Goal: Task Accomplishment & Management: Manage account settings

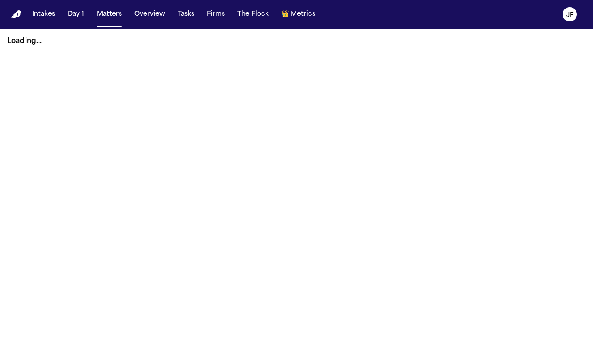
click at [100, 15] on button "Matters" at bounding box center [109, 14] width 32 height 16
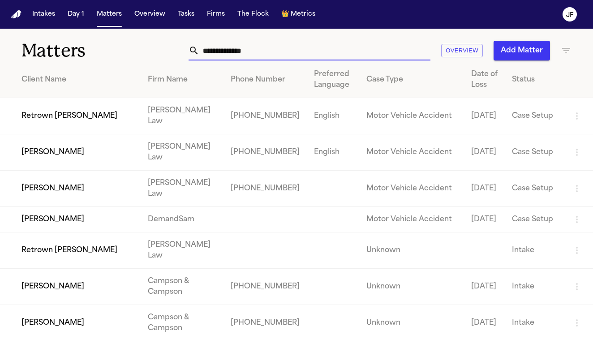
click at [292, 57] on input "text" at bounding box center [314, 51] width 231 height 20
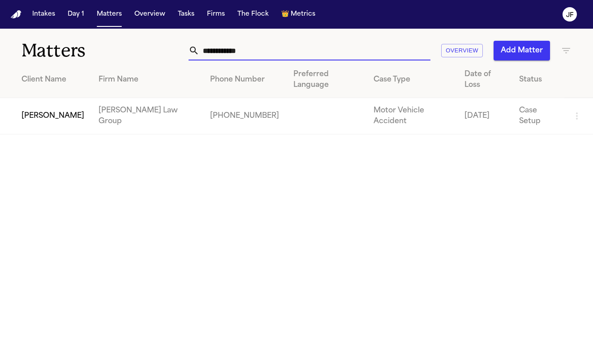
type input "**********"
click at [67, 103] on td "[PERSON_NAME]" at bounding box center [45, 116] width 91 height 36
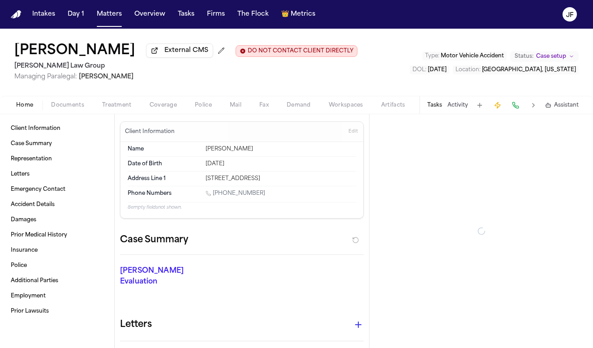
click at [70, 104] on span "Documents" at bounding box center [67, 105] width 33 height 7
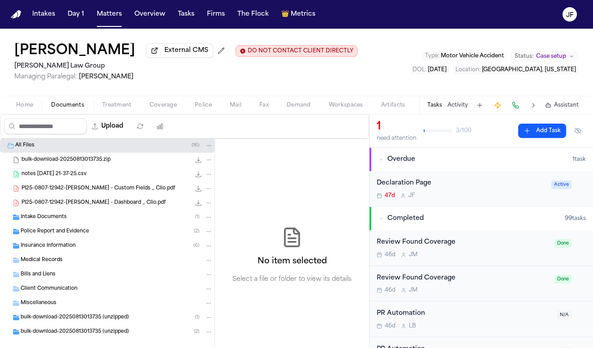
click at [85, 235] on div "Police Report and Evidence ( 2 )" at bounding box center [117, 231] width 192 height 8
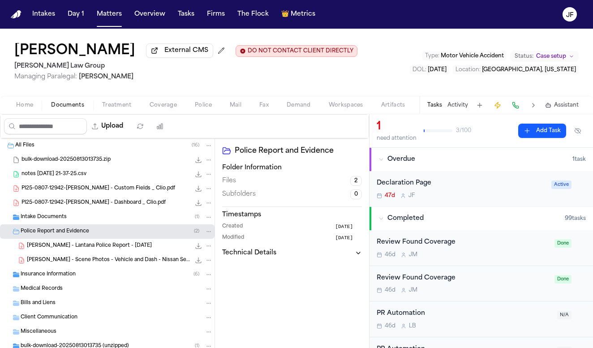
click at [79, 277] on div "Insurance Information ( 6 )" at bounding box center [117, 274] width 192 height 8
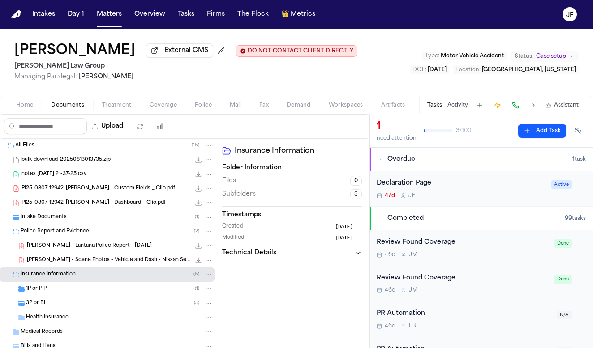
click at [80, 231] on span "Police Report and Evidence" at bounding box center [55, 232] width 68 height 8
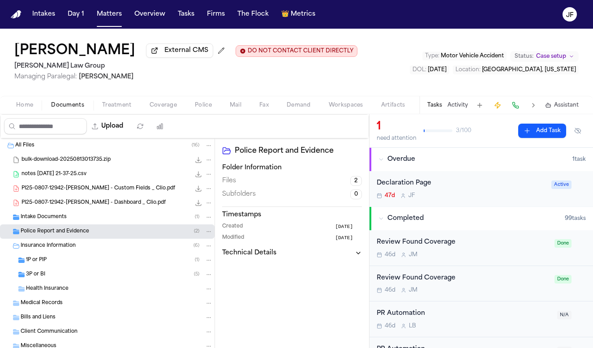
click at [80, 267] on div "1P or PIP ( 1 )" at bounding box center [107, 260] width 214 height 14
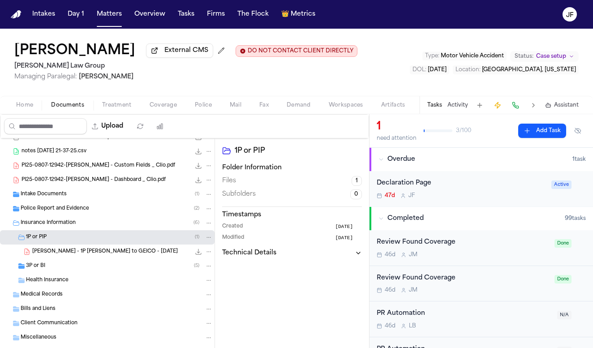
scroll to position [37, 0]
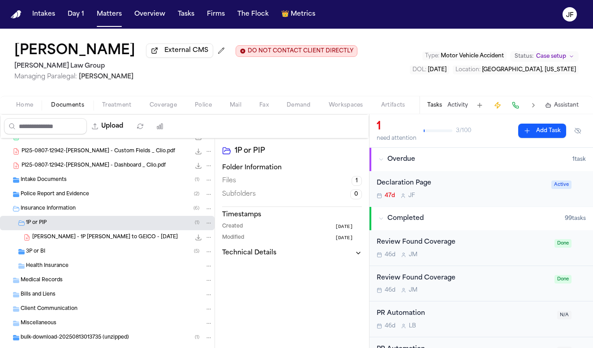
click at [87, 255] on div "3P or BI ( 5 )" at bounding box center [119, 252] width 187 height 8
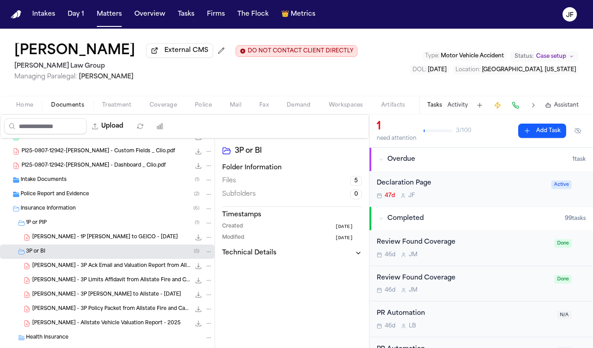
click at [105, 240] on span "J. Gaydos - 1P LOR to GEICO - 8.20.25" at bounding box center [104, 238] width 145 height 8
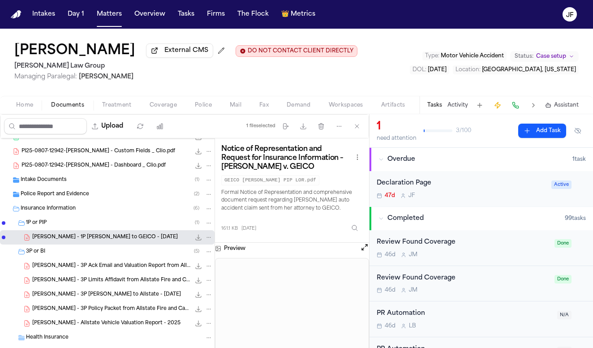
click at [128, 123] on button "Upload" at bounding box center [108, 126] width 42 height 16
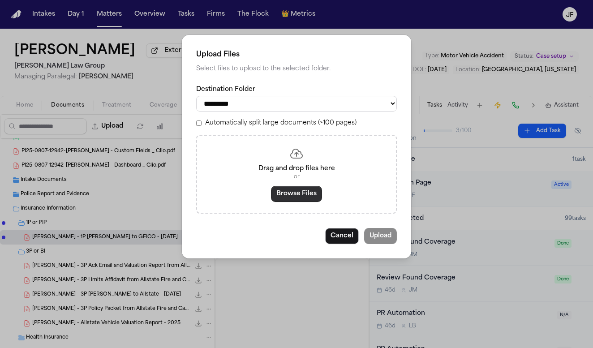
click at [313, 188] on button "Browse Files" at bounding box center [296, 194] width 51 height 16
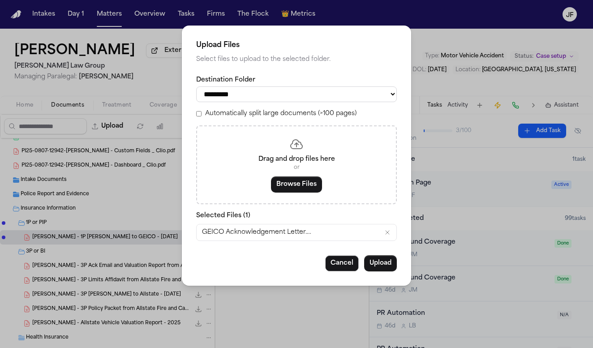
select select "**********"
click at [384, 265] on button "Upload" at bounding box center [380, 263] width 33 height 16
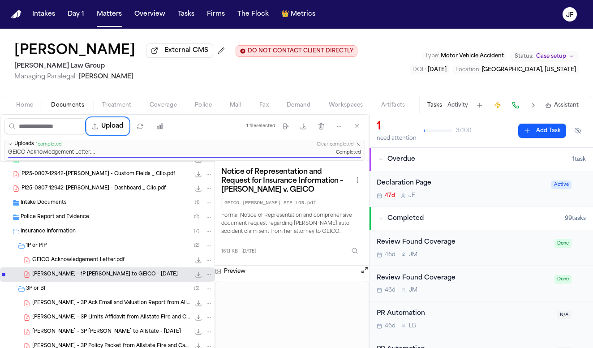
scroll to position [0, 0]
click at [97, 248] on div "1P or PIP ( 2 )" at bounding box center [119, 246] width 187 height 8
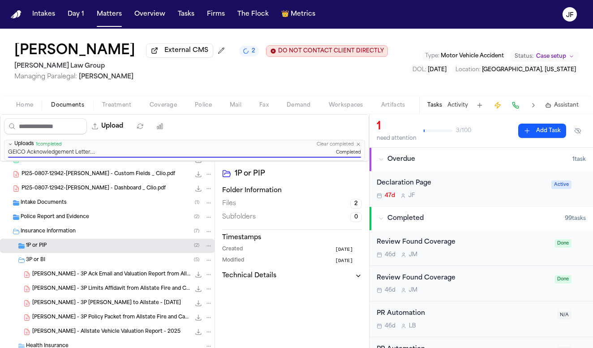
click at [90, 271] on div "J. Gaydos - 3P Ack Email and Valuation Report from Allstate - 3.31.25 11.4 MB •…" at bounding box center [122, 274] width 180 height 9
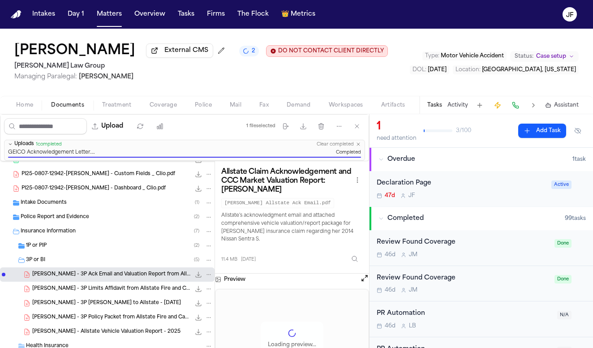
click at [98, 260] on div "3P or BI ( 5 )" at bounding box center [119, 260] width 187 height 8
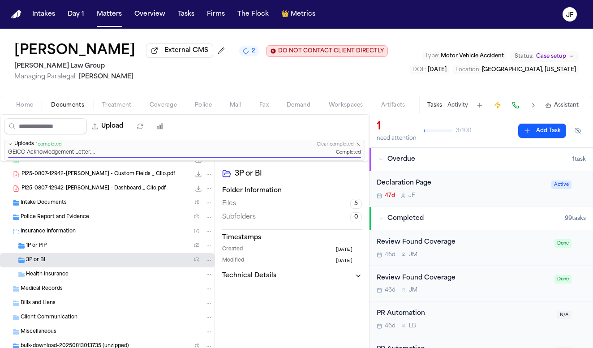
click at [396, 81] on div "Jennifer Gaydos External CMS 2 DO NOT CONTACT CLIENT DIRECTLY DO NOT CONTACT Mo…" at bounding box center [296, 62] width 593 height 67
click at [416, 4] on nav "Intakes Day 1 Matters Overview Tasks Firms The Flock 👑 Metrics JF" at bounding box center [296, 14] width 593 height 29
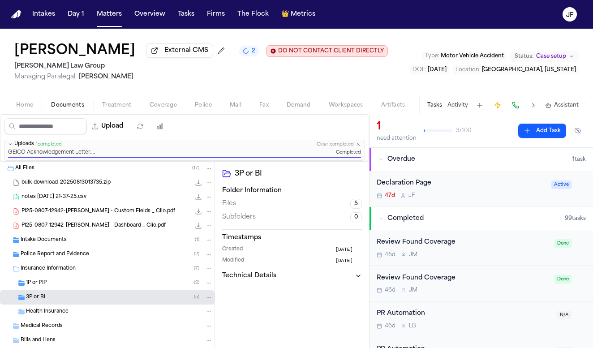
click at [89, 273] on div "Insurance Information ( 7 )" at bounding box center [117, 269] width 192 height 8
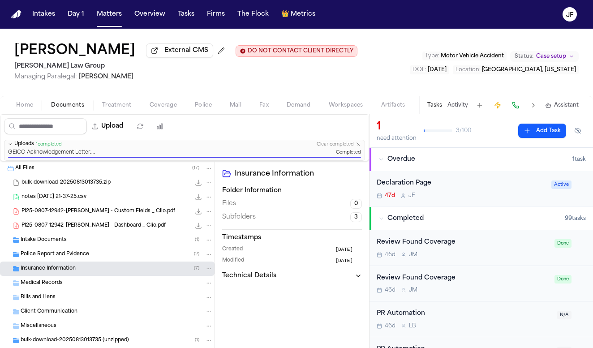
click at [188, 1] on nav "Intakes Day 1 Matters Overview Tasks Firms The Flock 👑 Metrics JF" at bounding box center [296, 14] width 593 height 29
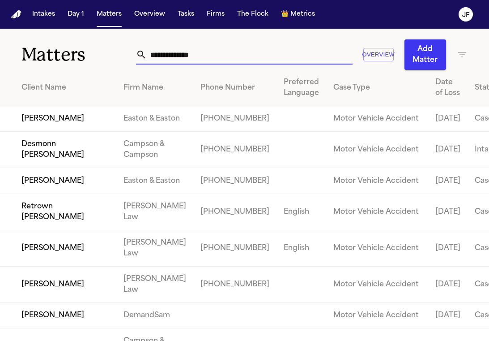
drag, startPoint x: 227, startPoint y: 54, endPoint x: 228, endPoint y: 40, distance: 13.9
click at [227, 54] on input "text" at bounding box center [250, 55] width 206 height 20
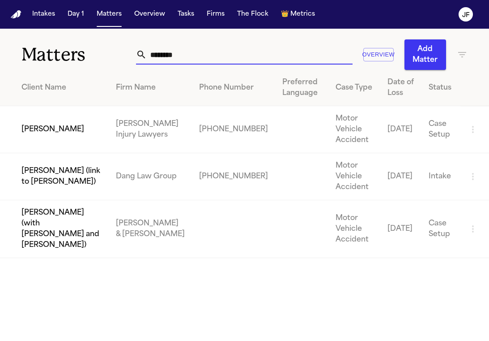
type input "*********"
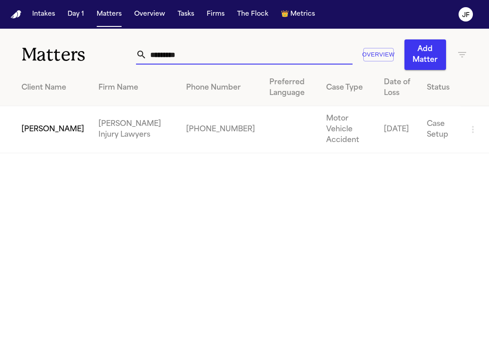
drag, startPoint x: 107, startPoint y: 62, endPoint x: 30, endPoint y: 124, distance: 98.0
click at [30, 124] on td "[PERSON_NAME]" at bounding box center [45, 129] width 91 height 47
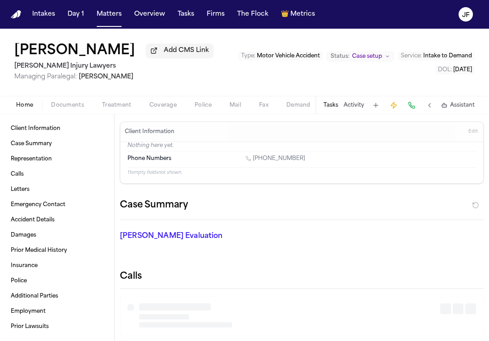
click at [68, 103] on span "Documents" at bounding box center [67, 105] width 33 height 7
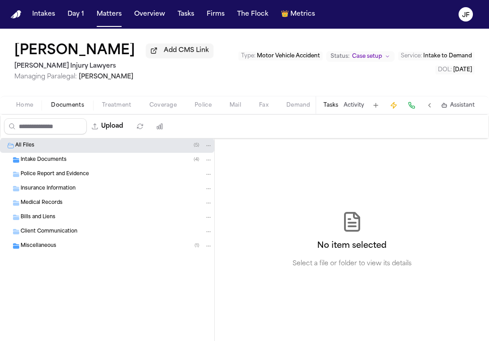
click at [214, 98] on div "Home Documents Treatment Coverage Police Mail Fax Demand Workspaces Artifacts T…" at bounding box center [244, 105] width 489 height 18
click at [208, 102] on span "Police" at bounding box center [203, 105] width 17 height 7
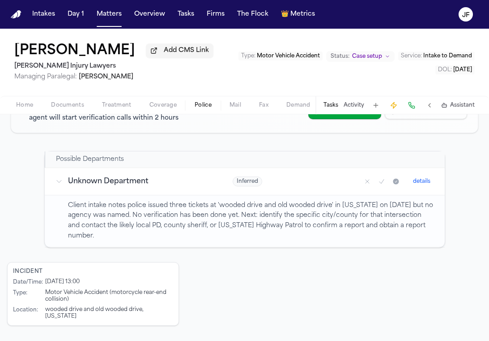
scroll to position [116, 0]
drag, startPoint x: 44, startPoint y: 309, endPoint x: 177, endPoint y: 309, distance: 132.9
click at [178, 310] on div "Incident Date/Time : 9/7/2025 at 13:00 Type : Motor Vehicle Accident (motorcycl…" at bounding box center [93, 294] width 172 height 64
copy div "wooded drive and old wooded drive, Mississippi"
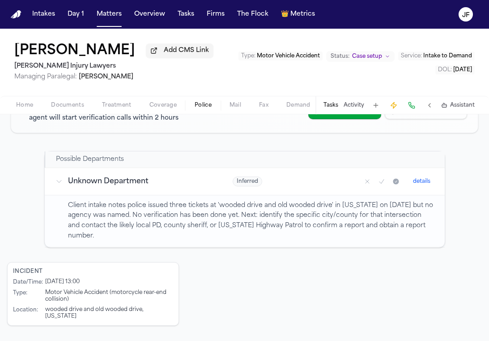
click at [30, 108] on span "Home" at bounding box center [24, 105] width 17 height 7
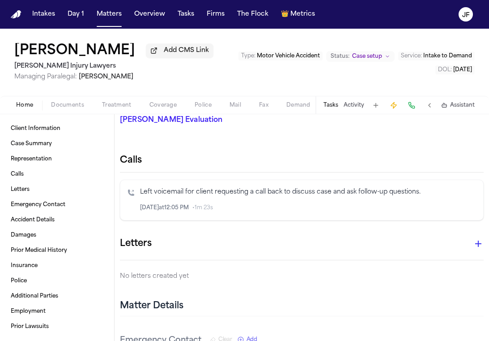
click at [172, 102] on button "Coverage" at bounding box center [163, 105] width 45 height 11
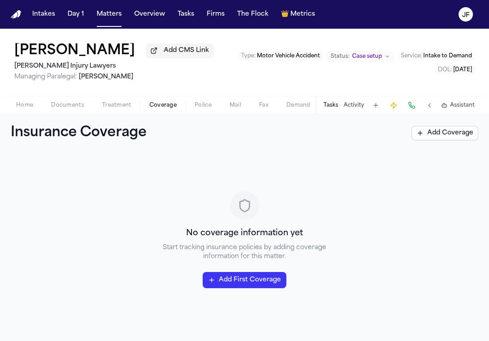
click at [215, 102] on button "Police" at bounding box center [203, 105] width 35 height 11
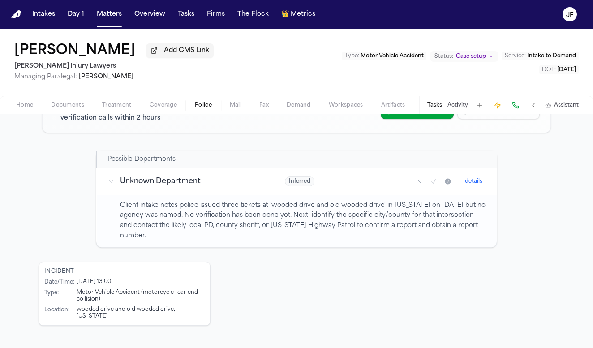
scroll to position [116, 0]
click at [25, 116] on div "Researching Searching for police reports 22 Days Since DOL 🔎 Beginning automate…" at bounding box center [296, 195] width 593 height 305
click at [25, 101] on button "Home" at bounding box center [24, 105] width 35 height 11
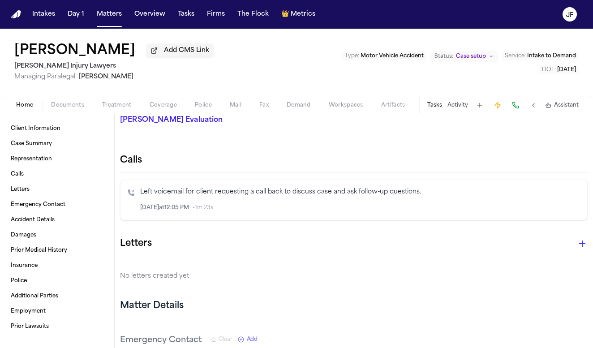
click at [77, 105] on span "Documents" at bounding box center [67, 105] width 33 height 7
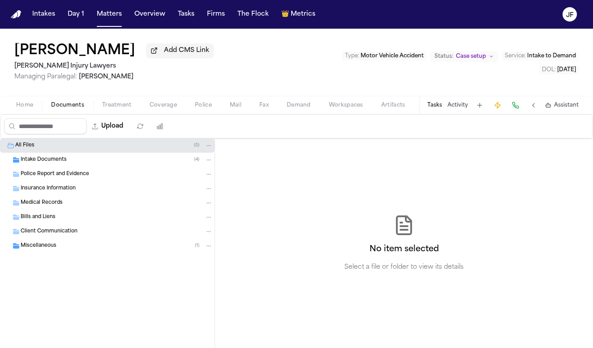
click at [61, 160] on span "Intake Documents" at bounding box center [44, 160] width 46 height 8
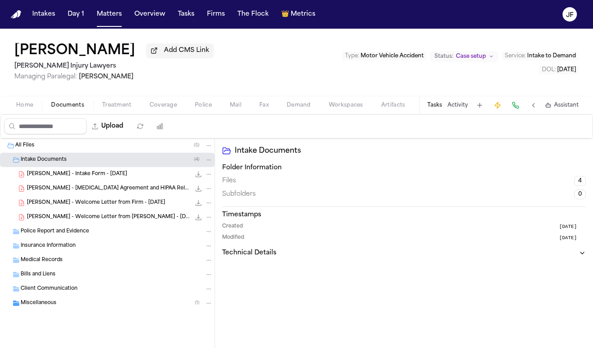
click at [67, 181] on div "C. Adams - Intake Form - 9.19.25 23.5 KB • PDF" at bounding box center [107, 174] width 214 height 14
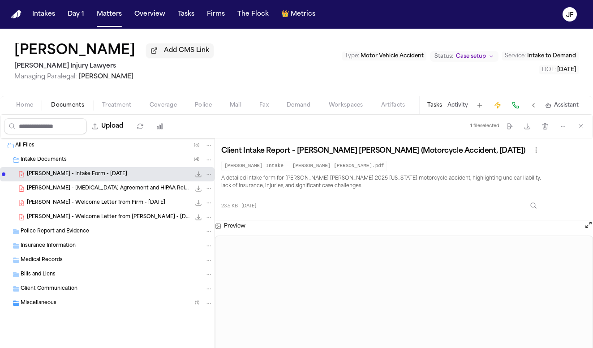
click at [199, 175] on icon "File: C. Adams - Intake Form - 9.19.25" at bounding box center [198, 174] width 7 height 7
click at [51, 301] on div "Miscellaneous ( 1 )" at bounding box center [117, 303] width 192 height 8
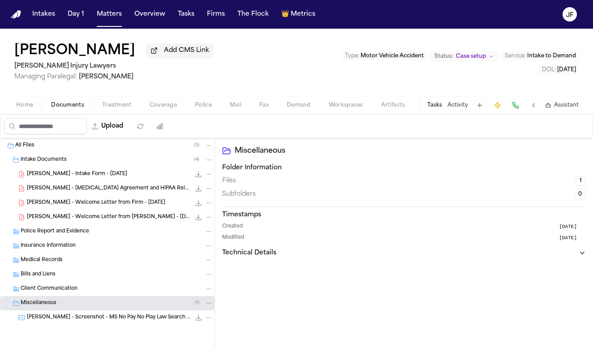
click at [83, 320] on span "C. Adams - Screenshot - MS No Pay No Play Law Search - 9.25.25" at bounding box center [108, 318] width 163 height 8
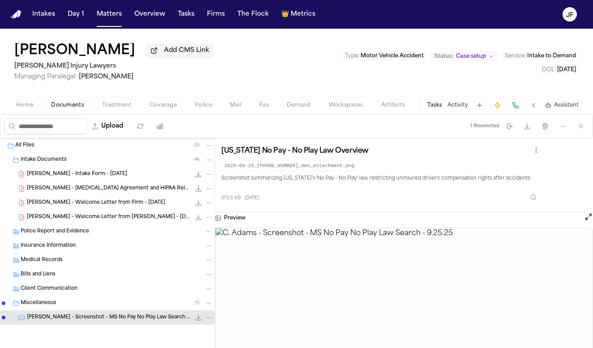
click at [199, 321] on icon "File: C. Adams - Screenshot - MS No Pay No Play Law Search - 9.25.25" at bounding box center [198, 317] width 7 height 7
click at [389, 272] on img at bounding box center [403, 298] width 377 height 141
click at [62, 176] on span "C. Adams - Intake Form - 9.19.25" at bounding box center [77, 175] width 100 height 8
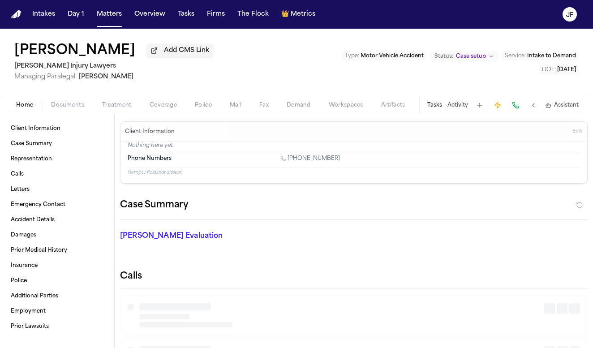
click at [23, 109] on span "Home" at bounding box center [24, 105] width 17 height 7
click at [439, 99] on div "Tasks Activity Assistant" at bounding box center [502, 104] width 167 height 17
click at [440, 99] on div "Tasks Activity Assistant" at bounding box center [502, 104] width 167 height 17
click at [453, 108] on button "Activity" at bounding box center [457, 105] width 21 height 7
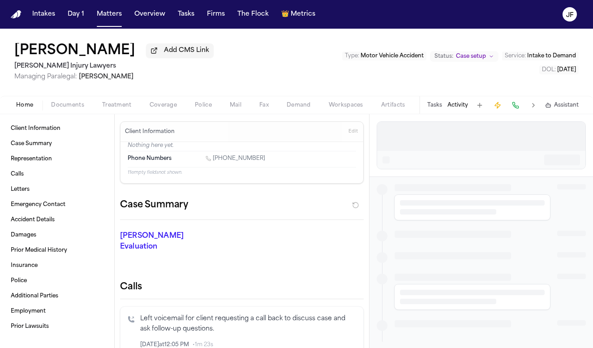
click at [444, 108] on div "Tasks Activity Assistant" at bounding box center [502, 104] width 167 height 17
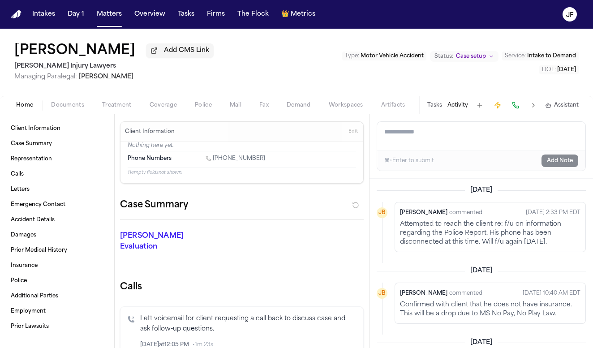
click at [439, 112] on div "Tasks Activity Assistant" at bounding box center [502, 104] width 167 height 17
click at [440, 109] on button "Tasks" at bounding box center [434, 105] width 15 height 7
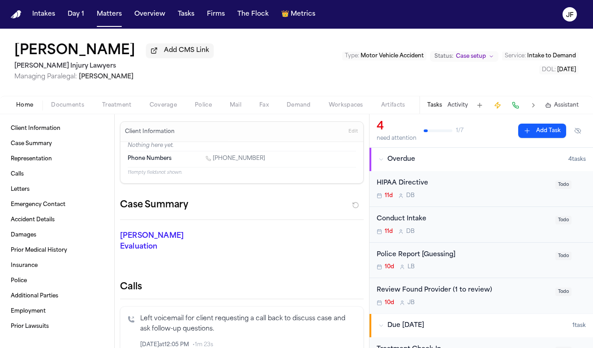
click at [401, 256] on div "Police Report [Guessing]" at bounding box center [462, 255] width 173 height 10
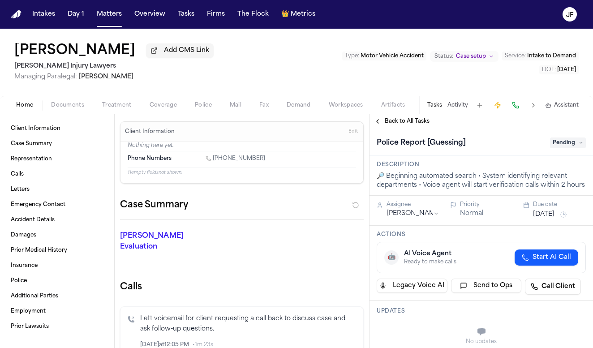
click at [489, 143] on span "Pending" at bounding box center [568, 142] width 36 height 11
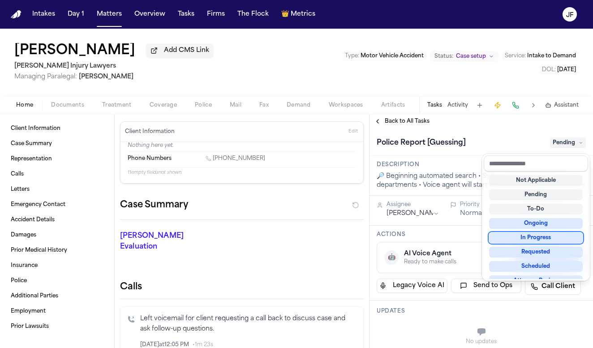
click at [489, 241] on div "In Progress" at bounding box center [536, 237] width 94 height 11
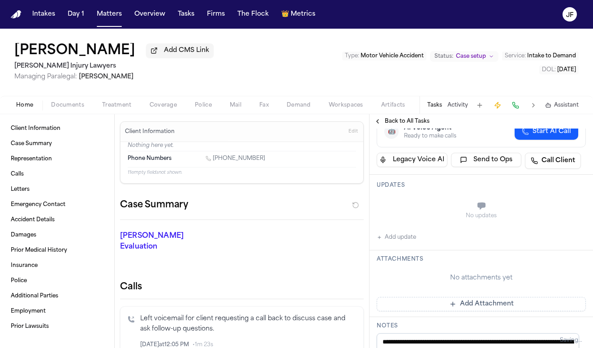
scroll to position [132, 0]
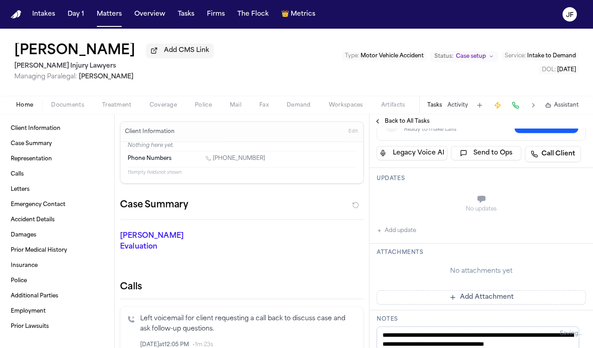
click at [410, 236] on button "Add update" at bounding box center [395, 230] width 39 height 11
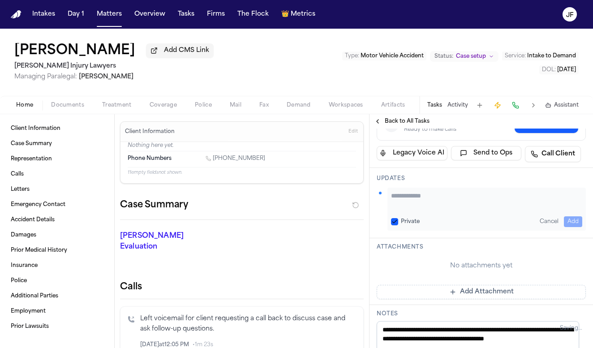
click at [433, 209] on textarea "Add your update" at bounding box center [486, 200] width 191 height 18
paste textarea "**********"
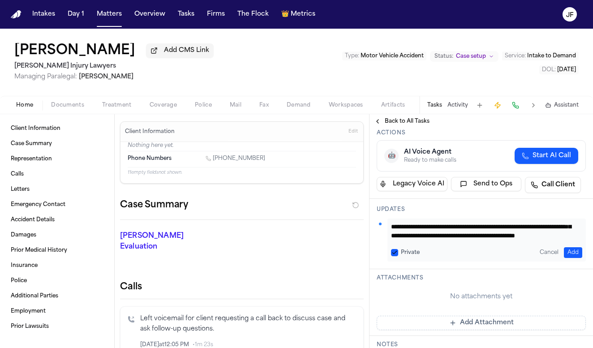
scroll to position [90, 0]
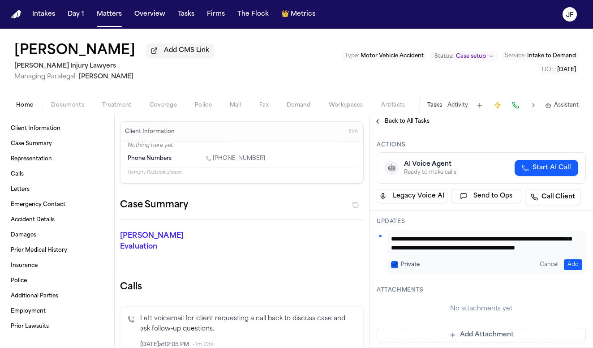
type textarea "**********"
click at [489, 270] on button "Add" at bounding box center [573, 264] width 18 height 11
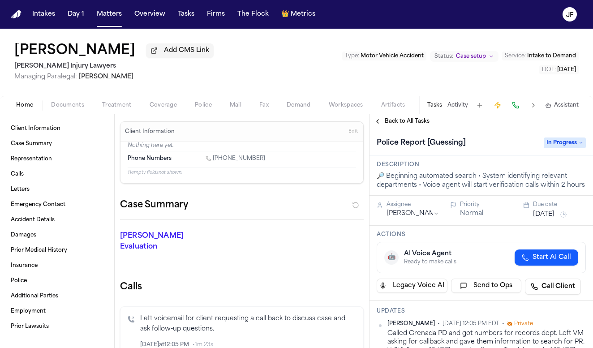
scroll to position [0, 0]
click at [419, 125] on span "Back to All Tasks" at bounding box center [407, 121] width 45 height 7
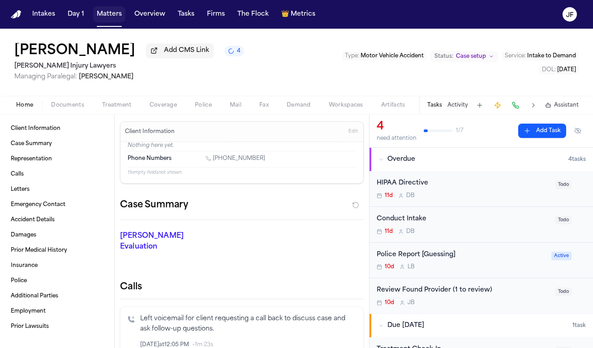
click at [115, 17] on button "Matters" at bounding box center [109, 14] width 32 height 16
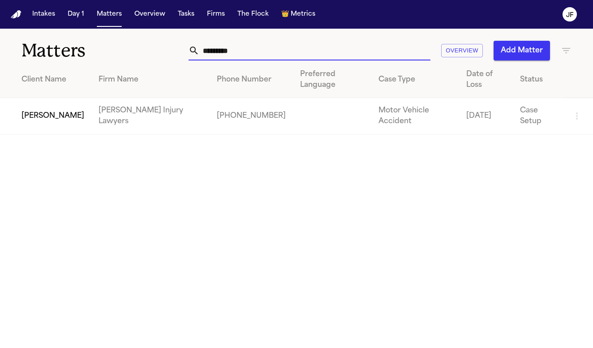
drag, startPoint x: 283, startPoint y: 54, endPoint x: 178, endPoint y: 56, distance: 104.8
click at [178, 56] on div "********* Overview Add Matter" at bounding box center [371, 51] width 401 height 20
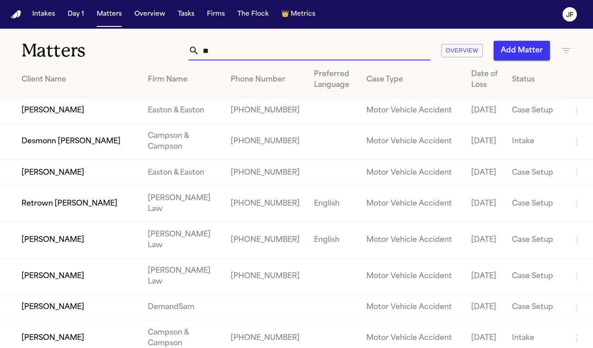
type input "*"
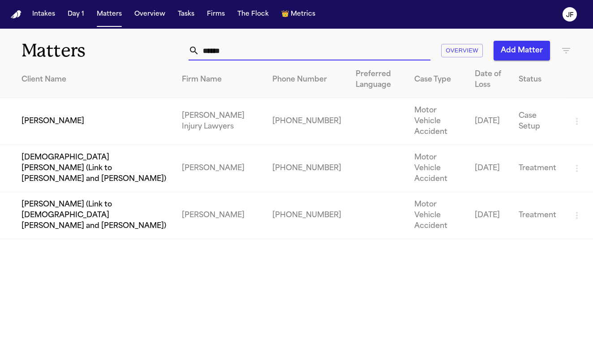
type input "*****"
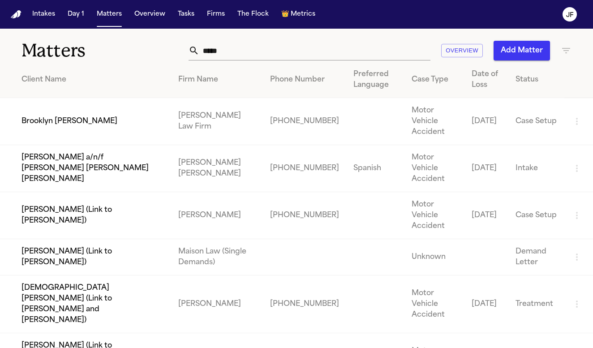
click at [40, 115] on td "Brooklyn [PERSON_NAME]" at bounding box center [85, 121] width 171 height 47
click at [246, 49] on input "*****" at bounding box center [314, 51] width 231 height 20
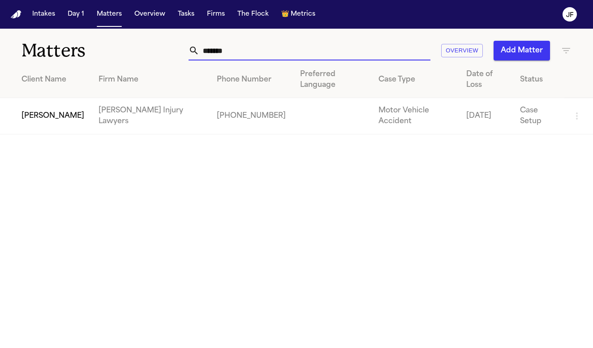
type input "******"
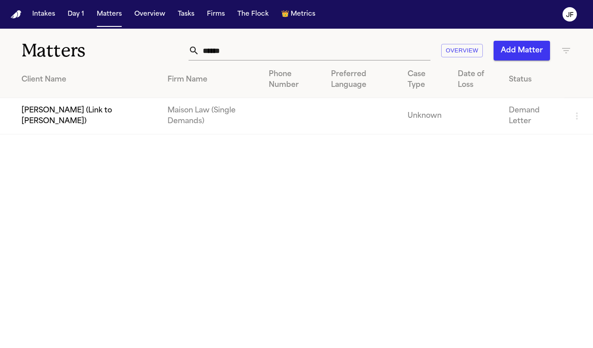
click at [38, 123] on td "[PERSON_NAME] (Link to [PERSON_NAME])" at bounding box center [80, 116] width 160 height 36
click at [239, 53] on input "******" at bounding box center [314, 51] width 231 height 20
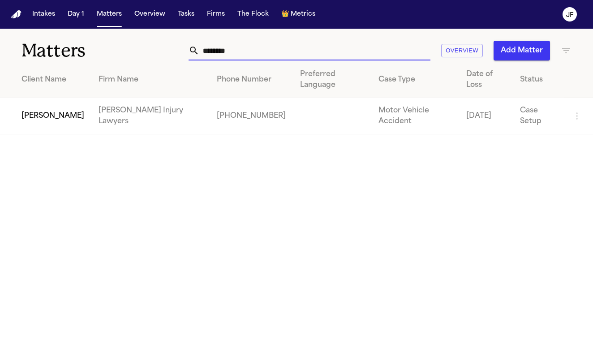
type input "********"
click at [61, 120] on td "[PERSON_NAME]" at bounding box center [45, 116] width 91 height 36
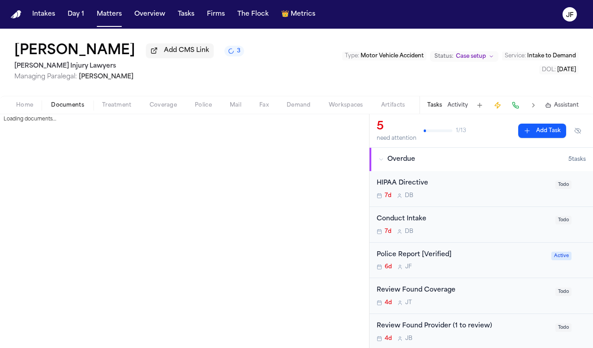
click at [58, 103] on span "Documents" at bounding box center [67, 105] width 33 height 7
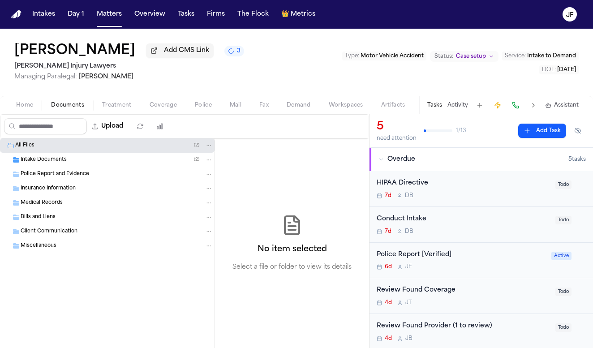
click at [93, 162] on div "Intake Documents ( 2 )" at bounding box center [117, 160] width 192 height 8
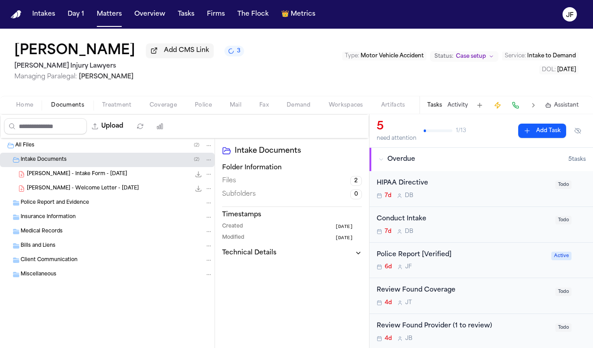
click at [99, 171] on div "A. Brodowski - Intake Form - 9.19.25 22.7 KB • PDF" at bounding box center [107, 174] width 214 height 14
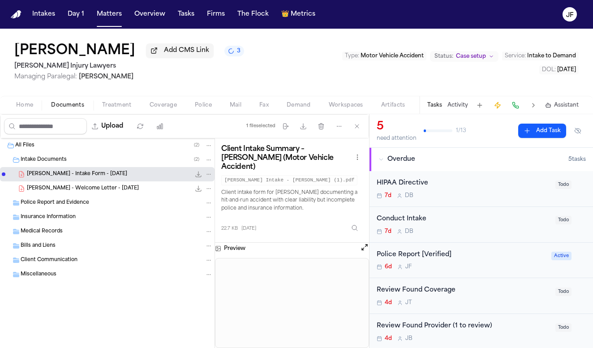
click at [198, 178] on icon "File: A. Brodowski - Intake Form - 9.19.25" at bounding box center [198, 174] width 7 height 7
click at [406, 261] on div "Police Report [Verified] 6d J F" at bounding box center [460, 260] width 169 height 21
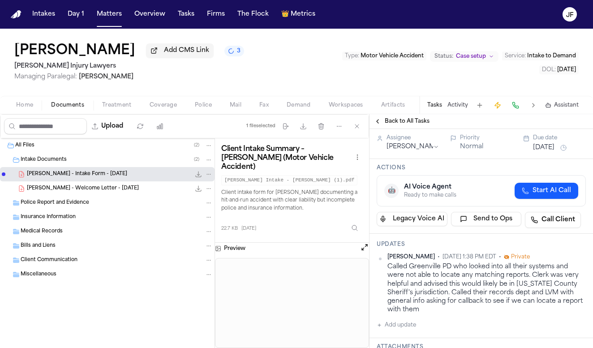
scroll to position [73, 0]
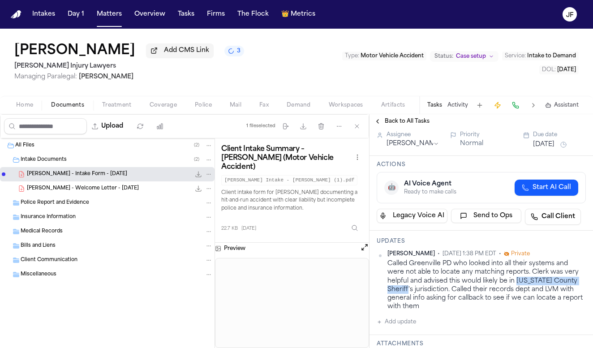
drag, startPoint x: 517, startPoint y: 281, endPoint x: 407, endPoint y: 287, distance: 109.8
click at [408, 287] on div "Called Greenville PD who looked into all their systems and were not able to loc…" at bounding box center [486, 285] width 198 height 52
copy div "Washington County Sheriff"
click at [444, 257] on span "Sep 26, 2025 1:38 PM EDT" at bounding box center [469, 253] width 54 height 7
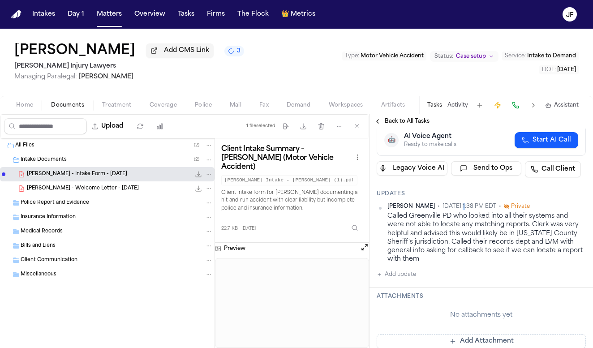
scroll to position [122, 0]
click at [426, 229] on div "Called Greenville PD who looked into all their systems and were not able to loc…" at bounding box center [486, 237] width 198 height 52
click at [321, 80] on div "Andrew Brodowski Add CMS Link 3 George Sink Injury Lawyers Managing Paralegal: …" at bounding box center [296, 62] width 593 height 67
click at [274, 56] on div "Andrew Brodowski Add CMS Link 3 George Sink Injury Lawyers Managing Paralegal: …" at bounding box center [296, 62] width 593 height 67
click at [382, 21] on nav "Intakes Day 1 Matters Overview Tasks Firms The Flock 👑 Metrics JF" at bounding box center [296, 14] width 593 height 29
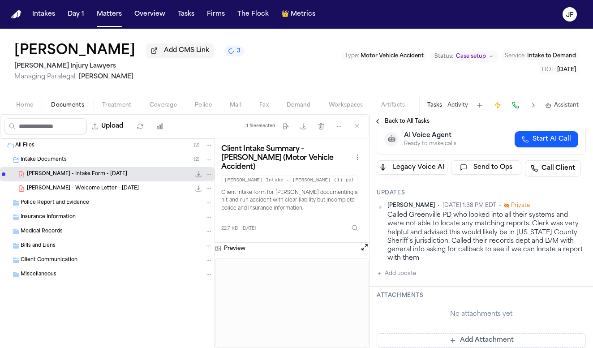
click at [390, 41] on div "Andrew Brodowski Add CMS Link 3 George Sink Injury Lawyers Managing Paralegal: …" at bounding box center [296, 62] width 593 height 67
click at [276, 82] on div "Andrew Brodowski Add CMS Link 3 George Sink Injury Lawyers Managing Paralegal: …" at bounding box center [296, 62] width 593 height 67
click at [289, 56] on div "Andrew Brodowski Add CMS Link 3 George Sink Injury Lawyers Managing Paralegal: …" at bounding box center [296, 62] width 593 height 67
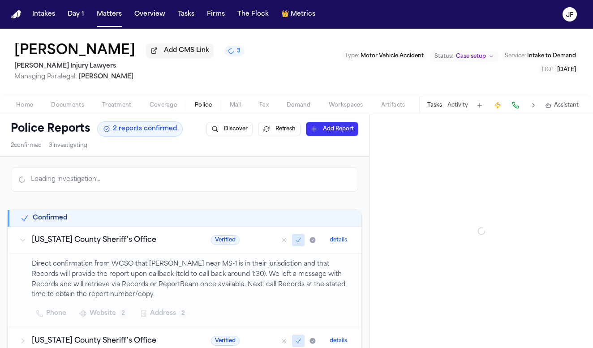
drag, startPoint x: 205, startPoint y: 102, endPoint x: 205, endPoint y: 114, distance: 12.1
click at [205, 102] on span "Police" at bounding box center [203, 105] width 17 height 7
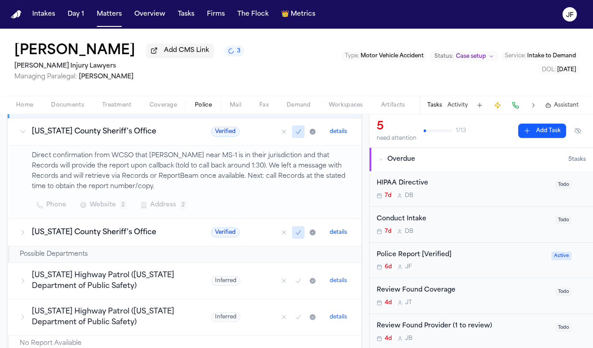
scroll to position [174, 0]
click at [178, 137] on td "Washington County Sheriff's Office" at bounding box center [105, 131] width 192 height 27
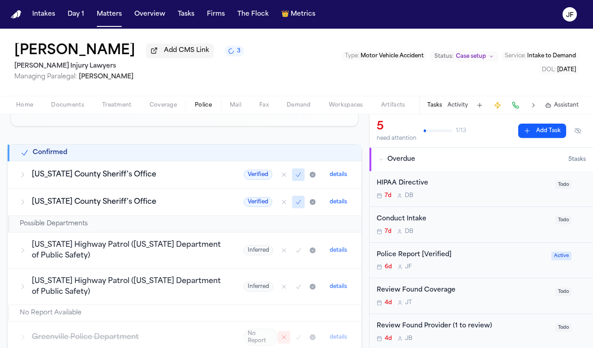
scroll to position [124, 0]
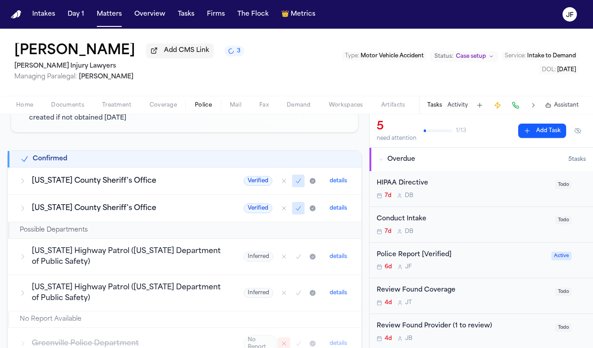
click at [280, 183] on icon "Mark as no report" at bounding box center [283, 180] width 7 height 7
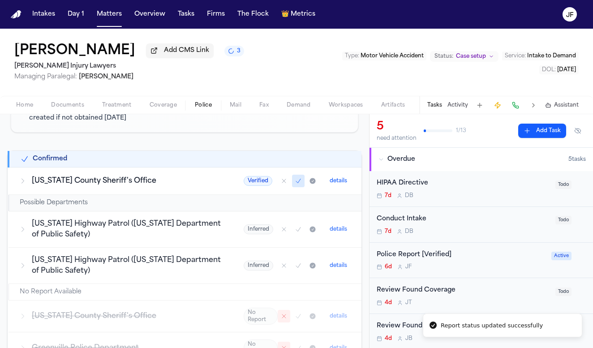
click at [277, 211] on td "Possible Departments" at bounding box center [185, 203] width 353 height 17
click at [282, 183] on icon "Mark as no report" at bounding box center [284, 181] width 4 height 4
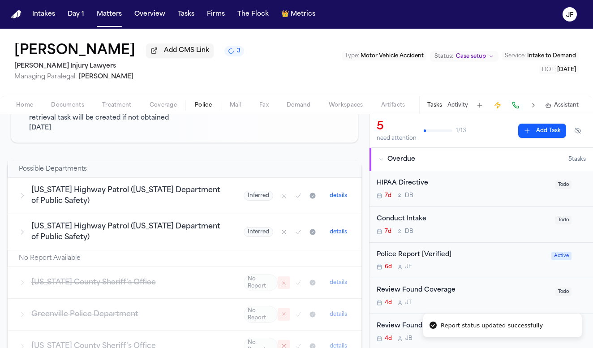
scroll to position [142, 0]
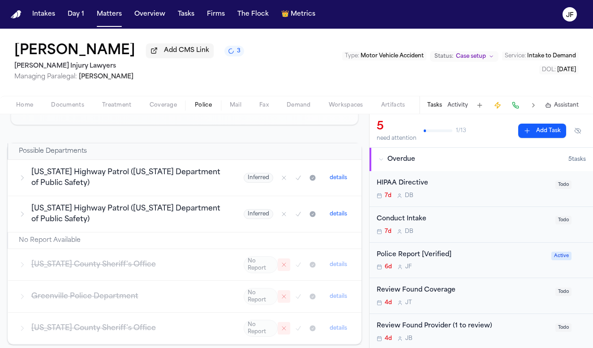
click at [296, 180] on icon "Mark as confirmed" at bounding box center [298, 178] width 4 height 4
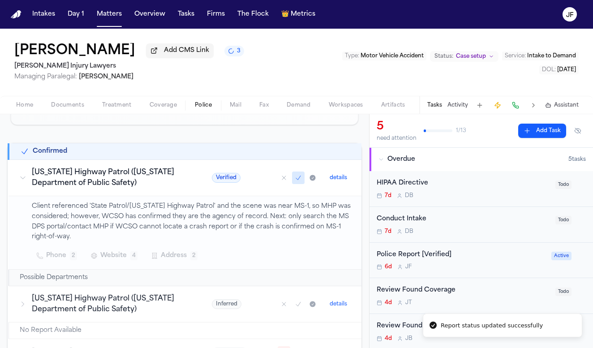
click at [22, 177] on icon at bounding box center [22, 177] width 7 height 7
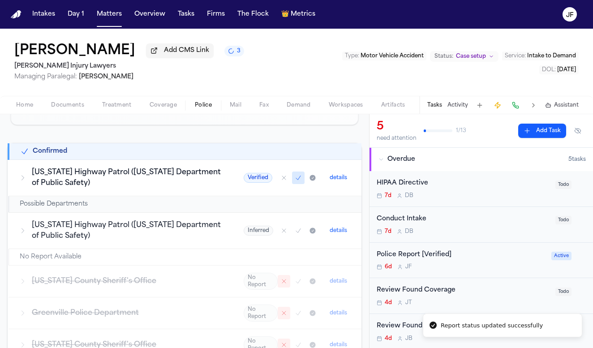
click at [28, 180] on div "Mississippi Highway Patrol (Mississippi Department of Public Safety)" at bounding box center [120, 177] width 203 height 21
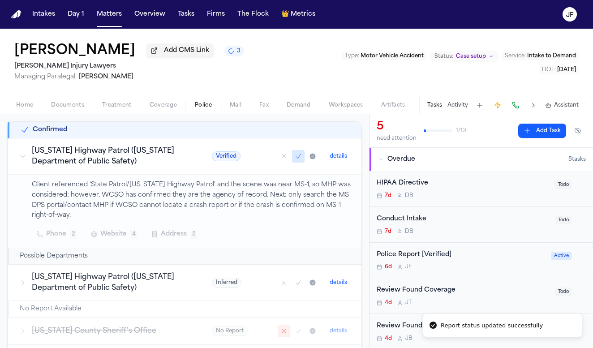
scroll to position [165, 0]
click at [53, 109] on span "Documents" at bounding box center [67, 105] width 33 height 7
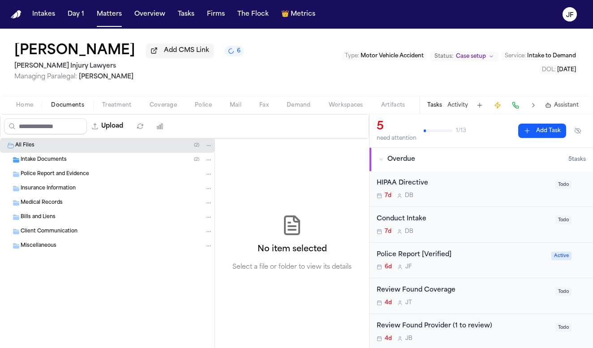
click at [21, 109] on span "Home" at bounding box center [24, 105] width 17 height 7
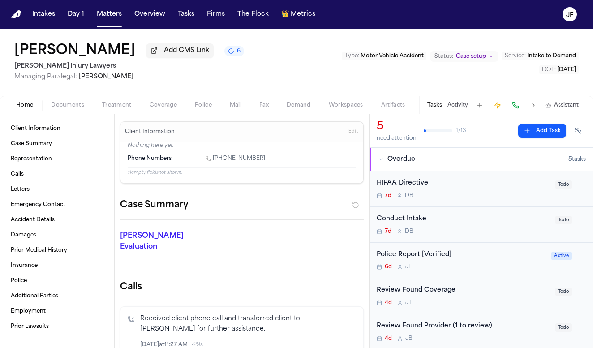
drag, startPoint x: 72, startPoint y: 106, endPoint x: 94, endPoint y: 106, distance: 22.4
click at [72, 106] on span "Documents" at bounding box center [67, 105] width 33 height 7
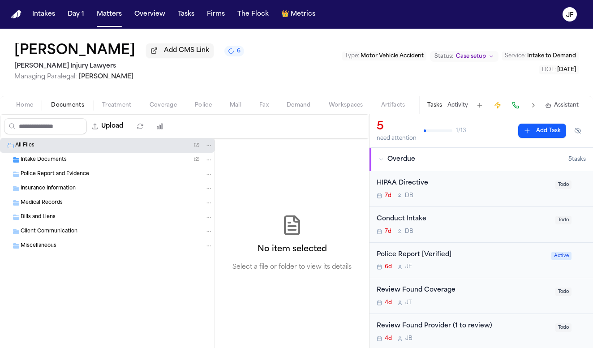
click at [178, 105] on button "Coverage" at bounding box center [163, 105] width 45 height 11
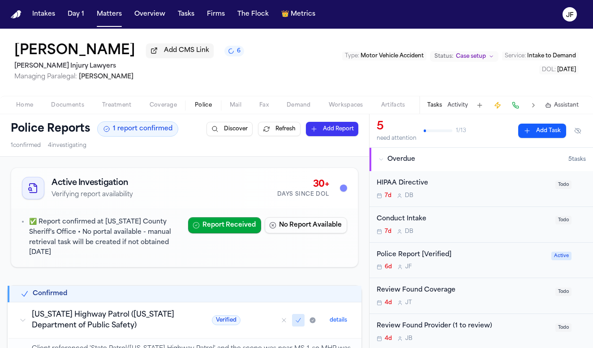
click at [198, 105] on span "Police" at bounding box center [203, 105] width 17 height 7
click at [155, 109] on span "Coverage" at bounding box center [163, 105] width 27 height 7
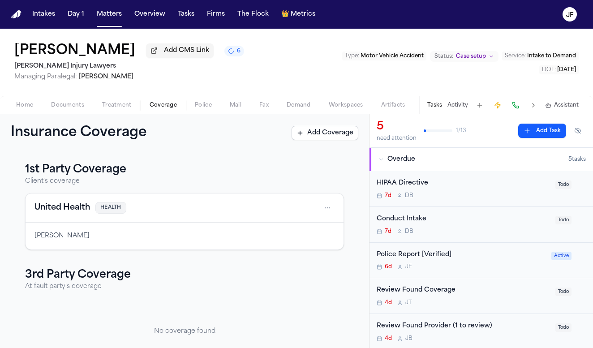
click at [15, 114] on div "Home Documents Treatment Coverage Police Mail Fax Demand Workspaces Artifacts T…" at bounding box center [296, 105] width 593 height 18
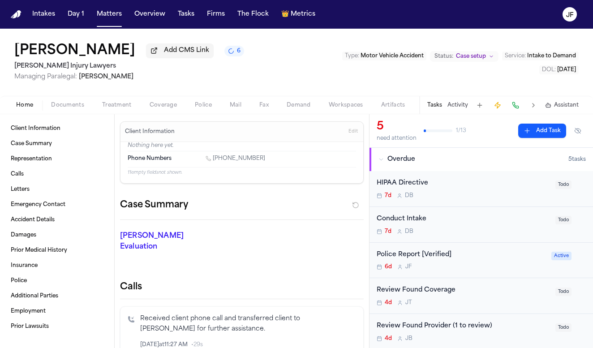
click at [22, 111] on span "button" at bounding box center [25, 110] width 28 height 1
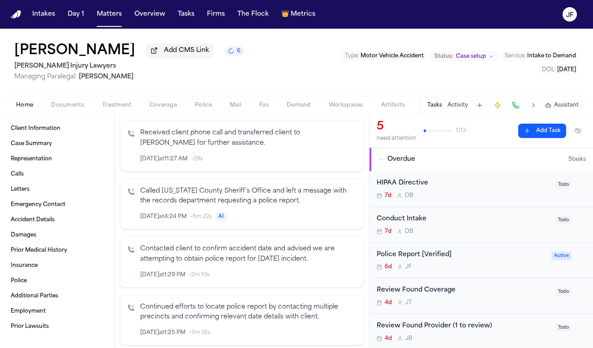
scroll to position [187, 0]
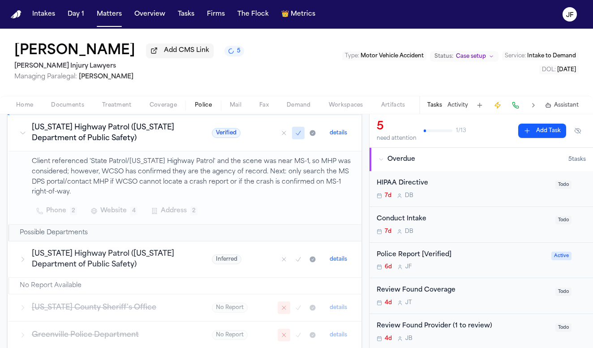
click at [195, 111] on span "button" at bounding box center [203, 110] width 28 height 1
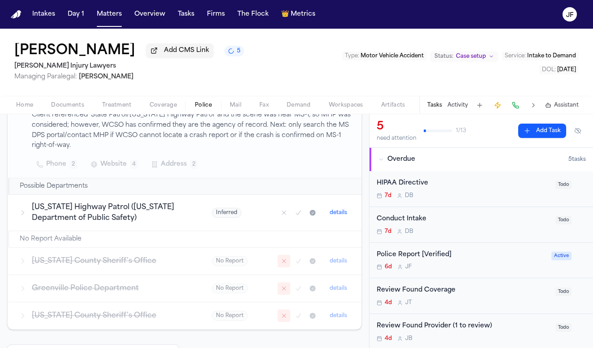
scroll to position [236, 0]
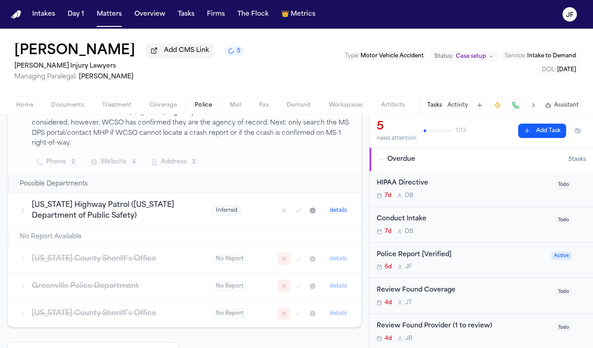
click at [177, 244] on td "No Report Available" at bounding box center [185, 237] width 353 height 17
click at [181, 263] on h3 "Washington County Sheriff's Office" at bounding box center [111, 258] width 158 height 11
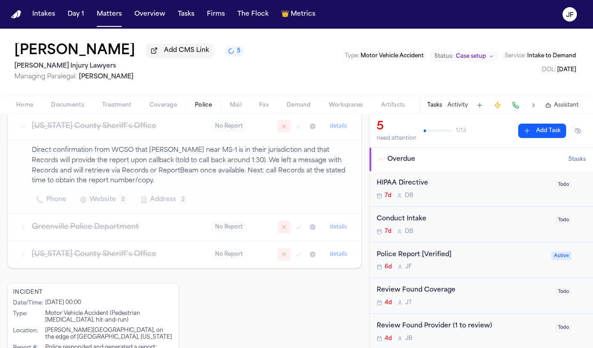
scroll to position [374, 0]
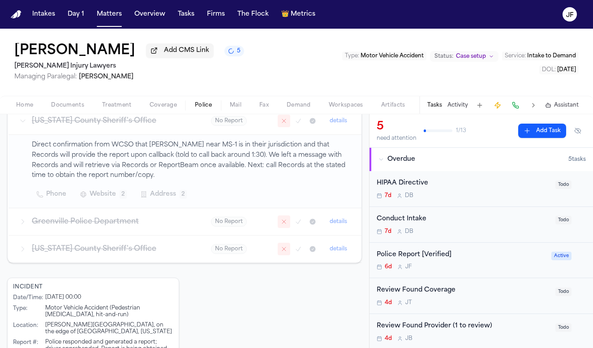
click at [181, 254] on h3 "Washington County Sheriff's Office" at bounding box center [111, 249] width 158 height 11
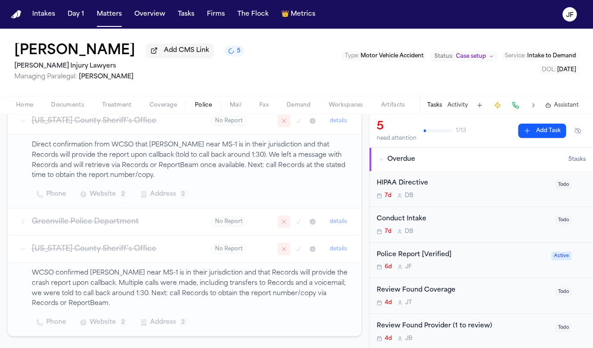
click at [182, 232] on td "Greenville Police Department" at bounding box center [105, 221] width 192 height 27
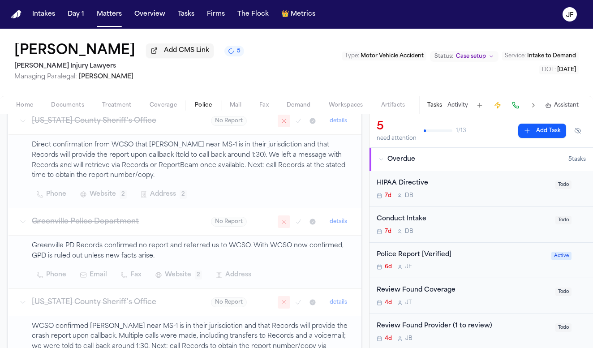
click at [182, 232] on td "Greenville Police Department" at bounding box center [105, 221] width 192 height 27
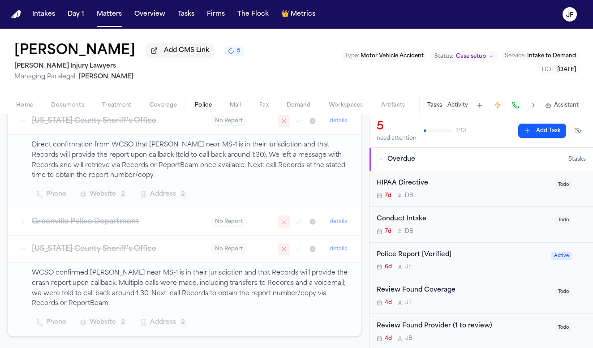
click at [183, 263] on td "Washington County Sheriff's Office" at bounding box center [105, 248] width 192 height 27
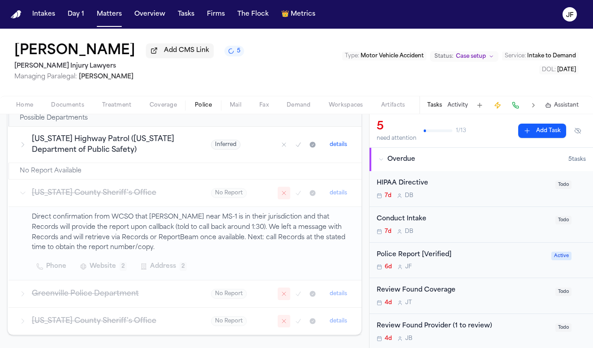
scroll to position [300, 0]
click at [189, 198] on h3 "Washington County Sheriff's Office" at bounding box center [111, 194] width 158 height 11
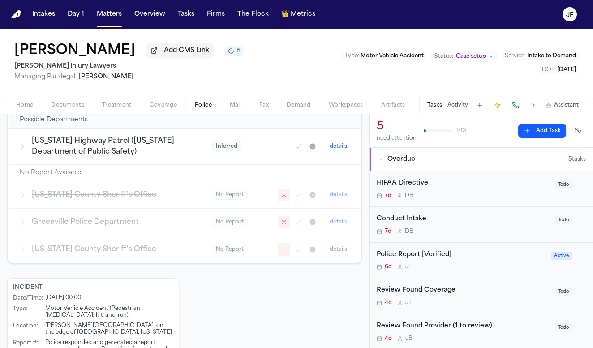
click at [190, 146] on h3 "Mississippi Highway Patrol (Mississippi Department of Public Safety)" at bounding box center [111, 146] width 158 height 21
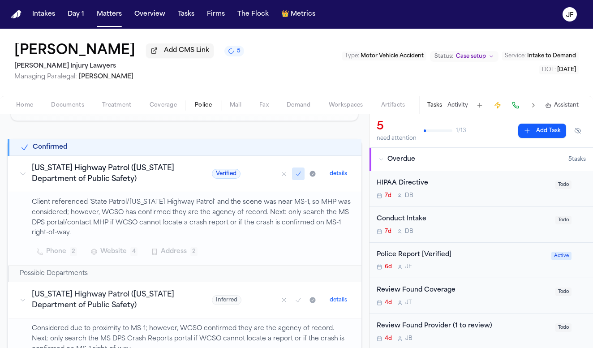
scroll to position [143, 0]
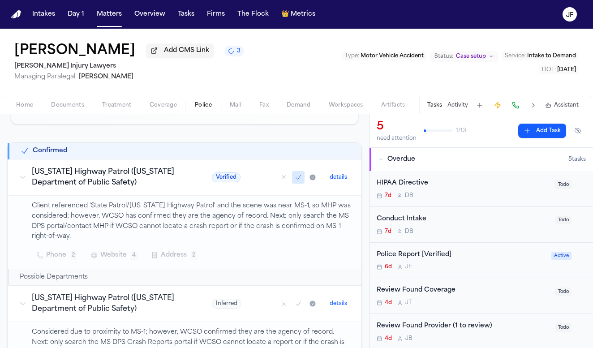
click at [440, 254] on div "Police Report [Verified]" at bounding box center [460, 255] width 169 height 10
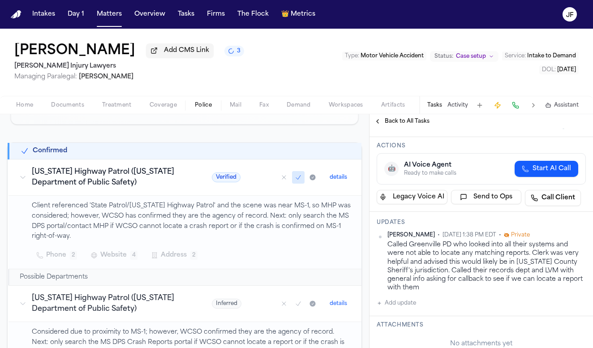
scroll to position [156, 0]
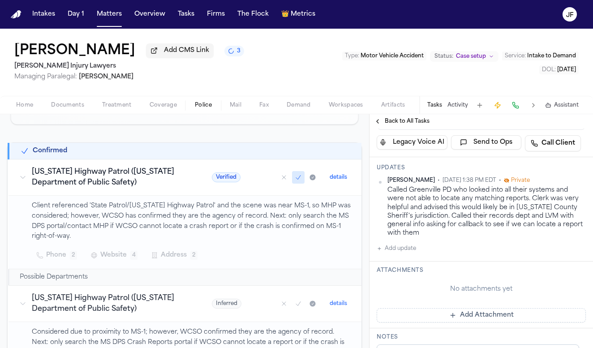
click at [399, 253] on button "Add update" at bounding box center [395, 248] width 39 height 11
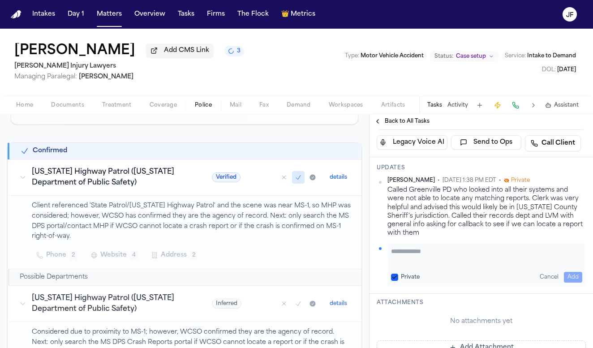
click at [412, 260] on textarea "Add your update" at bounding box center [486, 256] width 191 height 18
paste textarea "**********"
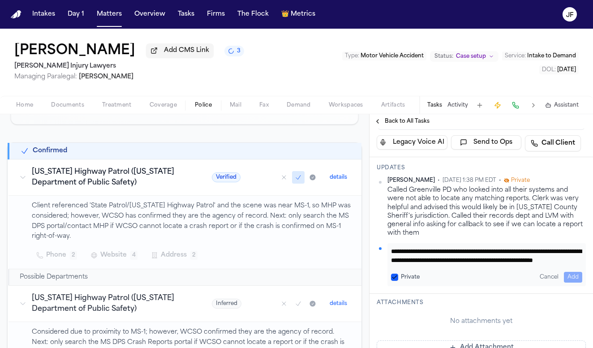
scroll to position [18, 0]
type textarea "**********"
click at [489, 275] on button "Add" at bounding box center [573, 277] width 18 height 11
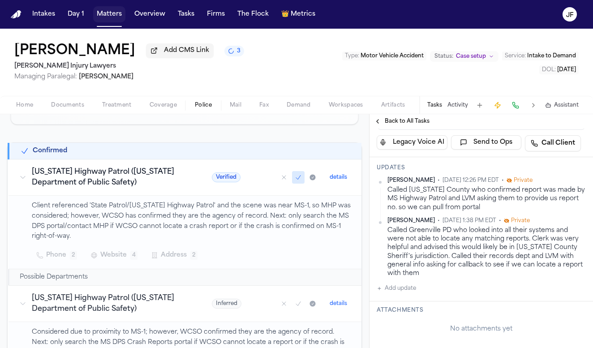
click at [112, 21] on button "Matters" at bounding box center [109, 14] width 32 height 16
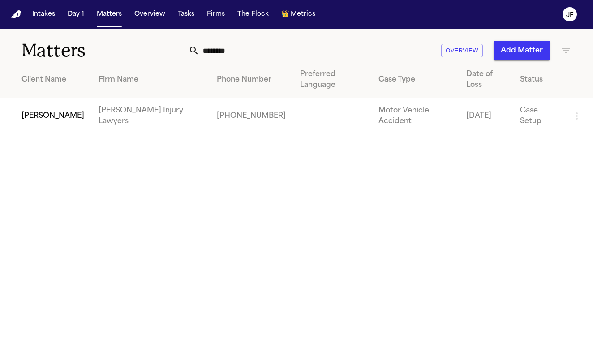
click at [318, 43] on input "********" at bounding box center [314, 51] width 231 height 20
drag, startPoint x: 316, startPoint y: 44, endPoint x: 166, endPoint y: 45, distance: 150.4
click at [171, 45] on div "******** Overview Add Matter" at bounding box center [371, 51] width 401 height 20
drag, startPoint x: 257, startPoint y: 51, endPoint x: 102, endPoint y: 47, distance: 155.0
click at [102, 47] on div "Matters ******** Overview Add Matter" at bounding box center [296, 45] width 593 height 33
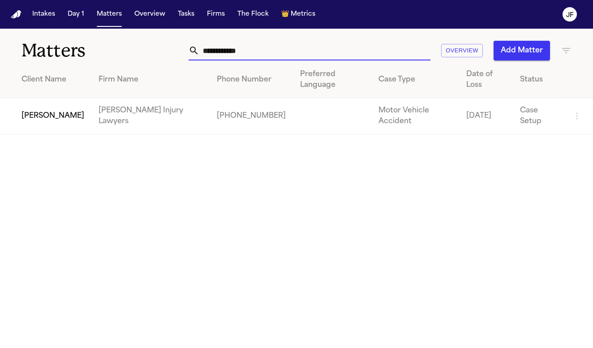
type input "**********"
click at [38, 123] on td "[PERSON_NAME]" at bounding box center [45, 116] width 91 height 36
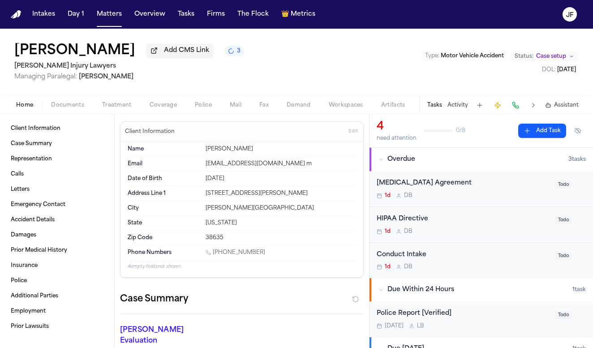
click at [211, 107] on span "Police" at bounding box center [203, 105] width 17 height 7
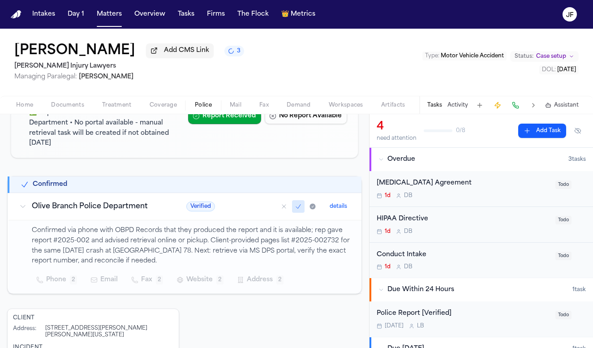
scroll to position [112, 0]
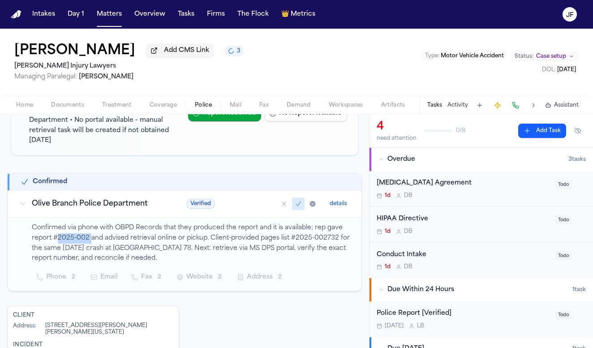
drag, startPoint x: 57, startPoint y: 238, endPoint x: 90, endPoint y: 238, distance: 32.2
click at [90, 238] on p "Confirmed via phone with OBPD Records that they produced the report and it is a…" at bounding box center [191, 243] width 319 height 41
copy p "2025-002"
click at [465, 0] on nav "Intakes Day 1 Matters Overview Tasks Firms The Flock 👑 Metrics JF" at bounding box center [296, 14] width 593 height 29
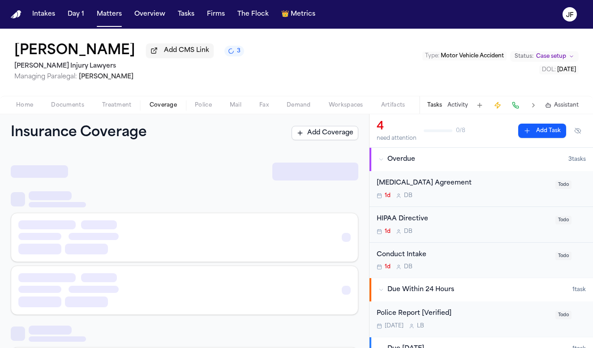
click at [151, 107] on span "Coverage" at bounding box center [163, 105] width 27 height 7
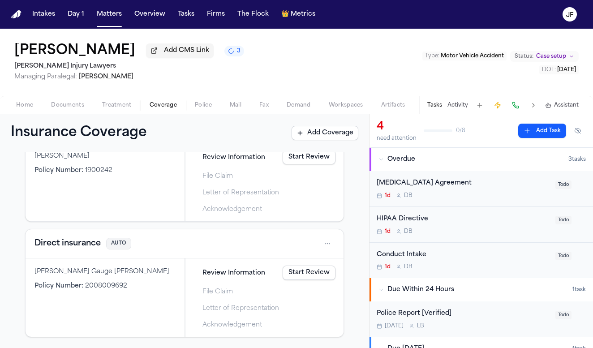
scroll to position [196, 0]
click at [75, 98] on div "Home Documents Treatment Coverage Police Mail Fax Demand Workspaces Artifacts T…" at bounding box center [296, 105] width 593 height 18
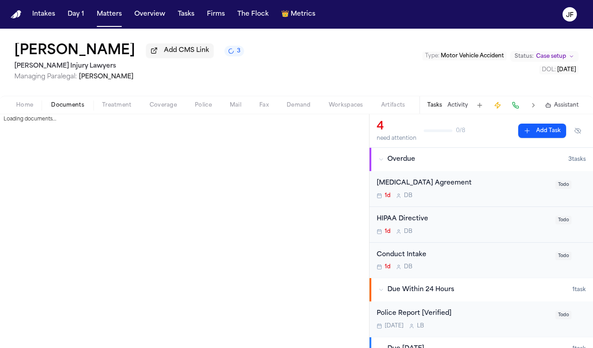
click at [75, 109] on span "Documents" at bounding box center [67, 105] width 33 height 7
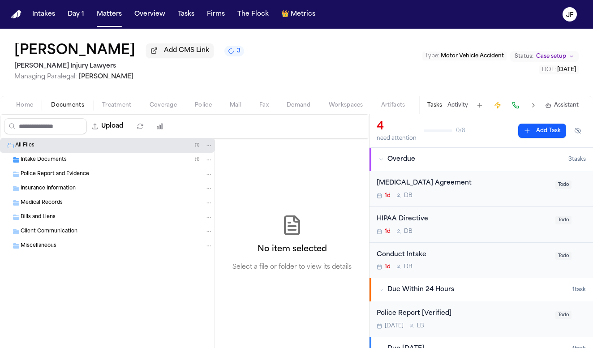
click at [37, 167] on div "Intake Documents ( 1 )" at bounding box center [107, 160] width 214 height 14
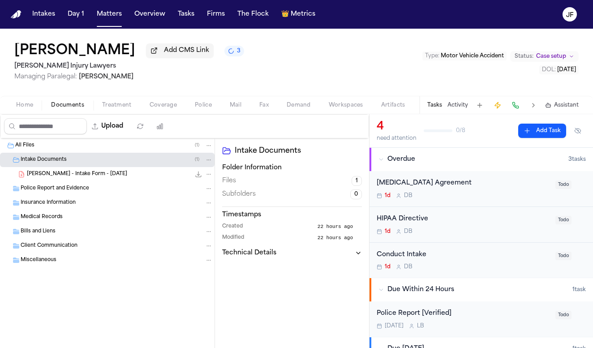
click at [138, 171] on div "T. Shumate - Intake Form - 9.29.25 170.4 KB • PDF" at bounding box center [107, 174] width 214 height 14
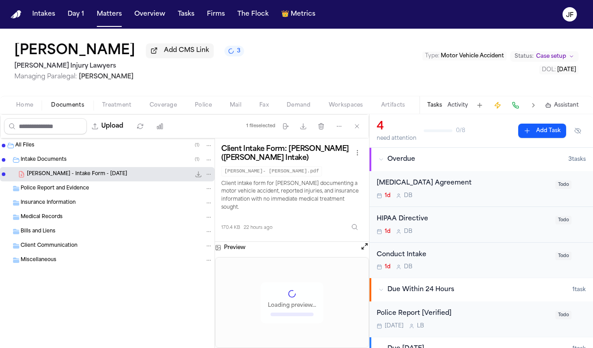
click at [204, 177] on div "File: T. Shumate - Intake Form - 9.29.25" at bounding box center [203, 174] width 19 height 9
click at [200, 176] on icon "File: T. Shumate - Intake Form - 9.29.25" at bounding box center [198, 174] width 7 height 7
click at [205, 104] on div "Artifact Statistics Artifact Statistics" at bounding box center [185, 107] width 57 height 13
click at [200, 114] on div "Home Documents Treatment Coverage Police Mail Fax Demand Workspaces Artifacts T…" at bounding box center [296, 105] width 593 height 18
click at [203, 109] on span "Police" at bounding box center [203, 105] width 17 height 7
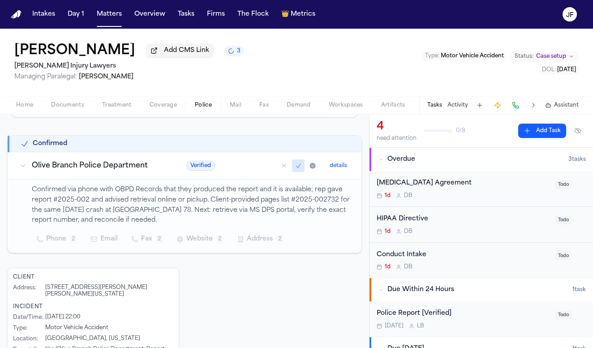
scroll to position [151, 0]
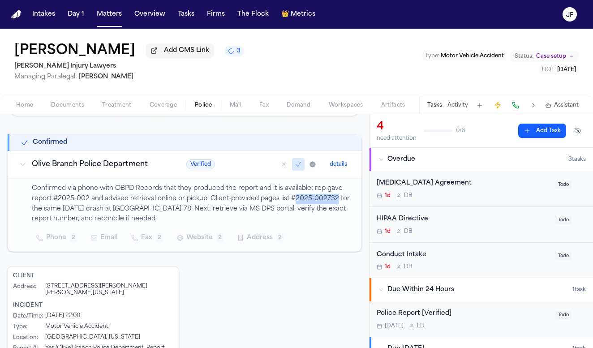
drag, startPoint x: 295, startPoint y: 200, endPoint x: 336, endPoint y: 198, distance: 40.8
click at [337, 198] on p "Confirmed via phone with OBPD Records that they produced the report and it is a…" at bounding box center [191, 204] width 319 height 41
copy p "2025-002732"
click at [158, 99] on div "Home Documents Treatment Coverage Police Mail Fax Demand Workspaces Artifacts T…" at bounding box center [296, 105] width 593 height 18
click at [158, 103] on span "Coverage" at bounding box center [163, 105] width 27 height 7
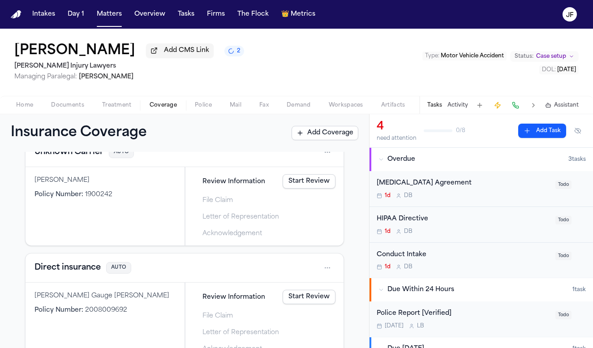
scroll to position [196, 0]
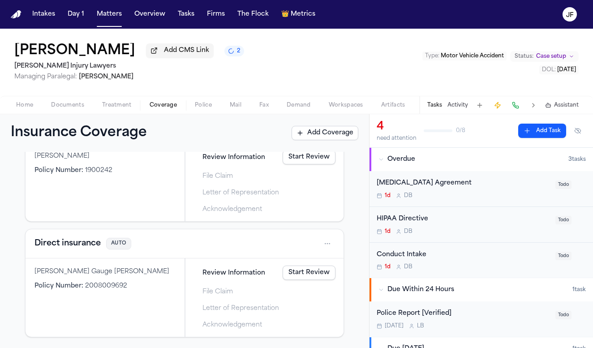
click at [77, 249] on button "Direct insurance" at bounding box center [67, 243] width 66 height 13
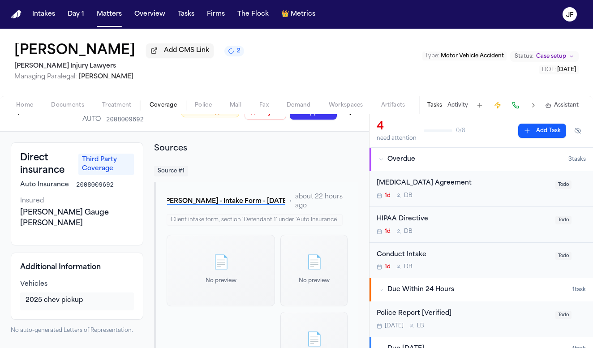
scroll to position [17, 0]
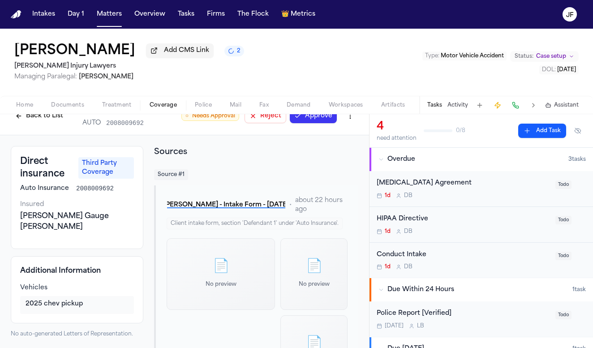
click at [356, 2] on nav "Intakes Day 1 Matters Overview Tasks Firms The Flock 👑 Metrics JF" at bounding box center [296, 14] width 593 height 29
click at [349, 0] on nav "Intakes Day 1 Matters Overview Tasks Firms The Flock 👑 Metrics JF" at bounding box center [296, 14] width 593 height 29
click at [26, 109] on span "Home" at bounding box center [24, 105] width 17 height 7
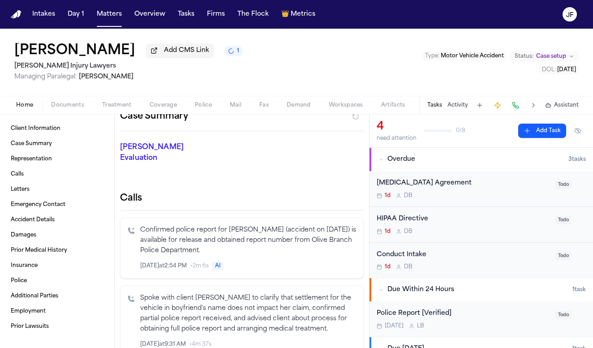
scroll to position [189, 0]
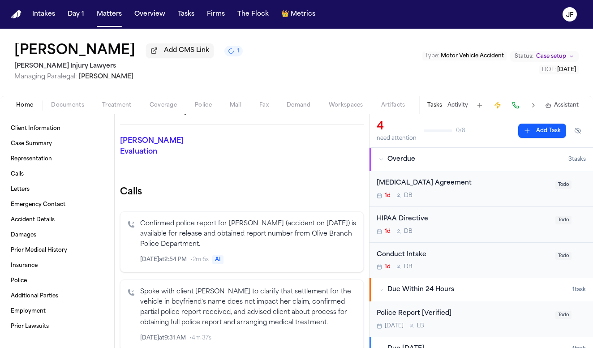
click at [192, 219] on p "Confirmed police report for Tammy Shumate (accident on 8/7/2025) is available f…" at bounding box center [248, 234] width 216 height 30
click at [194, 231] on p "Confirmed police report for Tammy Shumate (accident on 8/7/2025) is available f…" at bounding box center [248, 234] width 216 height 30
click at [202, 104] on span "Police" at bounding box center [203, 105] width 17 height 7
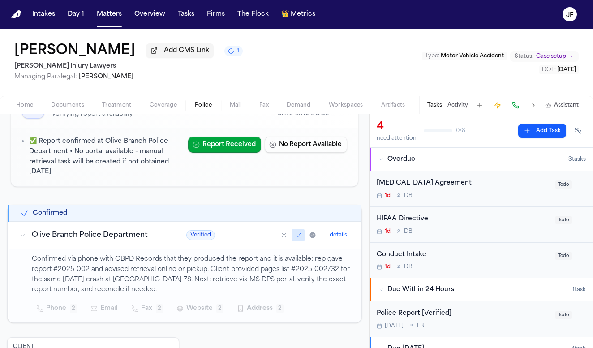
scroll to position [65, 0]
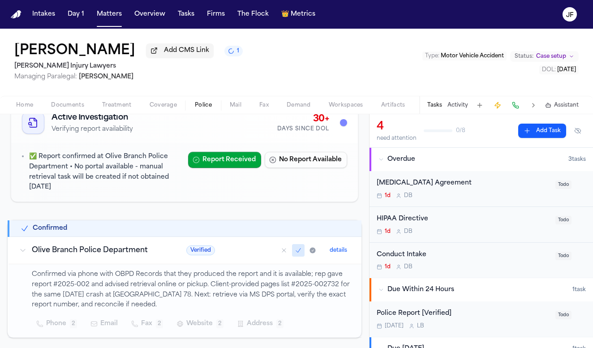
click at [65, 302] on p "Confirmed via phone with OBPD Records that they produced the report and it is a…" at bounding box center [191, 289] width 319 height 41
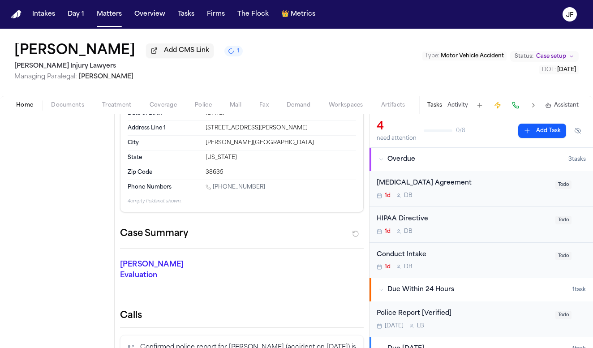
click at [26, 106] on span "Home" at bounding box center [24, 105] width 17 height 7
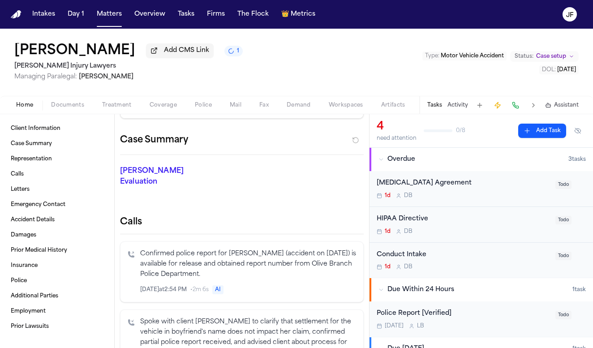
scroll to position [226, 0]
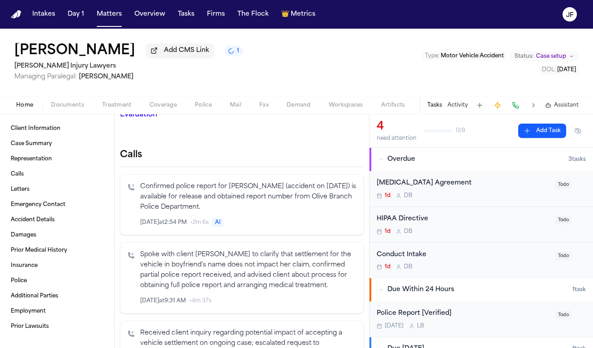
click at [316, 219] on icon "Inspect" at bounding box center [319, 222] width 6 height 6
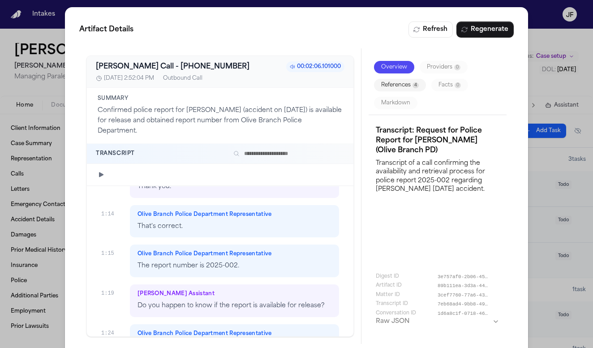
scroll to position [795, 0]
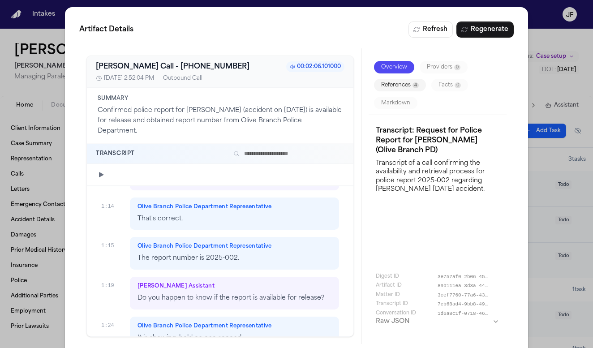
click at [99, 178] on icon "button" at bounding box center [101, 174] width 7 height 7
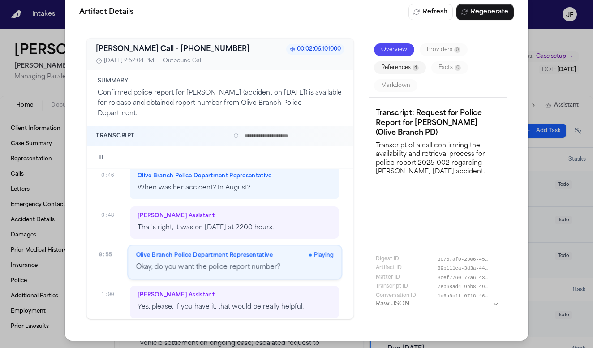
scroll to position [455, 0]
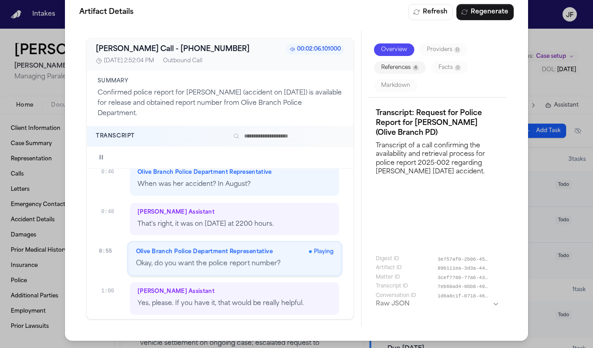
click at [205, 159] on div at bounding box center [228, 157] width 232 height 7
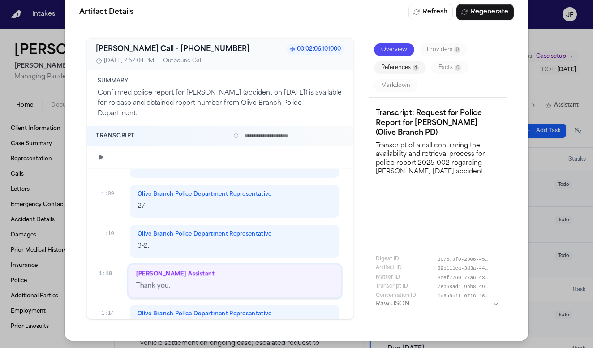
scroll to position [668, 0]
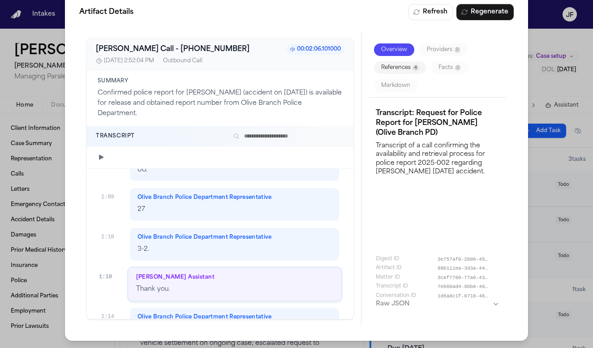
click at [489, 47] on div "Artifact Details Refresh Regenerate Bland AI Call - +16628929400 00:02:06.10100…" at bounding box center [296, 165] width 593 height 365
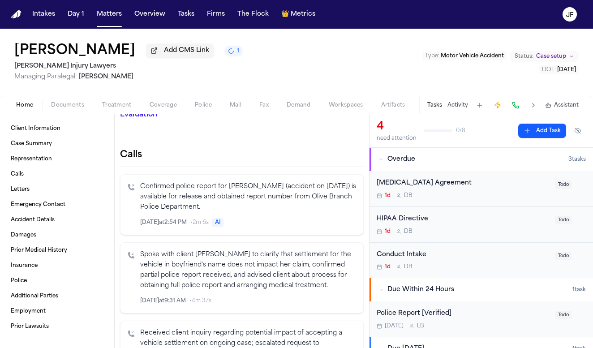
click at [414, 317] on div "Police Report [Verified]" at bounding box center [462, 313] width 173 height 10
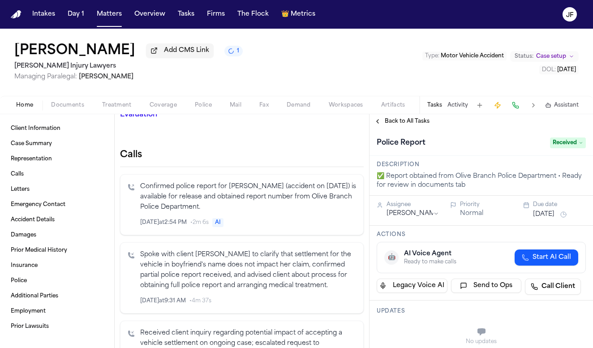
click at [416, 125] on span "Back to All Tasks" at bounding box center [407, 121] width 45 height 7
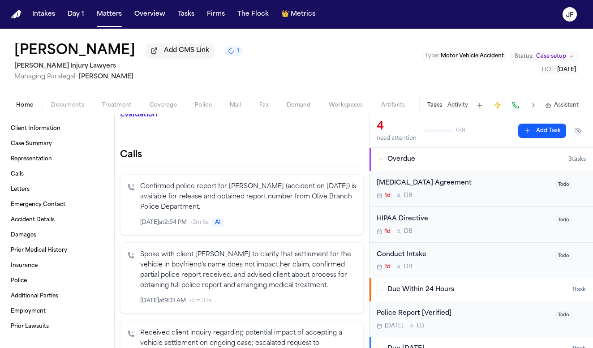
click at [72, 111] on span "button" at bounding box center [68, 110] width 44 height 1
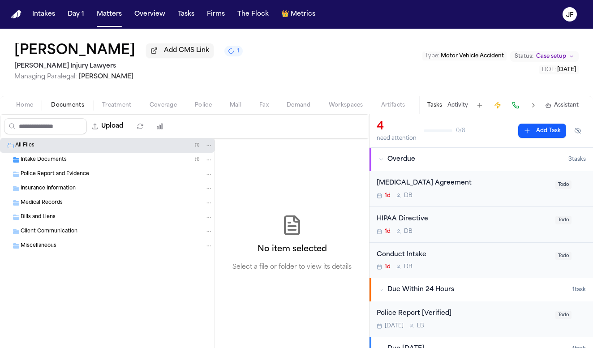
click at [105, 163] on div "Intake Documents ( 1 )" at bounding box center [117, 160] width 192 height 8
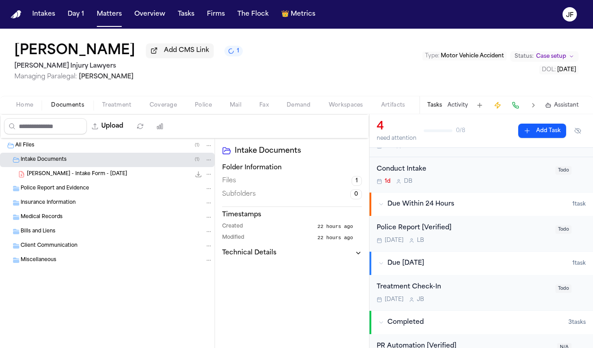
scroll to position [85, 0]
click at [438, 234] on div "Police Report [Verified]" at bounding box center [462, 228] width 173 height 10
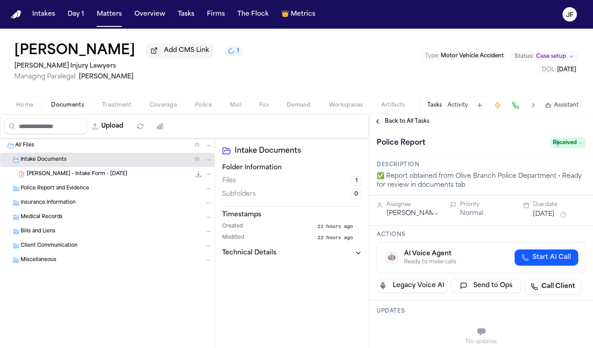
click at [489, 145] on span "Received" at bounding box center [568, 142] width 36 height 11
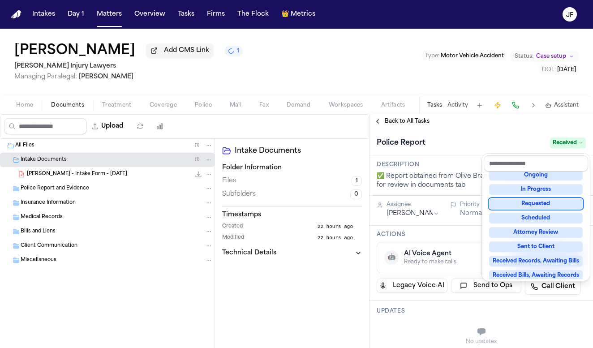
click at [489, 200] on div "Requested" at bounding box center [536, 203] width 94 height 11
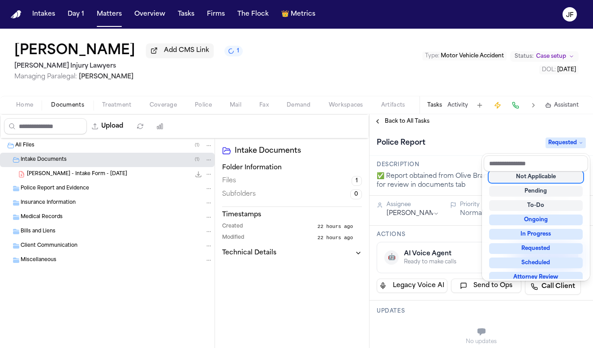
click at [489, 135] on div "Police Report Requested" at bounding box center [480, 141] width 223 height 27
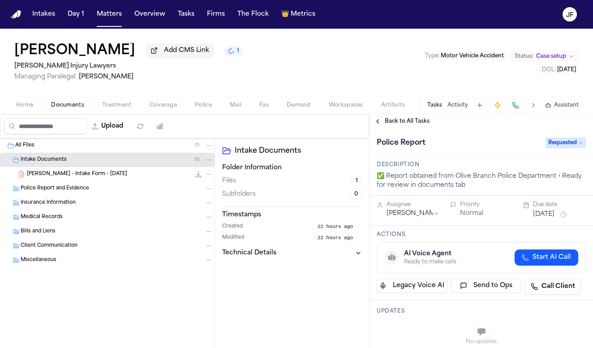
click at [399, 124] on span "Back to All Tasks" at bounding box center [407, 121] width 45 height 7
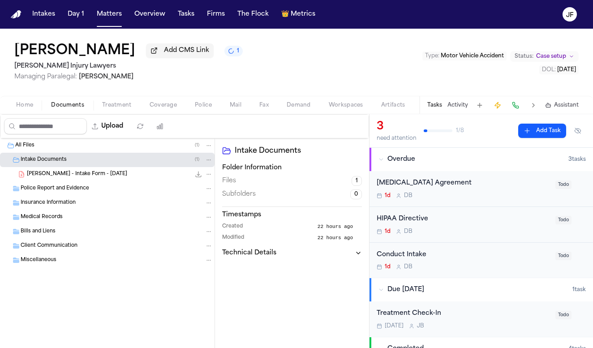
click at [208, 113] on div "Home Documents Treatment Coverage Police Mail Fax Demand Workspaces Artifacts T…" at bounding box center [296, 105] width 593 height 18
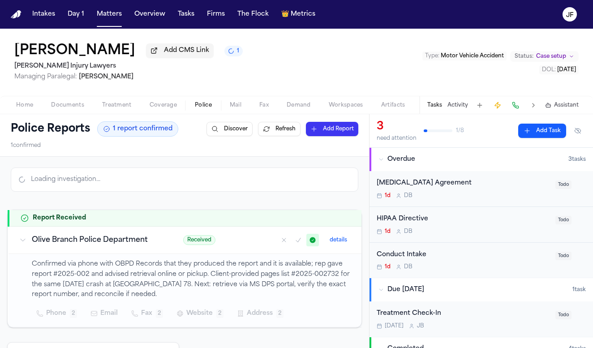
click at [205, 106] on span "Police" at bounding box center [203, 105] width 17 height 7
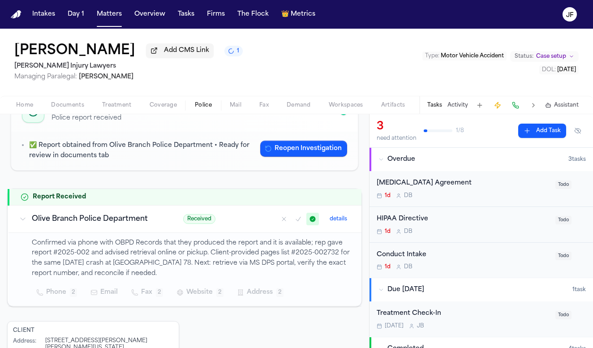
scroll to position [81, 0]
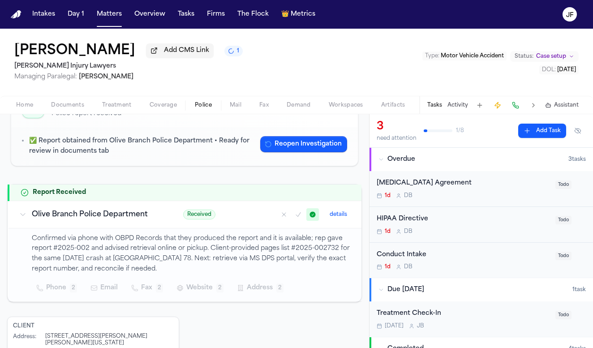
click at [199, 222] on td "Received details" at bounding box center [266, 214] width 189 height 27
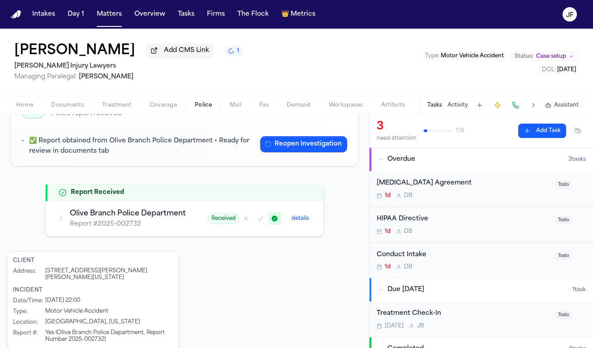
click at [201, 201] on td "Report Received" at bounding box center [185, 192] width 277 height 17
click at [207, 218] on span "Received" at bounding box center [223, 219] width 32 height 10
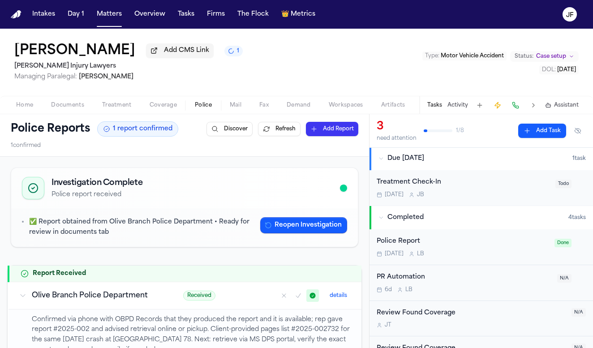
scroll to position [129, 0]
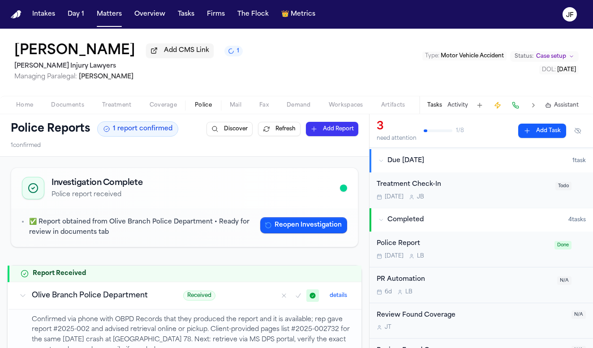
click at [406, 244] on div "Police Report" at bounding box center [462, 244] width 172 height 10
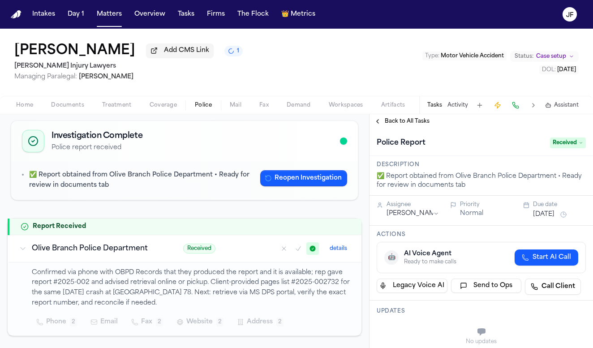
click at [405, 124] on span "Back to All Tasks" at bounding box center [407, 121] width 45 height 7
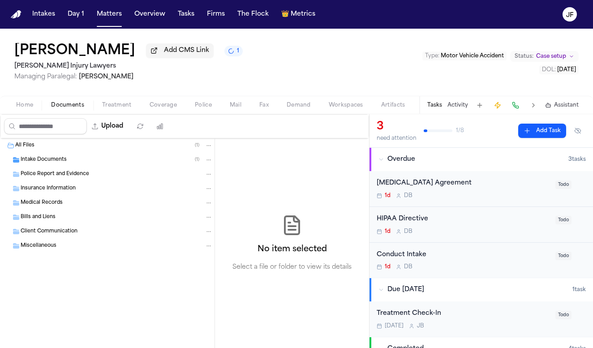
click at [64, 105] on span "Documents" at bounding box center [67, 105] width 33 height 7
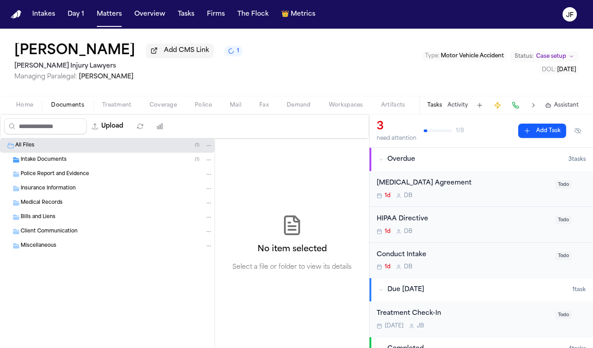
click at [82, 145] on div "All Files ( 1 )" at bounding box center [113, 145] width 197 height 8
click at [82, 159] on div "Intake Documents ( 1 )" at bounding box center [117, 160] width 192 height 8
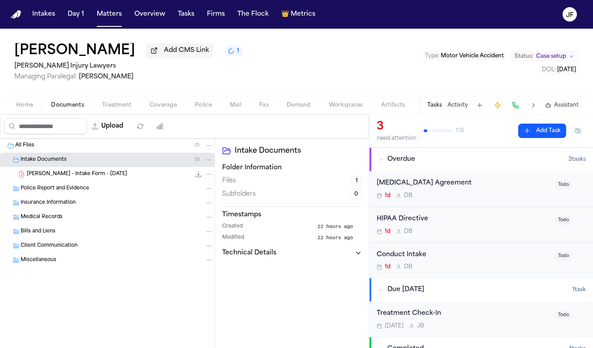
click at [82, 191] on span "Police Report and Evidence" at bounding box center [55, 189] width 68 height 8
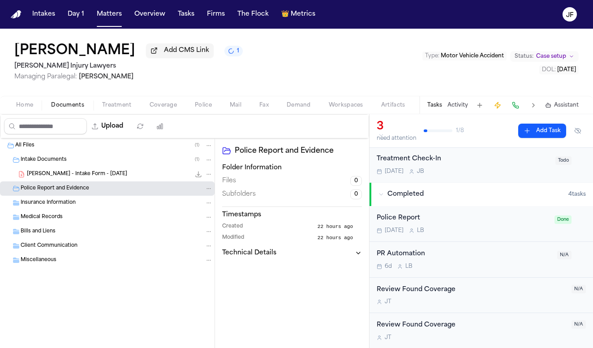
scroll to position [154, 0]
click at [401, 212] on div "Police Report Today L B Done" at bounding box center [480, 224] width 223 height 36
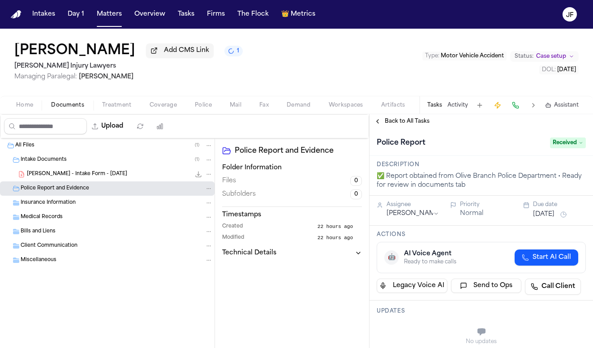
click at [489, 138] on div "Police Report Received" at bounding box center [480, 143] width 209 height 14
click at [489, 153] on div "Police Report Received" at bounding box center [480, 141] width 223 height 27
click at [489, 142] on span "Received" at bounding box center [568, 142] width 36 height 11
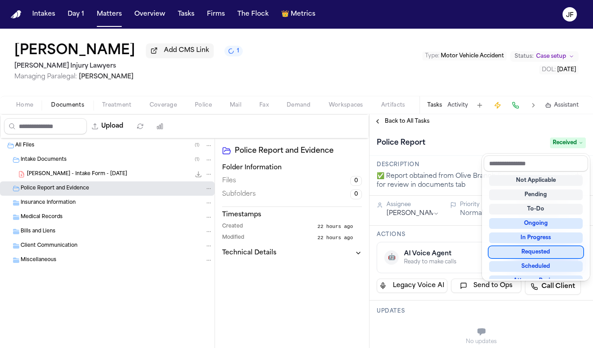
click at [489, 253] on div "Requested" at bounding box center [536, 252] width 94 height 11
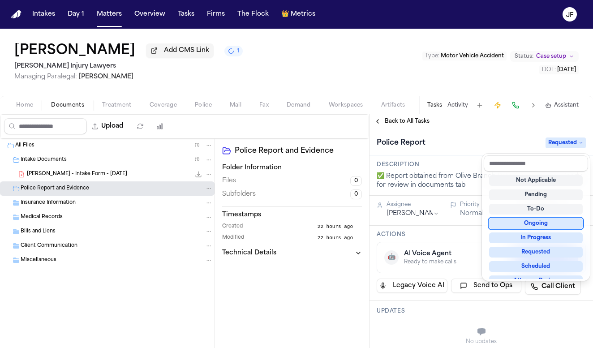
click at [431, 124] on div "**********" at bounding box center [480, 231] width 223 height 234
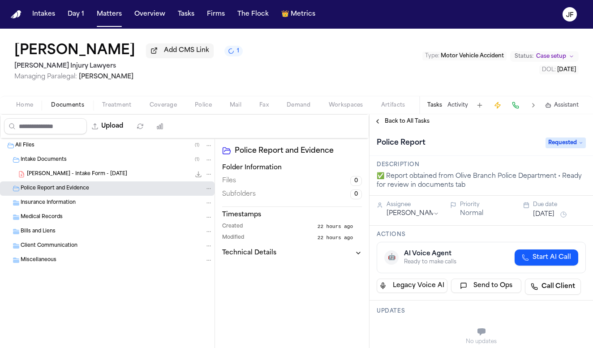
click at [412, 124] on span "Back to All Tasks" at bounding box center [407, 121] width 45 height 7
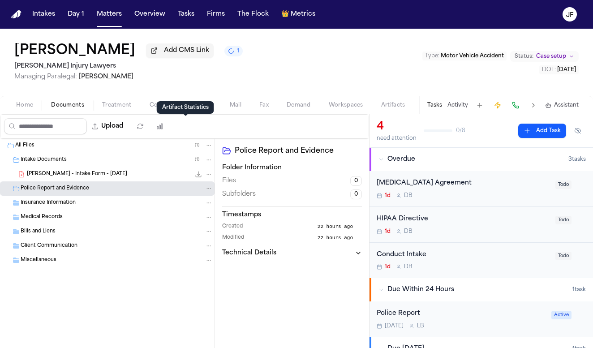
click at [204, 111] on div "Artifact Statistics Artifact Statistics" at bounding box center [185, 107] width 57 height 13
click at [202, 105] on span "Police" at bounding box center [203, 105] width 17 height 7
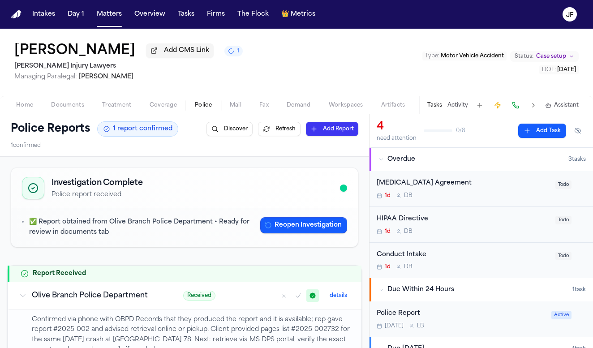
click at [288, 231] on button "Reopen Investigation" at bounding box center [303, 225] width 87 height 16
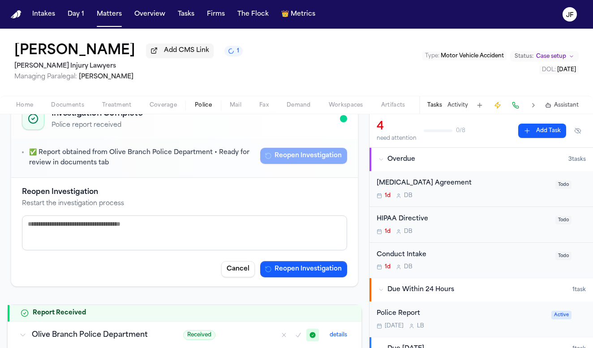
scroll to position [71, 0]
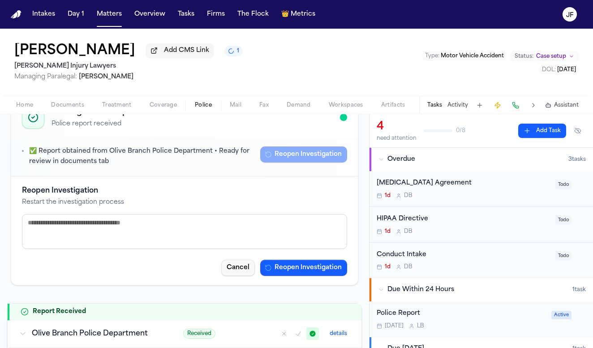
click at [222, 261] on button "Cancel" at bounding box center [238, 268] width 34 height 16
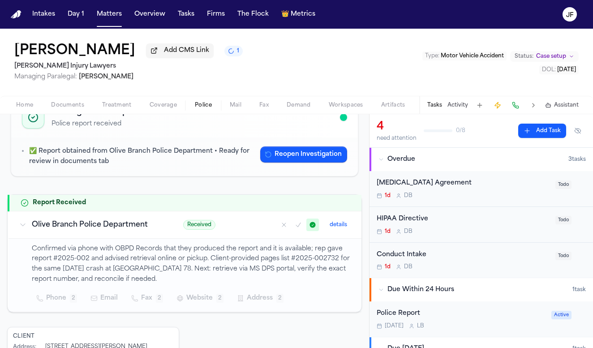
scroll to position [74, 0]
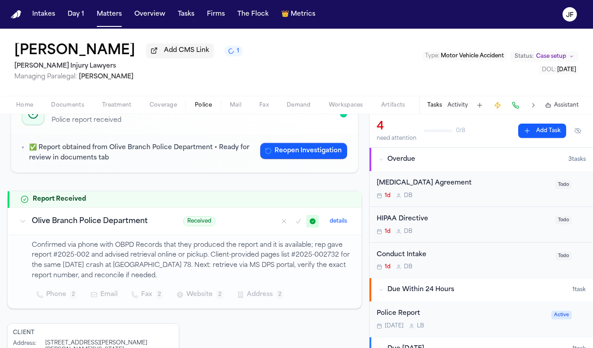
click at [280, 222] on icon "Mark as no report" at bounding box center [283, 221] width 7 height 7
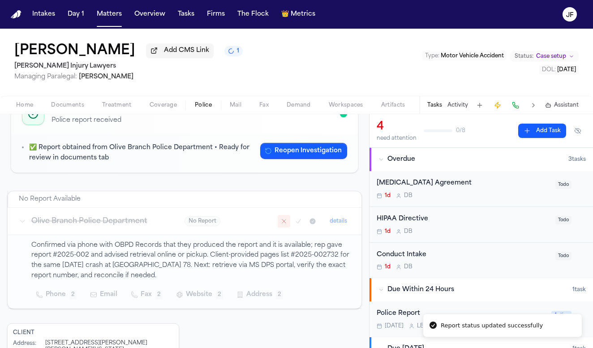
click at [295, 221] on icon "Mark as confirmed" at bounding box center [298, 221] width 7 height 7
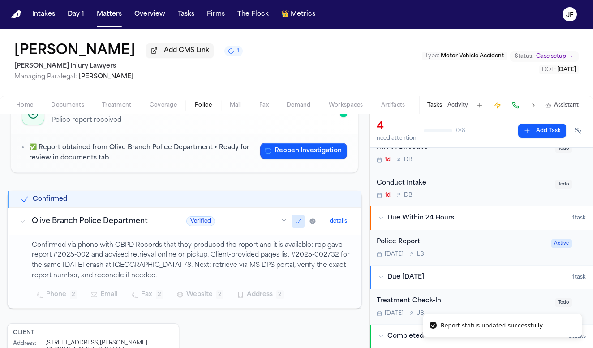
scroll to position [91, 0]
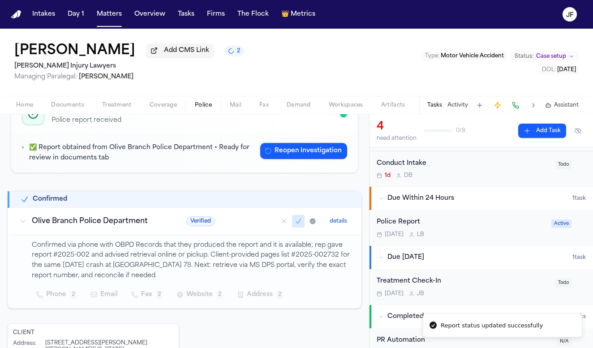
click at [412, 229] on div "Police Report Today L B" at bounding box center [460, 227] width 169 height 21
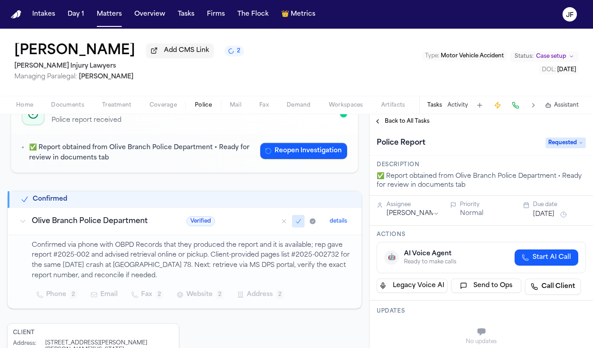
click at [423, 125] on span "Back to All Tasks" at bounding box center [407, 121] width 45 height 7
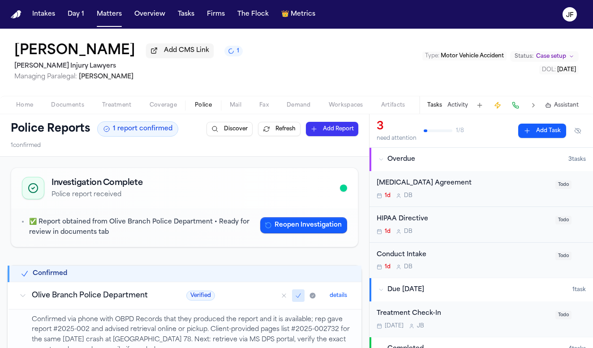
click at [73, 117] on div "Police Reports 1 report confirmed Discover Refresh Add Report 1 confirmed" at bounding box center [184, 135] width 369 height 42
click at [73, 109] on span "Documents" at bounding box center [67, 105] width 33 height 7
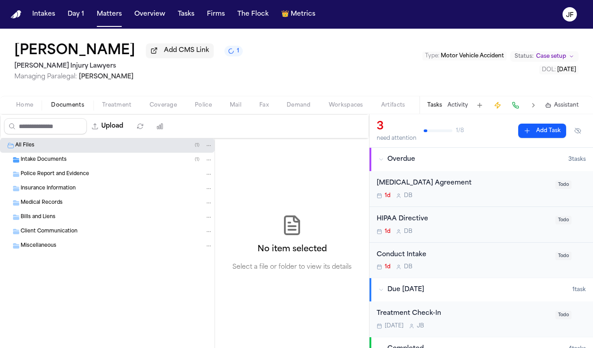
click at [57, 167] on div "Intake Documents ( 1 )" at bounding box center [107, 160] width 214 height 14
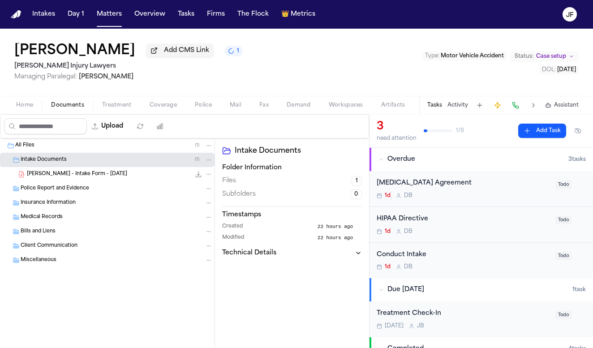
click at [61, 185] on div "Police Report and Evidence" at bounding box center [107, 188] width 214 height 14
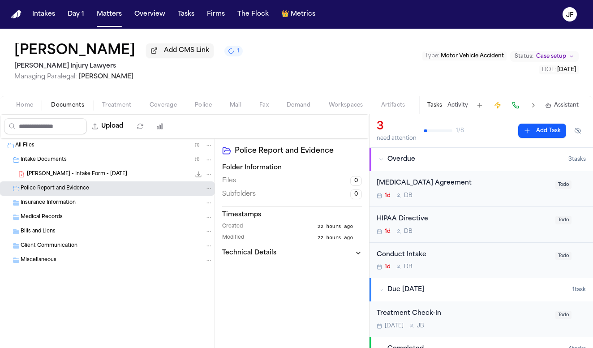
click at [61, 179] on div "T. Shumate - Intake Form - 9.29.25 170.4 KB • PDF" at bounding box center [120, 174] width 186 height 9
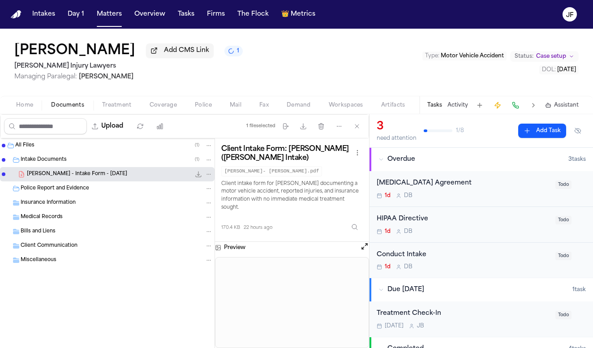
click at [124, 12] on div "Intakes Day 1 Matters Overview Tasks Firms The Flock 👑 Metrics" at bounding box center [174, 14] width 290 height 16
click at [115, 14] on button "Matters" at bounding box center [109, 14] width 32 height 16
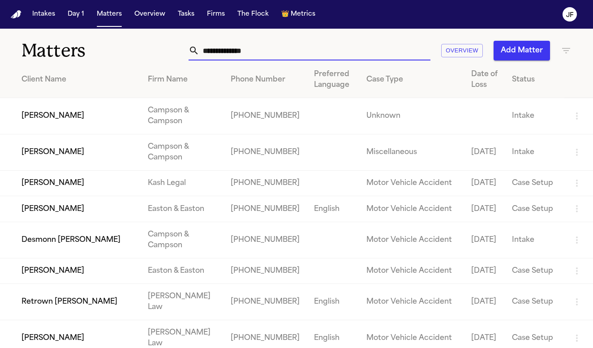
click at [271, 45] on input "text" at bounding box center [314, 51] width 231 height 20
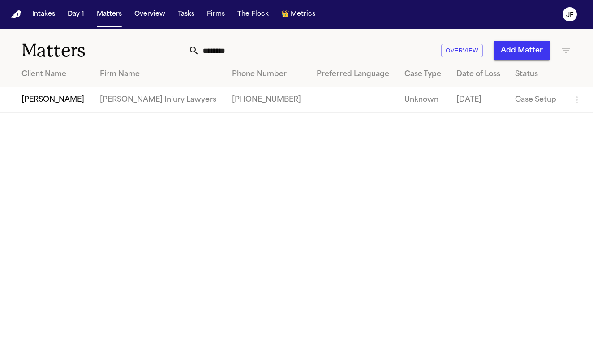
type input "********"
click at [71, 101] on td "[PERSON_NAME]" at bounding box center [46, 100] width 93 height 26
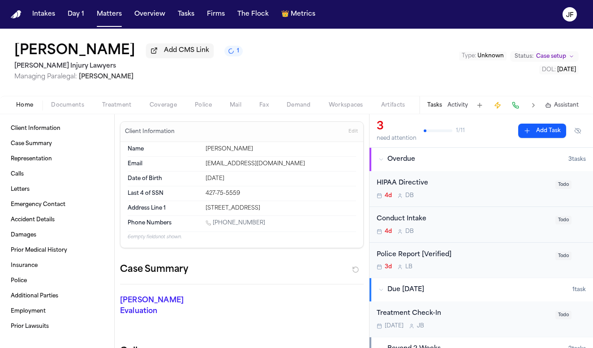
click at [59, 109] on span "Documents" at bounding box center [67, 105] width 33 height 7
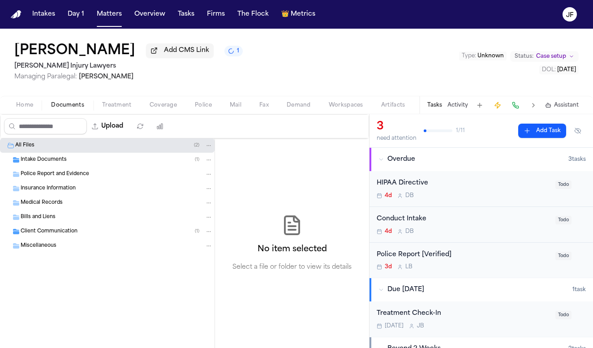
click at [128, 109] on span "Treatment" at bounding box center [117, 105] width 30 height 7
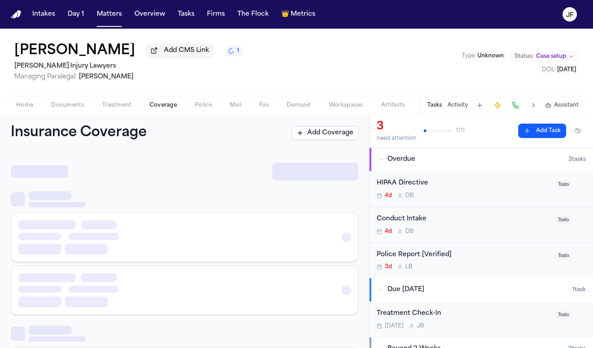
click at [159, 109] on span "Coverage" at bounding box center [163, 105] width 27 height 7
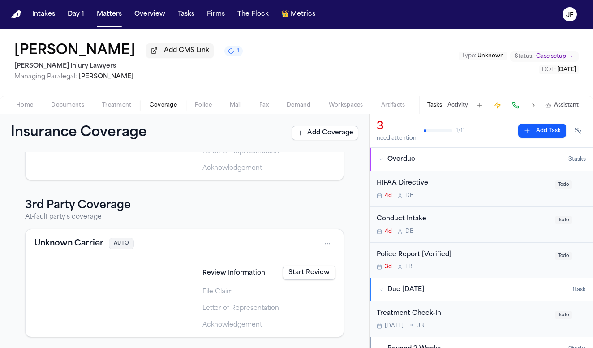
scroll to position [123, 0]
click at [27, 109] on span "Home" at bounding box center [24, 105] width 17 height 7
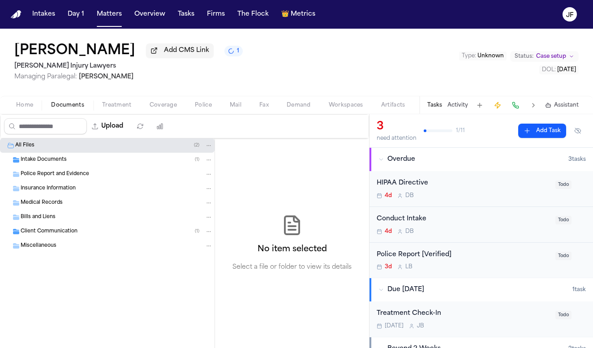
click at [66, 105] on span "Documents" at bounding box center [67, 105] width 33 height 7
click at [43, 160] on span "Intake Documents" at bounding box center [44, 160] width 46 height 8
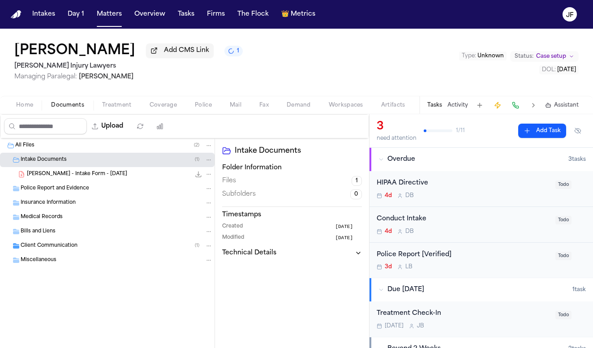
click at [53, 253] on div "Client Communication ( 1 )" at bounding box center [107, 246] width 214 height 14
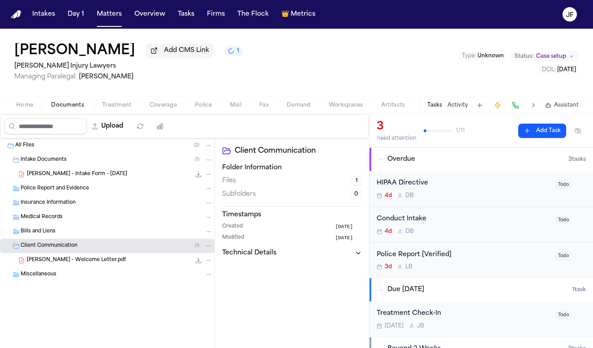
click at [83, 174] on span "B. Chadwick - Intake Form - 4.2.25" at bounding box center [77, 175] width 100 height 8
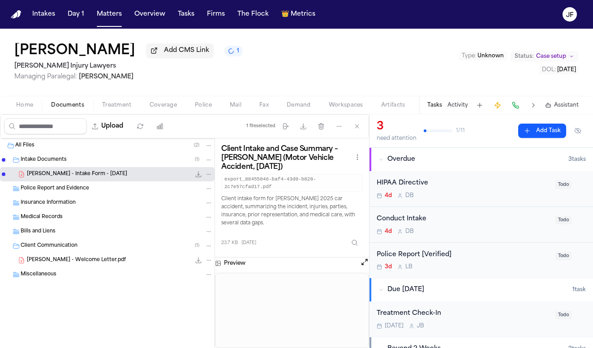
click at [198, 175] on icon "File: B. Chadwick - Intake Form - 4.2.25" at bounding box center [199, 174] width 6 height 6
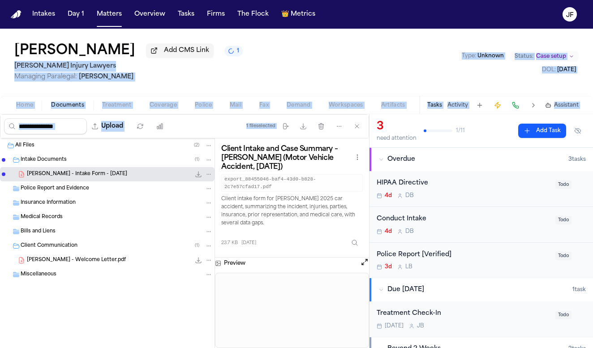
drag, startPoint x: 48, startPoint y: 135, endPoint x: 307, endPoint y: 53, distance: 271.4
click at [303, 54] on div "Brandon Chadwick Add CMS Link 1 George Sink Injury Lawyers Managing Paralegal: …" at bounding box center [296, 188] width 593 height 319
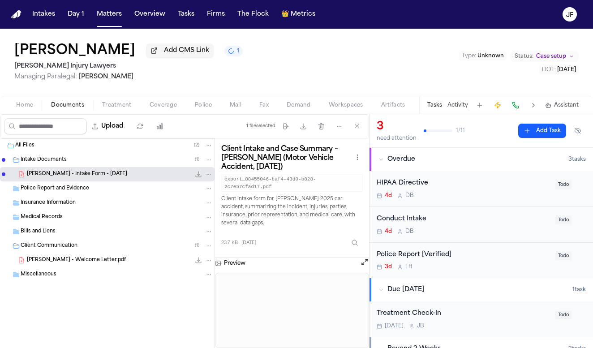
click at [337, 76] on div "Brandon Chadwick Add CMS Link 1 George Sink Injury Lawyers Managing Paralegal: …" at bounding box center [296, 62] width 593 height 67
click at [370, 0] on nav "Intakes Day 1 Matters Overview Tasks Firms The Flock 👑 Metrics JF" at bounding box center [296, 14] width 593 height 29
click at [446, 0] on nav "Intakes Day 1 Matters Overview Tasks Firms The Flock 👑 Metrics JF" at bounding box center [296, 14] width 593 height 29
click at [205, 107] on span "Police" at bounding box center [203, 105] width 17 height 7
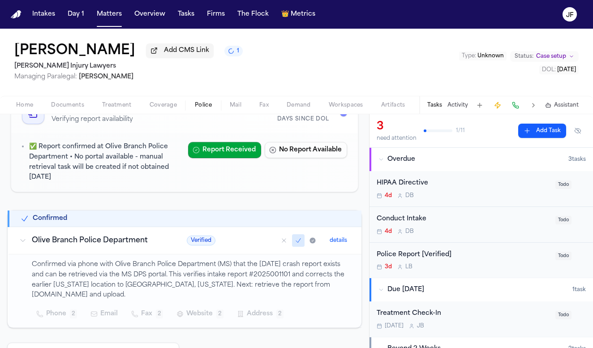
scroll to position [97, 0]
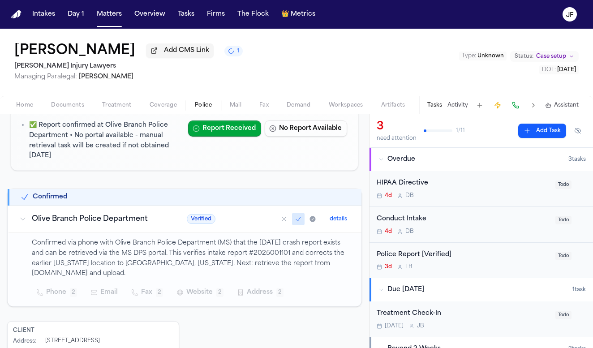
click at [420, 263] on div "Police Report [Verified] 3d L B" at bounding box center [462, 260] width 173 height 21
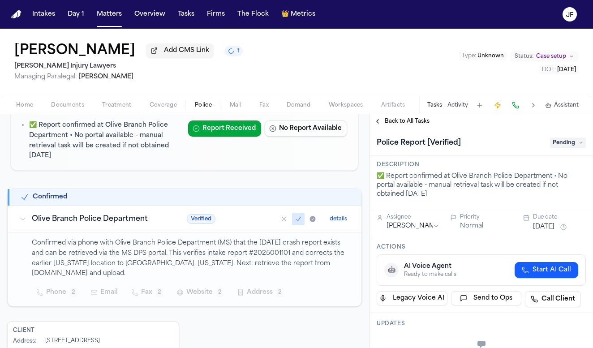
click at [561, 141] on span "Pending" at bounding box center [568, 142] width 36 height 11
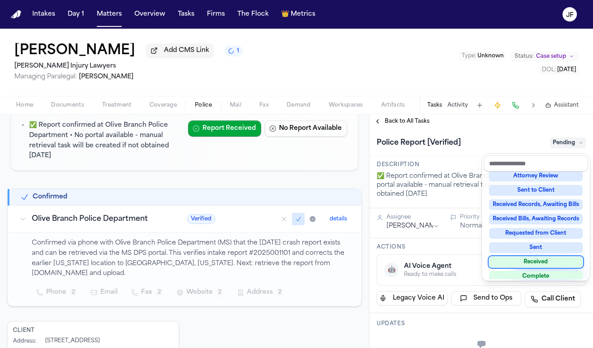
click at [515, 261] on div "Received" at bounding box center [536, 261] width 94 height 11
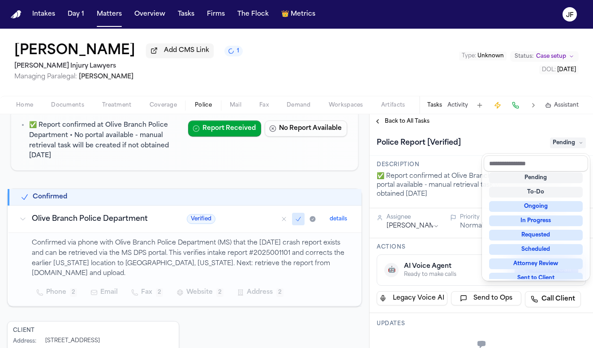
scroll to position [4, 0]
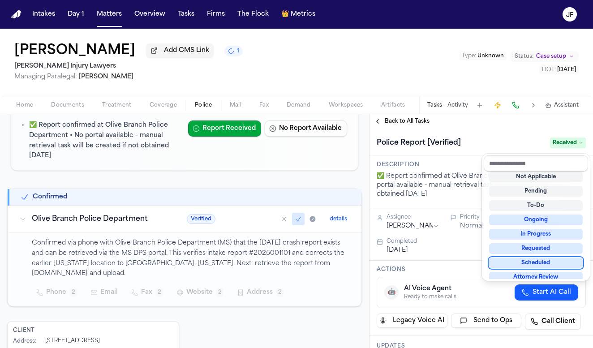
click at [63, 111] on div "Brandon Chadwick Add CMS Link 1 George Sink Injury Lawyers Managing Paralegal: …" at bounding box center [296, 188] width 593 height 319
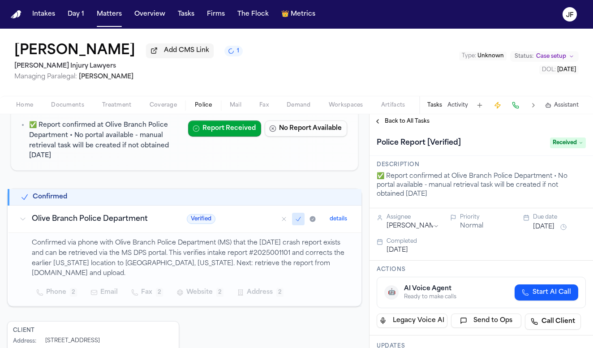
click at [64, 109] on span "Documents" at bounding box center [67, 105] width 33 height 7
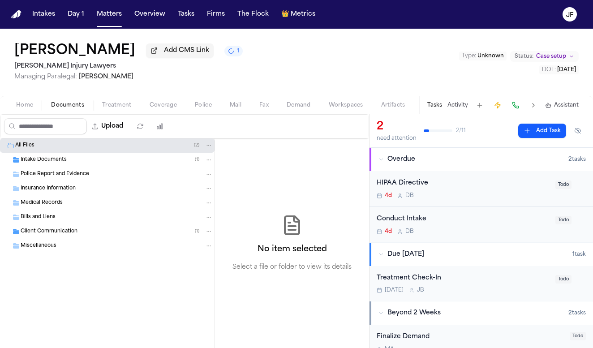
click at [73, 178] on span "Police Report and Evidence" at bounding box center [55, 175] width 68 height 8
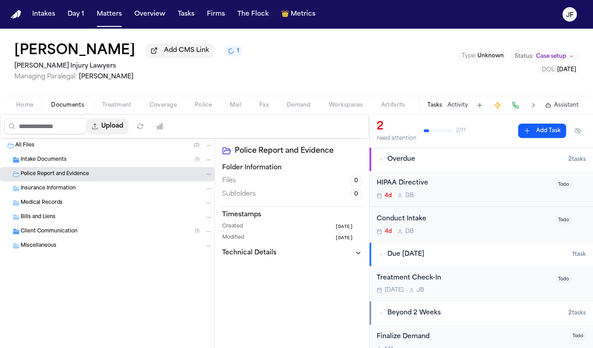
click at [128, 124] on button "Upload" at bounding box center [108, 126] width 42 height 16
select select "**********"
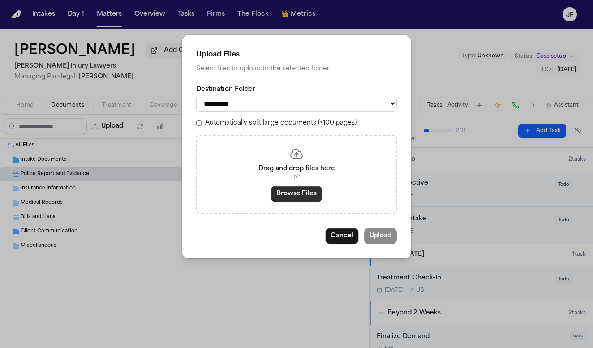
click at [276, 193] on button "Browse Files" at bounding box center [296, 194] width 51 height 16
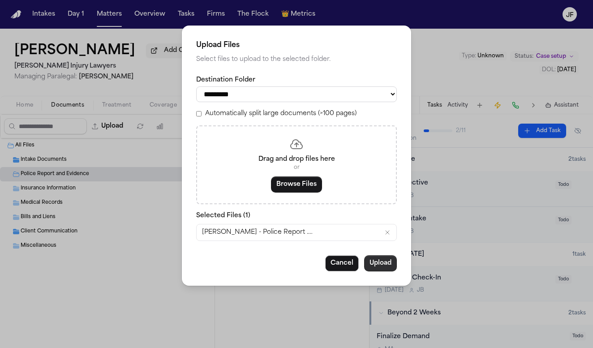
click at [381, 266] on button "Upload" at bounding box center [380, 263] width 33 height 16
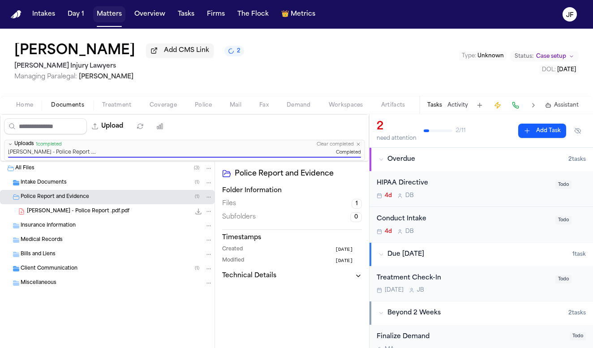
click at [110, 14] on button "Matters" at bounding box center [109, 14] width 32 height 16
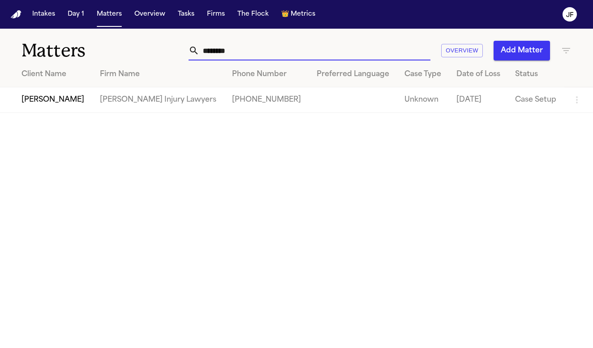
drag, startPoint x: 284, startPoint y: 52, endPoint x: 143, endPoint y: 43, distance: 141.3
click at [143, 43] on div "Matters ******** Overview Add Matter" at bounding box center [296, 45] width 593 height 33
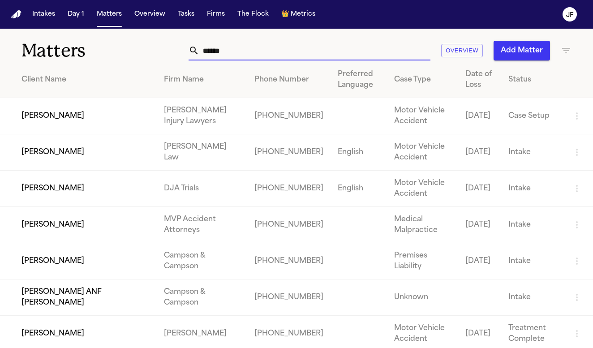
type input "*******"
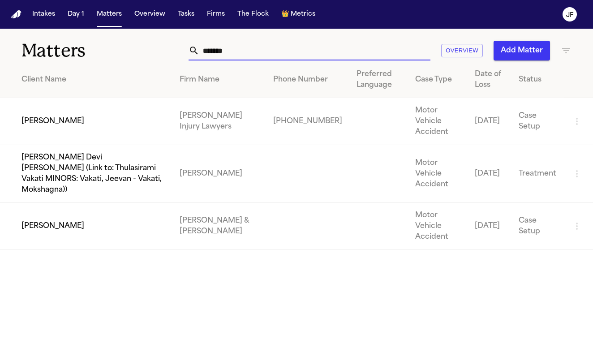
drag, startPoint x: 142, startPoint y: 44, endPoint x: 70, endPoint y: 129, distance: 112.1
click at [70, 145] on td "[PERSON_NAME] Devi [PERSON_NAME] (Link to: Thulasirami Vakati MINORS: Vakati, J…" at bounding box center [86, 174] width 172 height 58
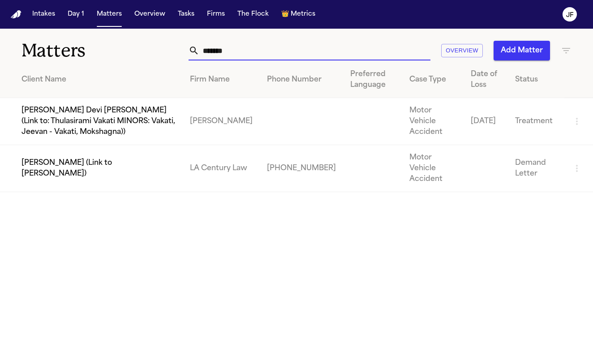
drag, startPoint x: 216, startPoint y: 52, endPoint x: 207, endPoint y: 51, distance: 9.1
click at [207, 51] on input "*******" at bounding box center [314, 51] width 231 height 20
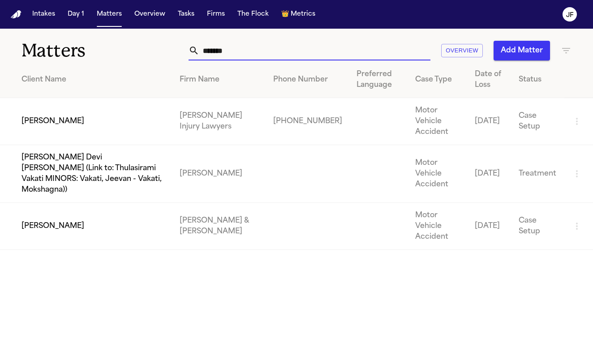
type input "*******"
click at [76, 131] on td "[PERSON_NAME]" at bounding box center [86, 121] width 172 height 47
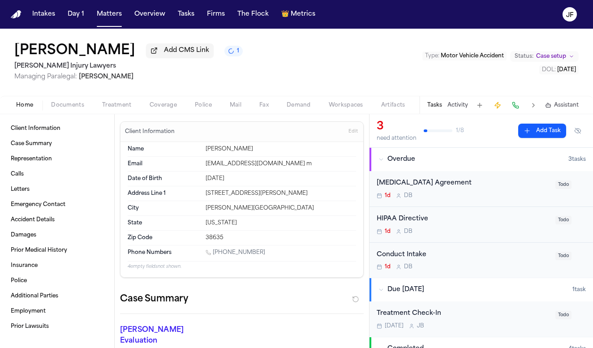
click at [73, 107] on span "Documents" at bounding box center [67, 105] width 33 height 7
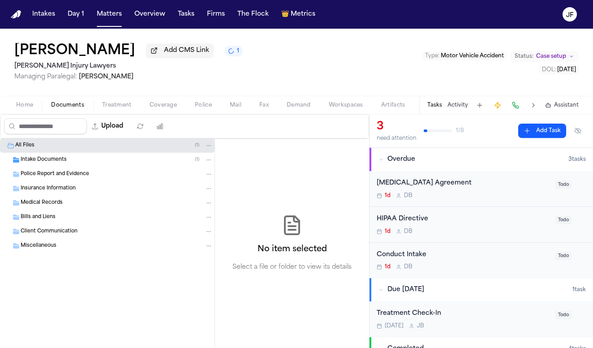
click at [86, 175] on span "Police Report and Evidence" at bounding box center [55, 175] width 68 height 8
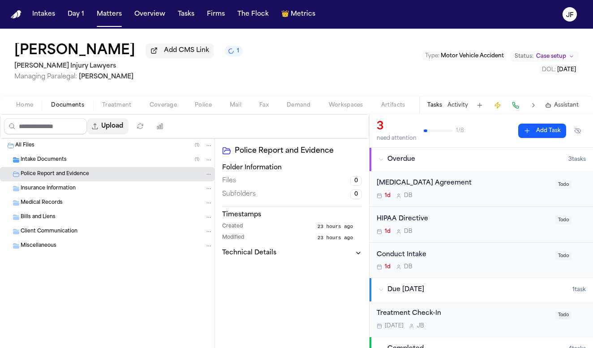
click at [128, 134] on button "Upload" at bounding box center [108, 126] width 42 height 16
select select "**********"
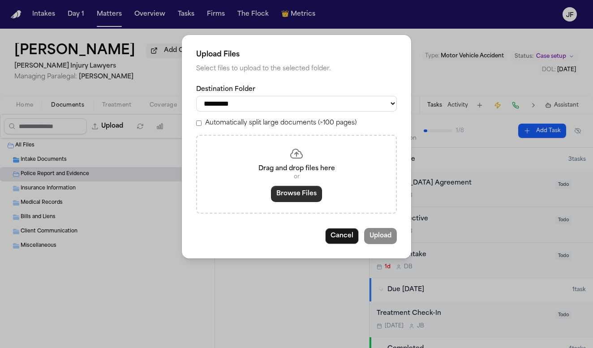
click at [291, 199] on button "Browse Files" at bounding box center [296, 194] width 51 height 16
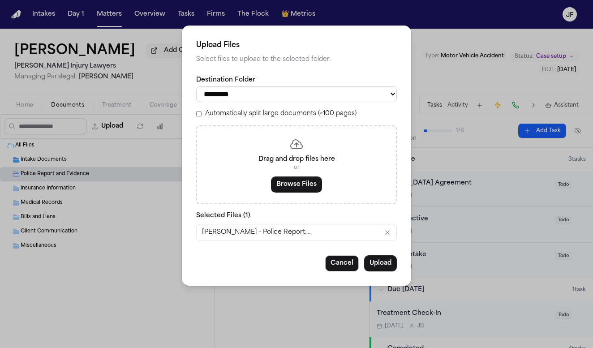
click at [384, 266] on button "Upload" at bounding box center [380, 263] width 33 height 16
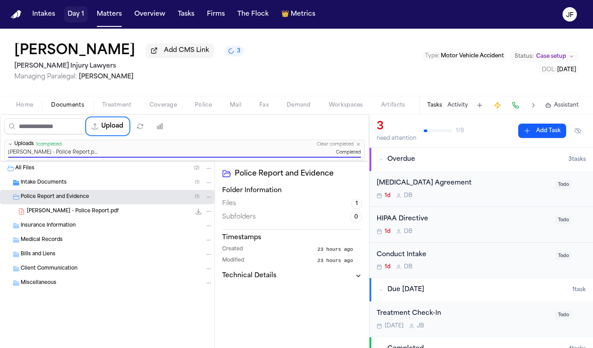
click at [109, 11] on button "Matters" at bounding box center [109, 14] width 32 height 16
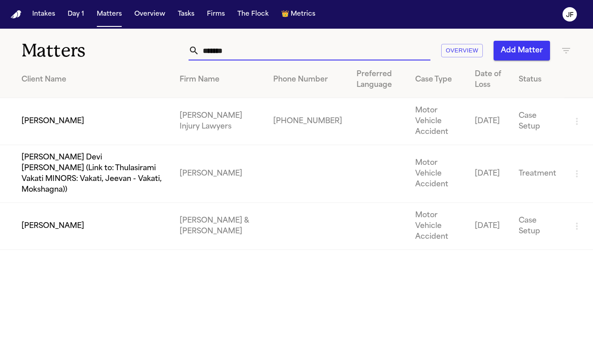
drag, startPoint x: 259, startPoint y: 50, endPoint x: 138, endPoint y: 33, distance: 122.0
click at [138, 33] on div "Matters ******* Overview Add Matter" at bounding box center [296, 45] width 593 height 33
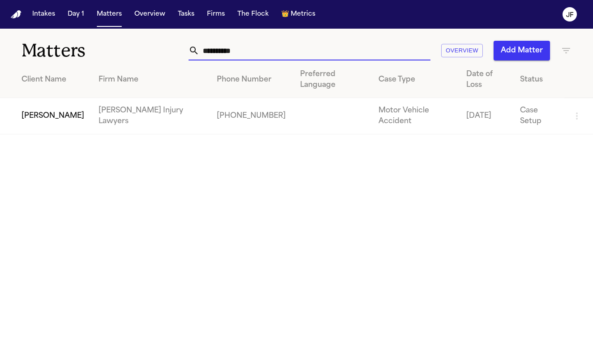
type input "**********"
click at [32, 109] on td "[PERSON_NAME]" at bounding box center [45, 116] width 91 height 36
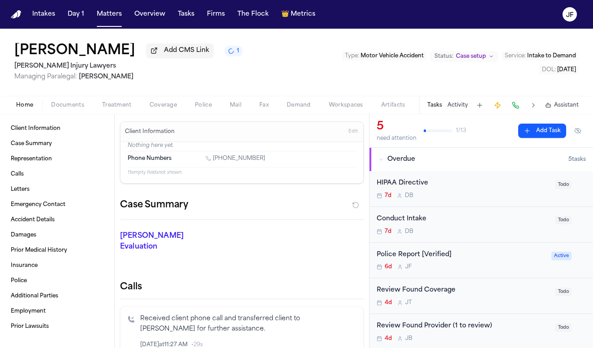
click at [72, 106] on span "Documents" at bounding box center [67, 105] width 33 height 7
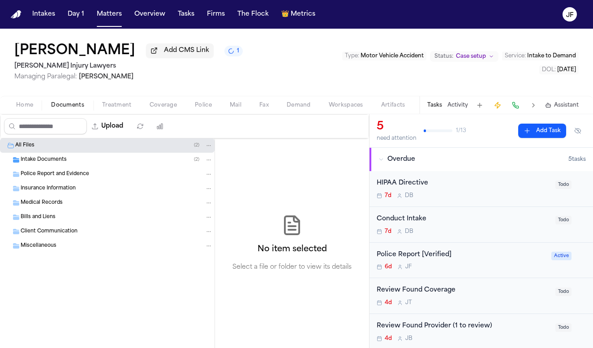
click at [38, 161] on span "Intake Documents" at bounding box center [44, 160] width 46 height 8
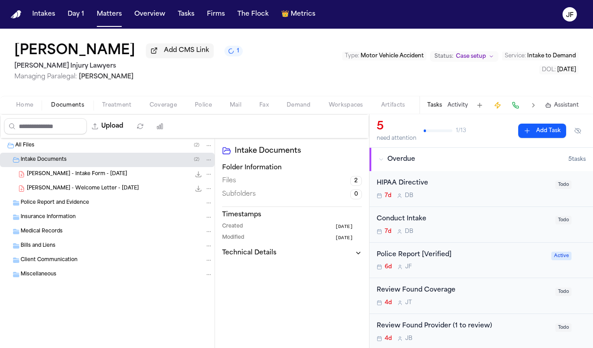
click at [0, 0] on span "22.7 KB • PDF" at bounding box center [0, 0] width 0 height 0
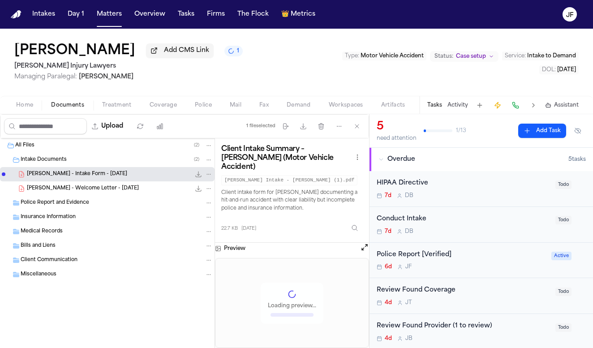
click at [198, 176] on icon "File: A. Brodowski - Intake Form - 9.19.25" at bounding box center [198, 174] width 7 height 7
click at [138, 8] on button "Overview" at bounding box center [150, 14] width 38 height 16
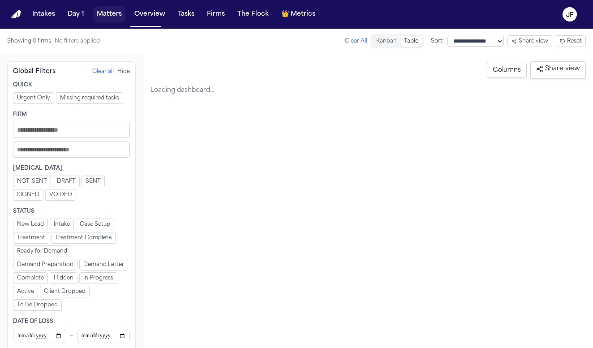
click at [101, 13] on button "Matters" at bounding box center [109, 14] width 32 height 16
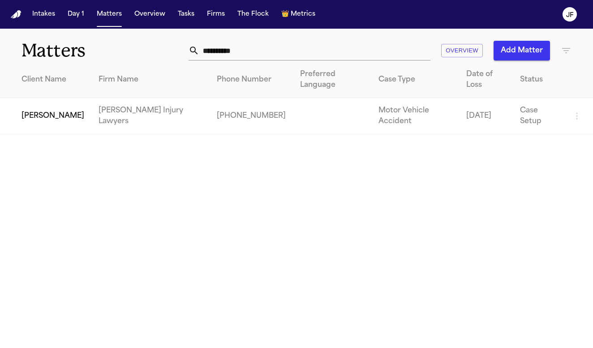
drag, startPoint x: 274, startPoint y: 54, endPoint x: 107, endPoint y: 50, distance: 167.5
click at [107, 50] on div "**********" at bounding box center [296, 45] width 593 height 33
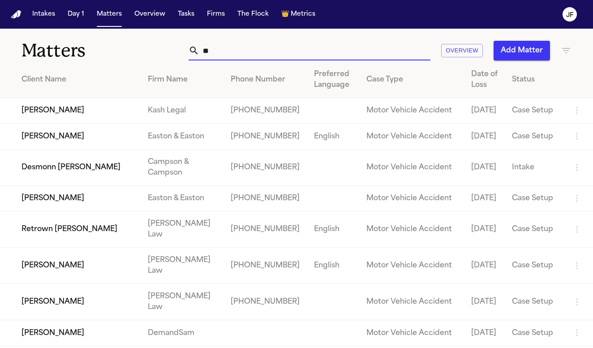
type input "*"
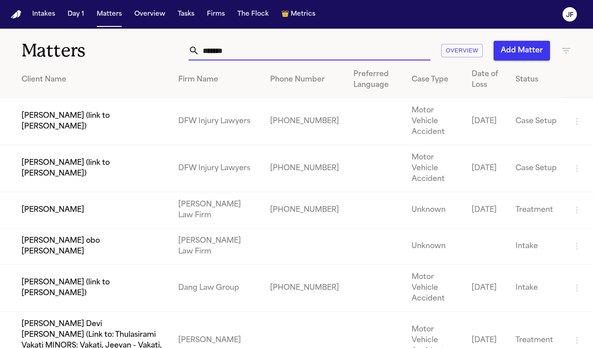
type input "*******"
click at [63, 227] on td "[PERSON_NAME]" at bounding box center [85, 210] width 171 height 36
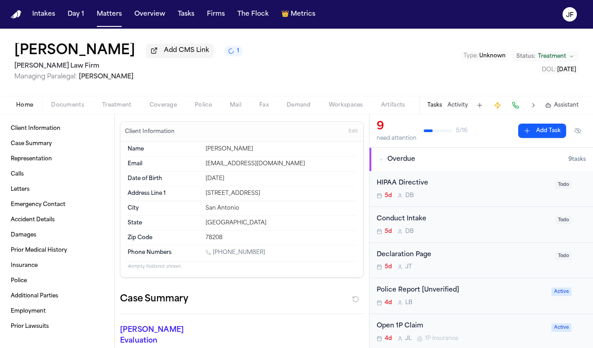
click at [73, 109] on span "Documents" at bounding box center [67, 105] width 33 height 7
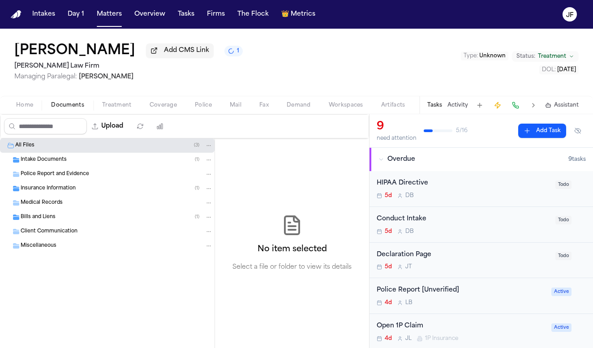
click at [36, 162] on span "Intake Documents" at bounding box center [44, 160] width 46 height 8
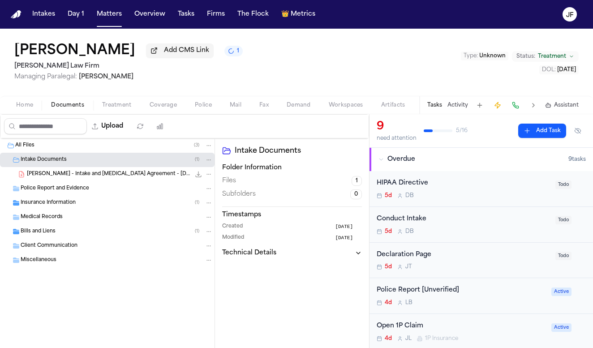
click at [62, 172] on div "L. Bernal - Intake and Retainer Agreement - 9.22.25 1.8 MB • PDF" at bounding box center [120, 174] width 186 height 9
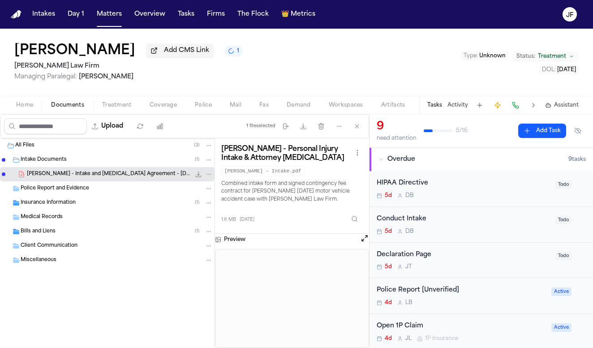
click at [199, 176] on icon "File: L. Bernal - Intake and Retainer Agreement - 9.22.25" at bounding box center [198, 174] width 7 height 7
click at [157, 116] on div "Upload 1 file selected Move files Download files Delete files More actions Clea…" at bounding box center [184, 126] width 369 height 24
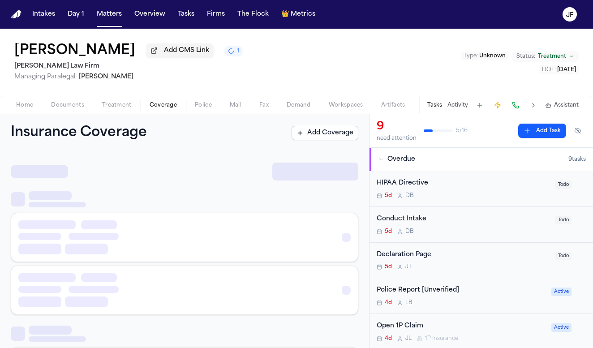
click at [158, 109] on span "Coverage" at bounding box center [163, 105] width 27 height 7
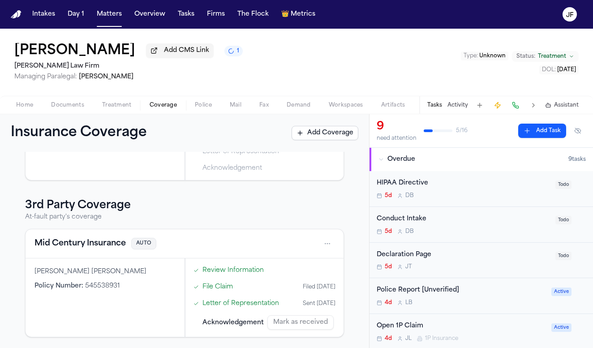
scroll to position [123, 0]
drag, startPoint x: 24, startPoint y: 105, endPoint x: 29, endPoint y: 108, distance: 5.8
click at [23, 105] on span "Home" at bounding box center [24, 105] width 17 height 7
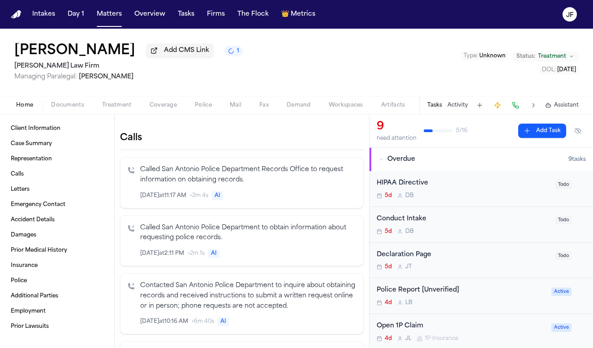
scroll to position [249, 0]
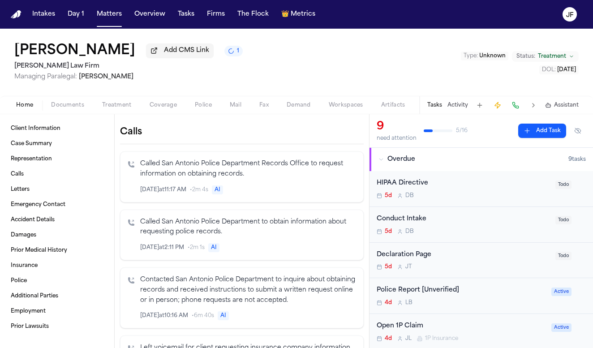
click at [205, 111] on span "button" at bounding box center [203, 110] width 28 height 1
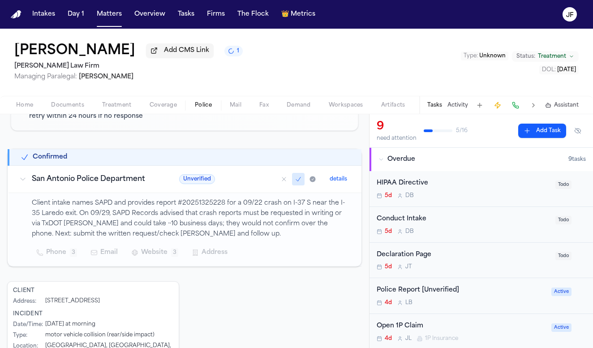
scroll to position [127, 0]
click at [368, 1] on nav "Intakes Day 1 Matters Overview Tasks Firms The Flock 👑 Metrics JF" at bounding box center [296, 14] width 593 height 29
click at [111, 15] on button "Matters" at bounding box center [109, 14] width 32 height 16
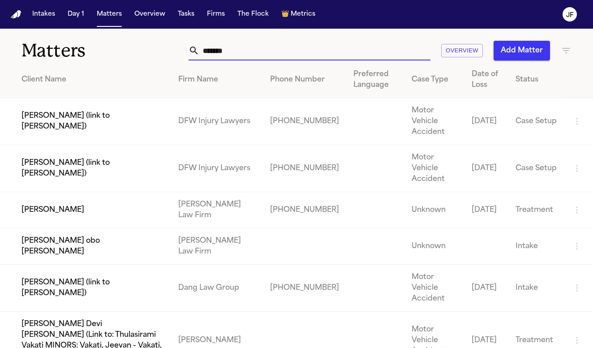
drag, startPoint x: 252, startPoint y: 56, endPoint x: 164, endPoint y: 55, distance: 88.6
click at [171, 55] on div "******* Overview Add Matter" at bounding box center [371, 51] width 401 height 20
paste input "*********"
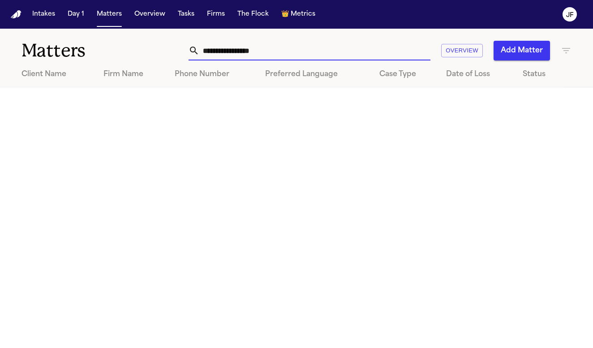
drag, startPoint x: 238, startPoint y: 53, endPoint x: 168, endPoint y: 50, distance: 69.9
click at [171, 50] on div "**********" at bounding box center [371, 51] width 401 height 20
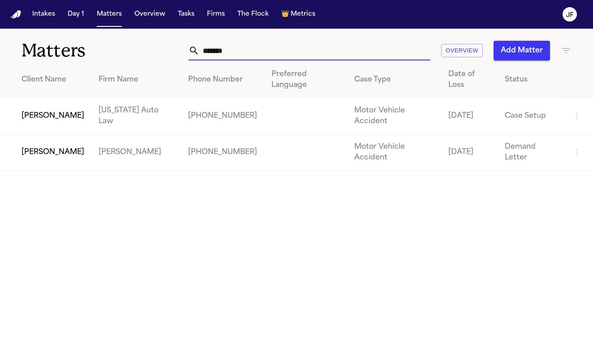
type input "*******"
click at [49, 114] on td "[PERSON_NAME]" at bounding box center [45, 116] width 91 height 36
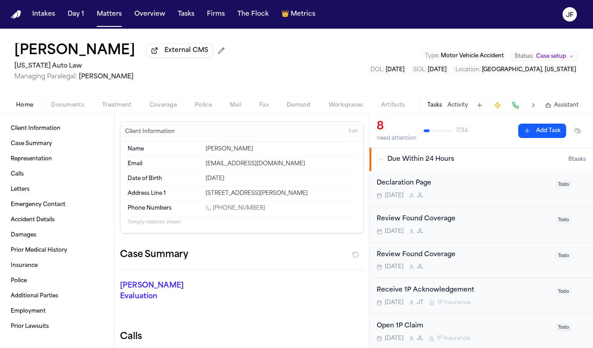
click at [63, 103] on span "Documents" at bounding box center [67, 105] width 33 height 7
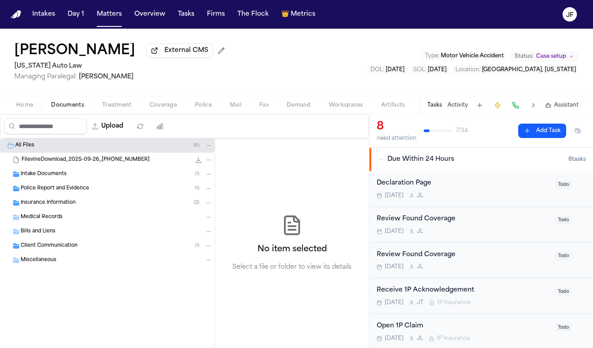
click at [62, 183] on div "Police Report and Evidence ( 1 )" at bounding box center [107, 188] width 214 height 14
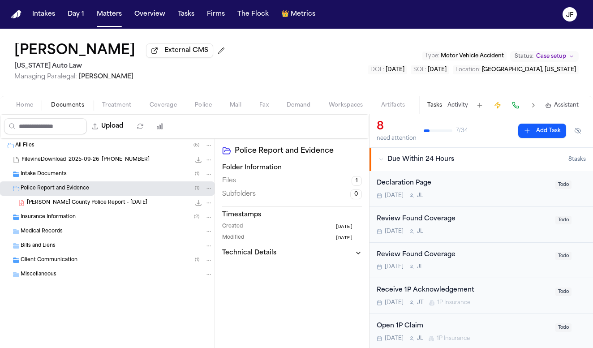
click at [58, 219] on span "Insurance Information" at bounding box center [48, 218] width 55 height 8
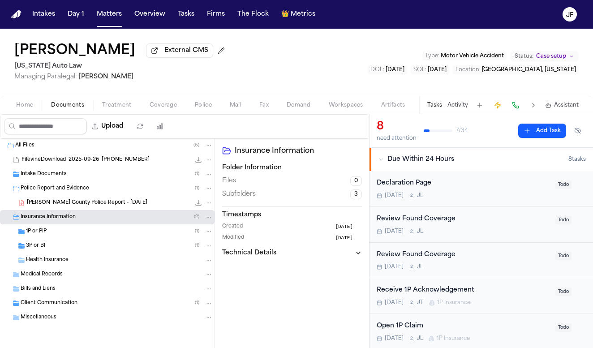
click at [57, 249] on div "3P or BI ( 1 )" at bounding box center [119, 246] width 187 height 8
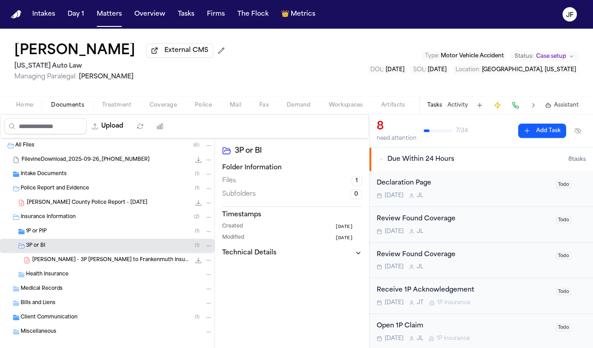
click at [59, 235] on div "1P or PIP ( 1 )" at bounding box center [119, 231] width 187 height 8
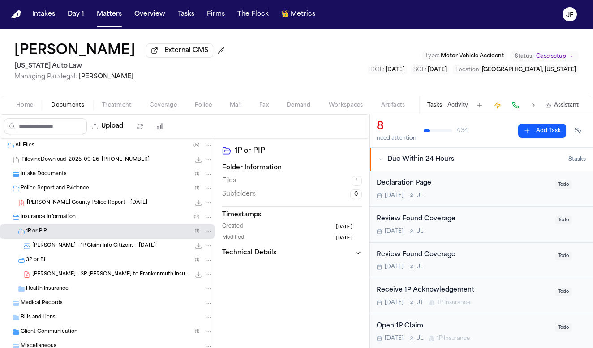
click at [119, 272] on div "J. Champman - 3P LOR to Frankenmuth Insurance - 9.30.25 and Michigan Police Cra…" at bounding box center [122, 274] width 180 height 9
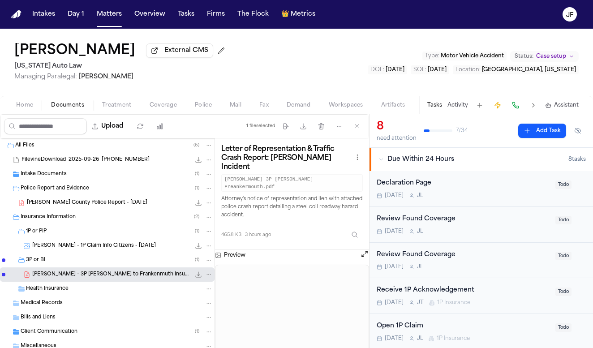
click at [86, 202] on span "[PERSON_NAME] County Police Report - [DATE]" at bounding box center [87, 203] width 120 height 8
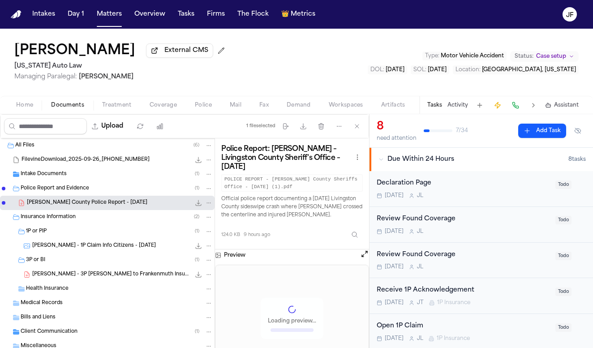
click at [195, 203] on icon "File: J. Champman - Livingston County Police Report - 9.12.25" at bounding box center [198, 202] width 7 height 7
click at [101, 18] on button "Matters" at bounding box center [109, 14] width 32 height 16
click at [88, 192] on span "Police Report and Evidence" at bounding box center [55, 189] width 68 height 8
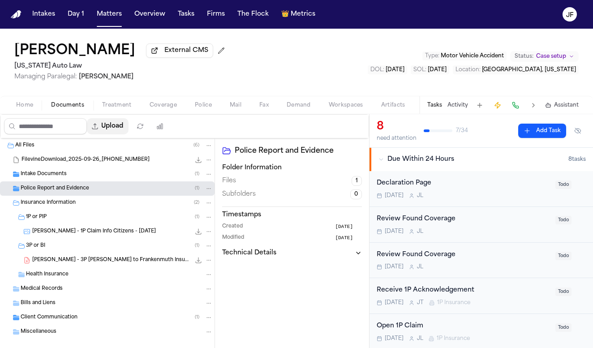
click at [128, 127] on button "Upload" at bounding box center [108, 126] width 42 height 16
select select "**********"
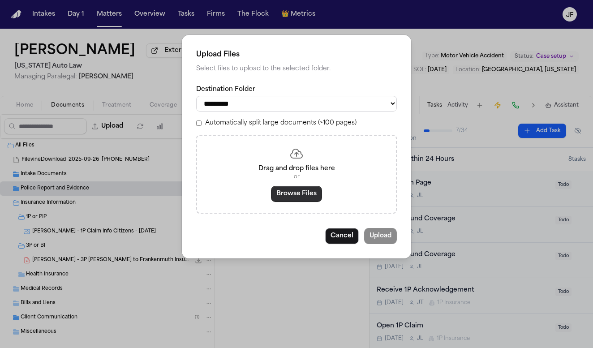
click at [289, 194] on button "Browse Files" at bounding box center [296, 194] width 51 height 16
click at [339, 232] on button "Cancel" at bounding box center [342, 236] width 34 height 16
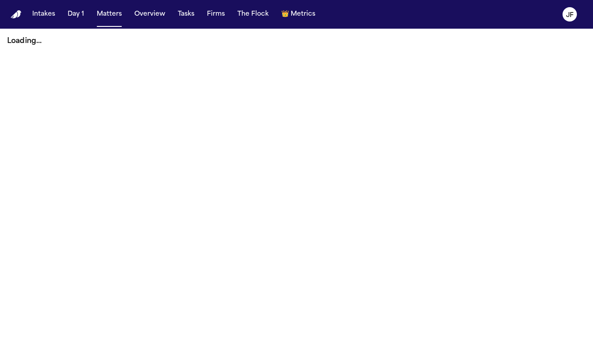
click at [110, 23] on nav "Intakes Day 1 Matters Overview Tasks Firms The Flock 👑 Metrics JF" at bounding box center [296, 14] width 593 height 29
click at [110, 20] on button "Matters" at bounding box center [109, 14] width 32 height 16
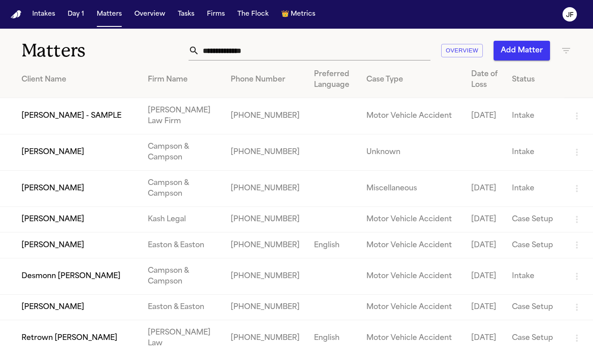
click at [269, 50] on input "text" at bounding box center [314, 51] width 231 height 20
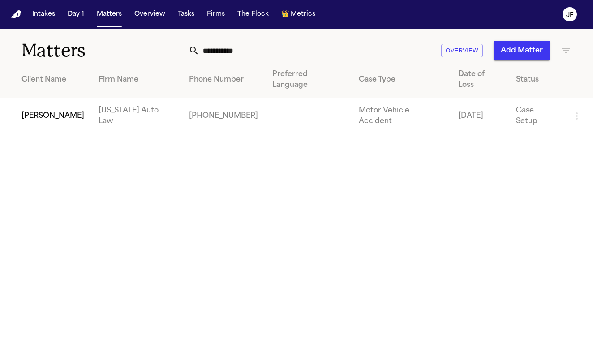
type input "**********"
drag, startPoint x: 116, startPoint y: 155, endPoint x: 50, endPoint y: 102, distance: 84.4
click at [50, 102] on td "[PERSON_NAME]" at bounding box center [45, 116] width 91 height 36
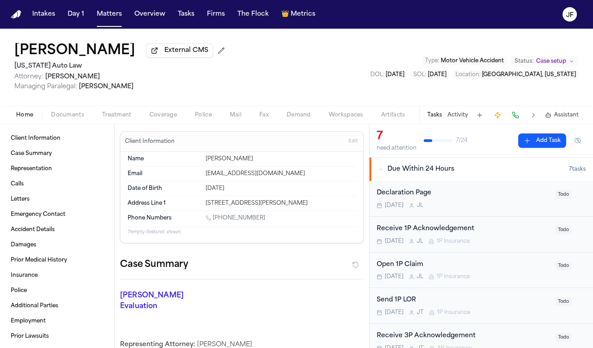
click at [87, 108] on div "Home Documents Treatment Coverage Police Mail Fax Demand Workspaces Artifacts T…" at bounding box center [296, 115] width 593 height 18
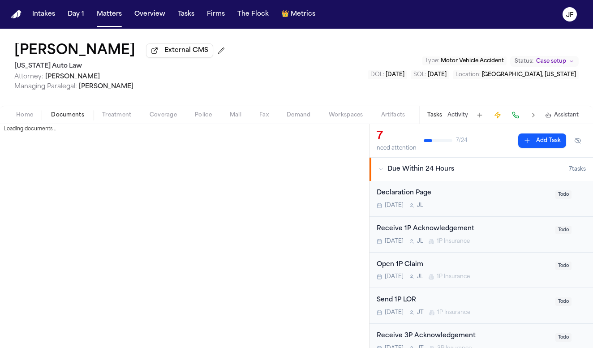
click at [69, 118] on span "Documents" at bounding box center [67, 114] width 33 height 7
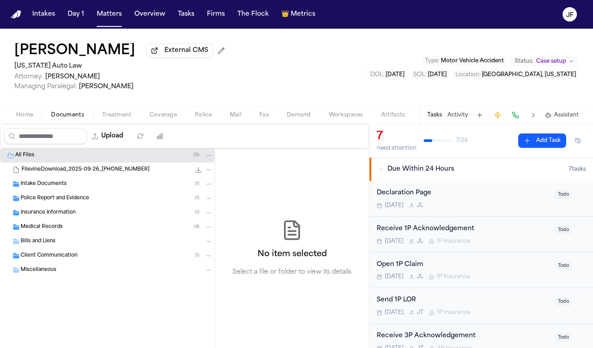
click at [70, 215] on span "Insurance Information" at bounding box center [48, 213] width 55 height 8
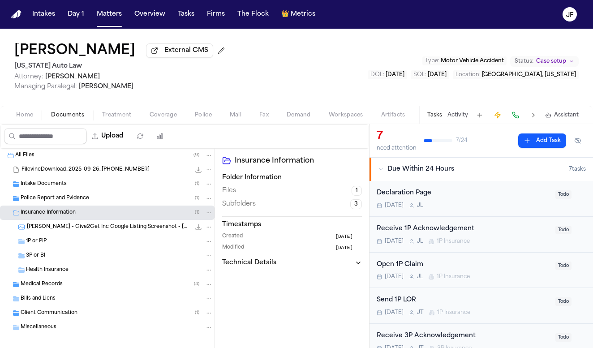
click at [77, 205] on div "Police Report and Evidence ( 1 )" at bounding box center [107, 198] width 214 height 14
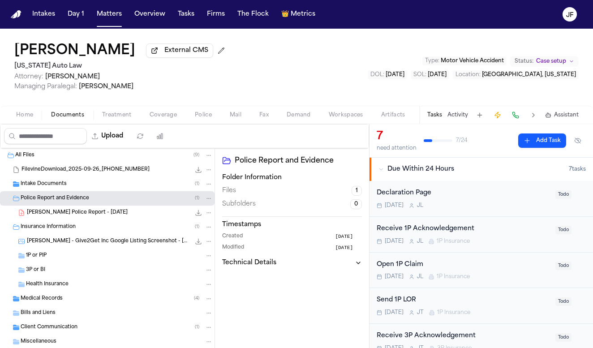
click at [77, 216] on span "[PERSON_NAME] Police Report - [DATE]" at bounding box center [77, 213] width 101 height 8
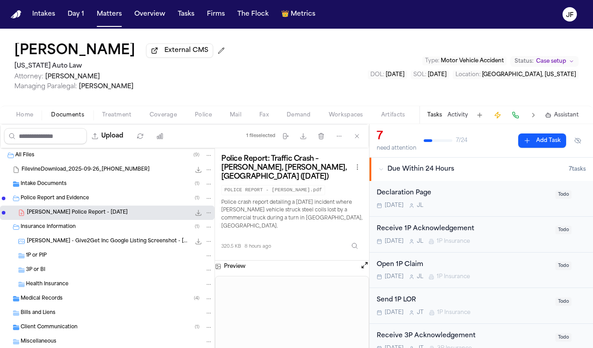
click at [196, 216] on icon "File: R. Scott - Dearborn Police Report - 9.3.25" at bounding box center [199, 213] width 6 height 6
click at [164, 54] on span "External CMS" at bounding box center [186, 50] width 44 height 9
click at [194, 212] on button "File: R. Scott - Dearborn Police Report - 9.3.25" at bounding box center [198, 212] width 9 height 9
click at [55, 303] on span "Medical Records" at bounding box center [42, 299] width 42 height 8
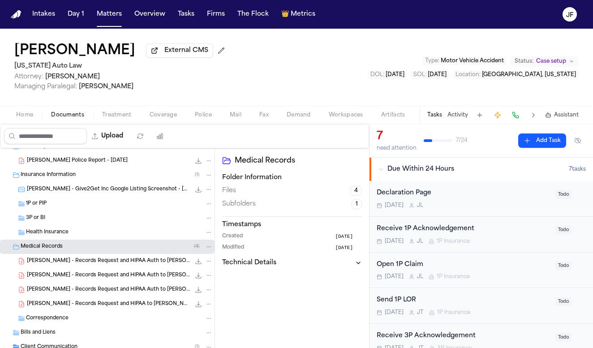
scroll to position [75, 0]
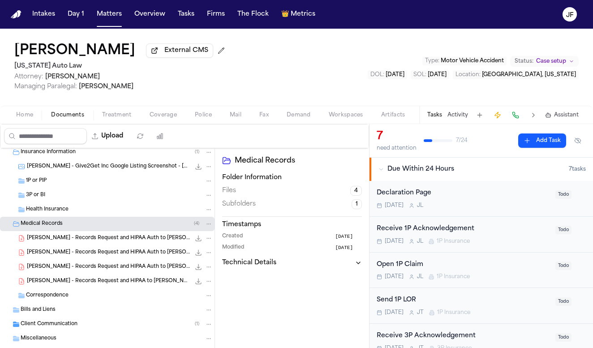
click at [107, 245] on div "R. Scott - Records Request and HIPAA Auth to Henry Ford Medical Center - 8.25.2…" at bounding box center [107, 238] width 214 height 14
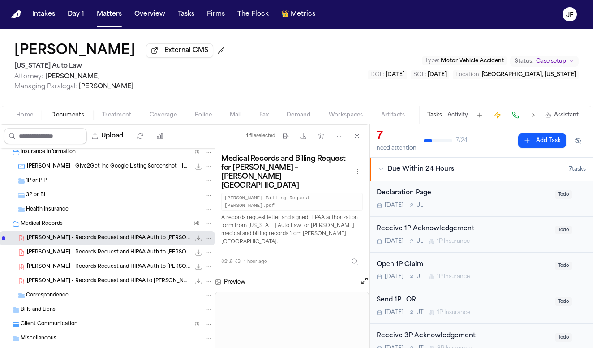
click at [210, 57] on div "Robin Scott External CMS Michigan Auto Law Attorney: Derek Brackon Managing Par…" at bounding box center [296, 67] width 593 height 77
click at [147, 13] on button "Overview" at bounding box center [150, 14] width 38 height 16
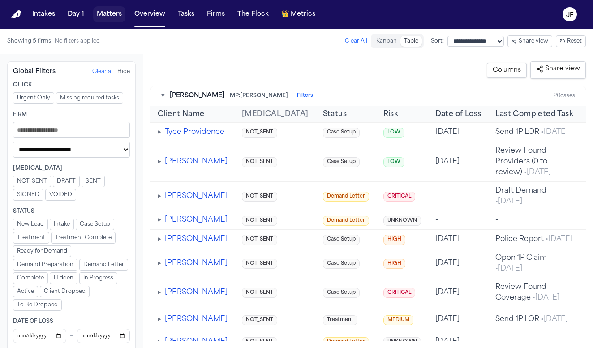
click at [108, 21] on button "Matters" at bounding box center [109, 14] width 32 height 16
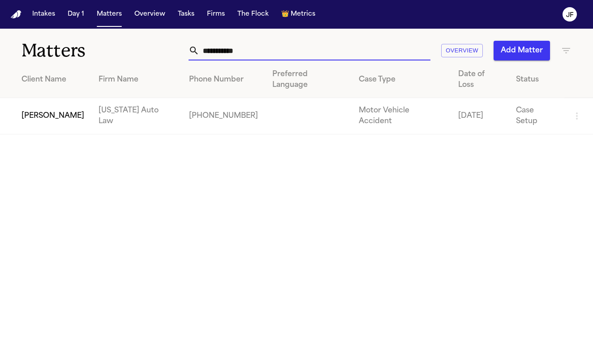
drag, startPoint x: 231, startPoint y: 56, endPoint x: 106, endPoint y: 46, distance: 125.2
click at [106, 46] on div "**********" at bounding box center [296, 45] width 593 height 33
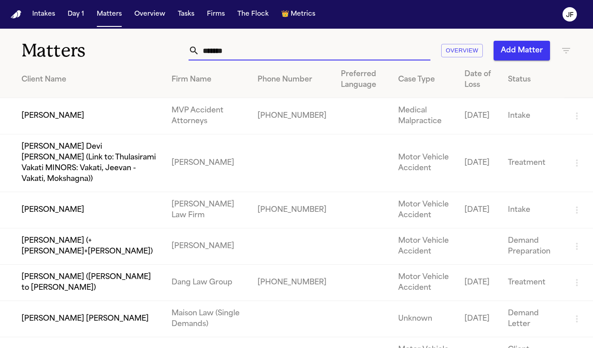
type input "******"
click at [42, 215] on td "[PERSON_NAME]" at bounding box center [82, 210] width 164 height 36
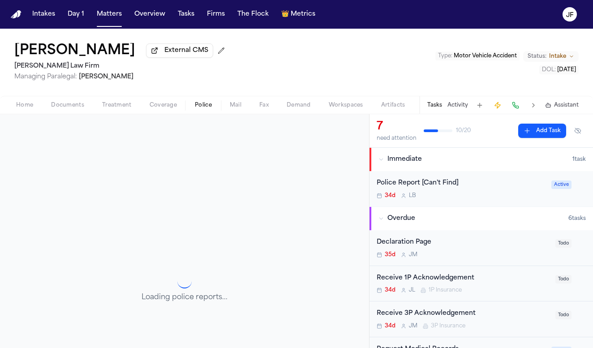
click at [209, 108] on span "Police" at bounding box center [203, 105] width 17 height 7
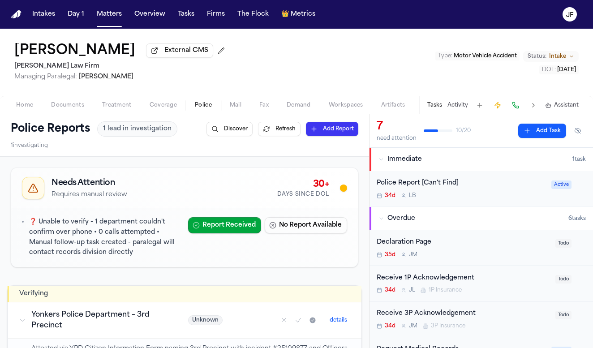
click at [454, 188] on div "Police Report [Can't Find]" at bounding box center [460, 183] width 169 height 10
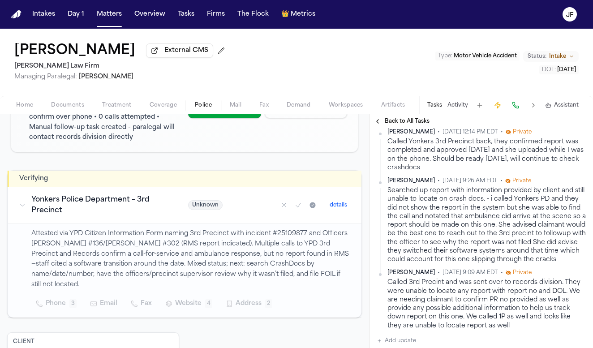
scroll to position [116, 0]
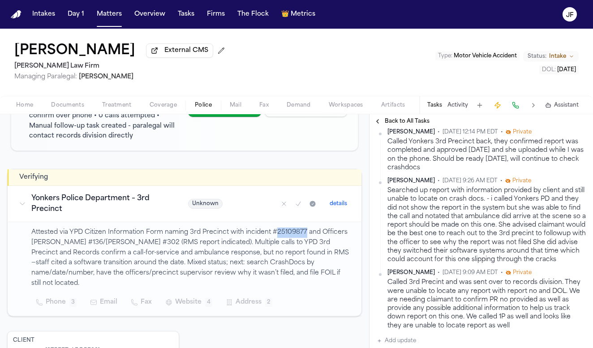
drag, startPoint x: 276, startPoint y: 225, endPoint x: 306, endPoint y: 222, distance: 30.2
click at [306, 227] on p "Attested via YPD Citizen Information Form naming 3rd Precinct with incident #25…" at bounding box center [190, 257] width 319 height 61
copy p "25109877"
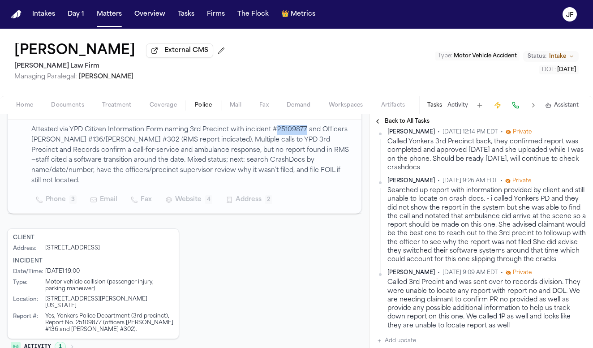
scroll to position [220, 0]
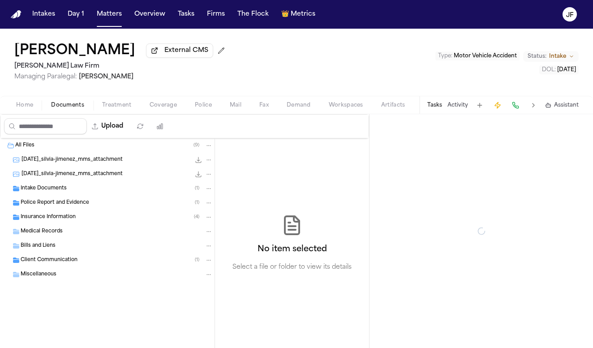
click at [81, 104] on span "Documents" at bounding box center [67, 105] width 33 height 7
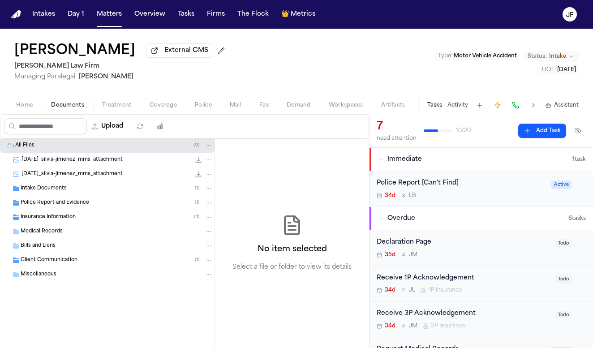
click at [38, 210] on div "Police Report and Evidence ( 1 )" at bounding box center [107, 203] width 214 height 14
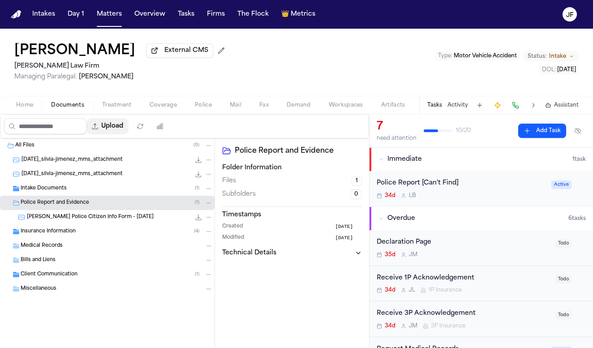
click at [128, 128] on button "Upload" at bounding box center [108, 126] width 42 height 16
select select "**********"
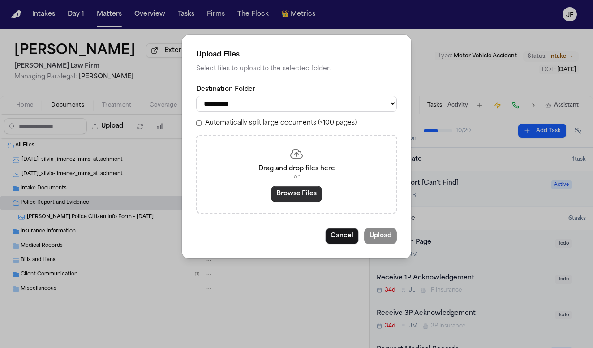
click at [284, 194] on button "Browse Files" at bounding box center [296, 194] width 51 height 16
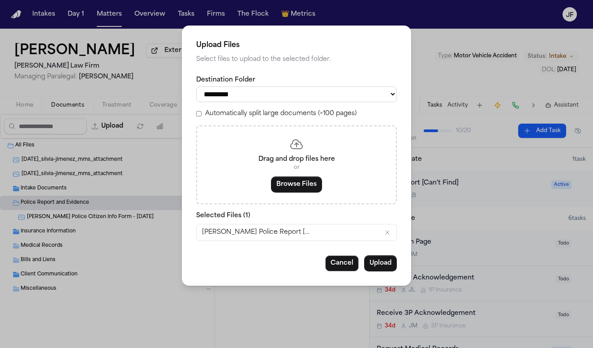
click at [387, 255] on button "Upload" at bounding box center [380, 263] width 33 height 16
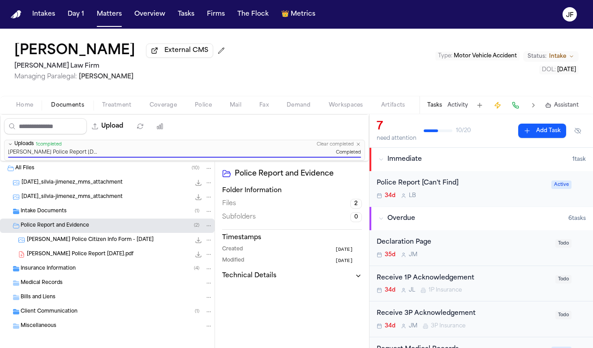
click at [444, 186] on div "Police Report [Can't Find]" at bounding box center [460, 183] width 169 height 10
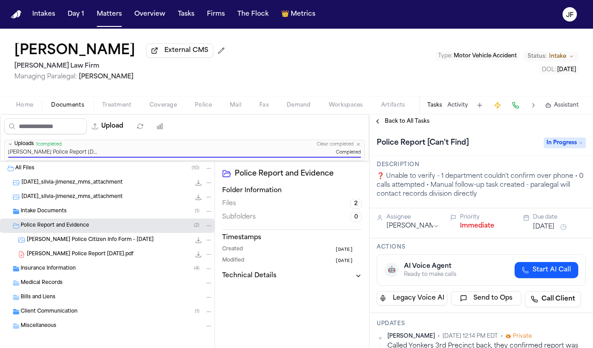
click at [555, 138] on div "Police Report [Can't Find] In Progress" at bounding box center [480, 143] width 209 height 14
click at [555, 144] on span "In Progress" at bounding box center [564, 142] width 42 height 11
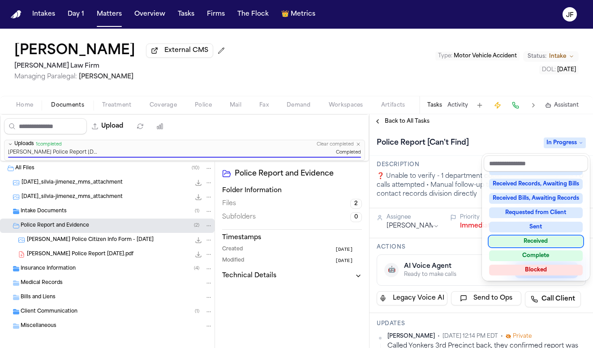
click at [525, 240] on div "Received" at bounding box center [536, 241] width 94 height 11
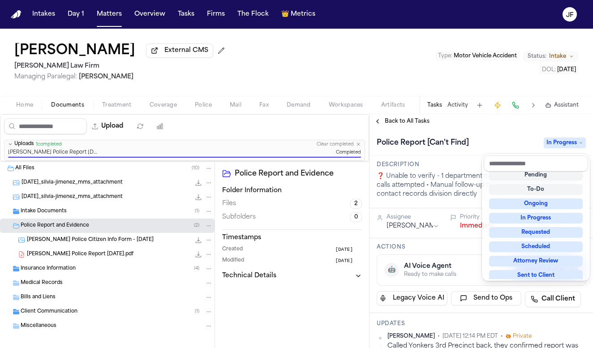
scroll to position [4, 0]
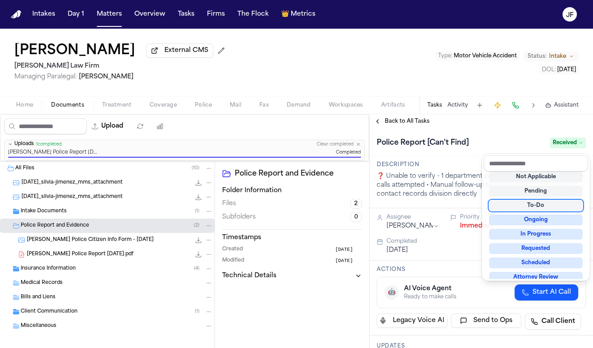
click at [466, 124] on div "**********" at bounding box center [480, 231] width 223 height 234
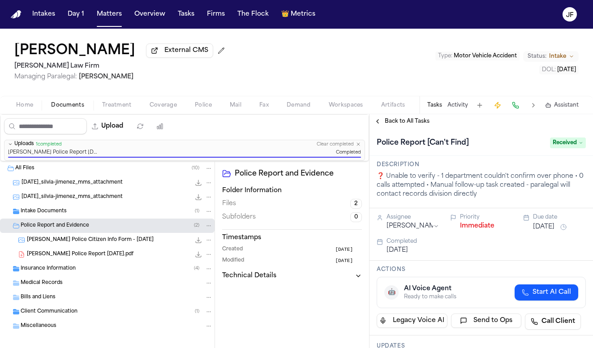
click at [398, 120] on span "Back to All Tasks" at bounding box center [407, 121] width 45 height 7
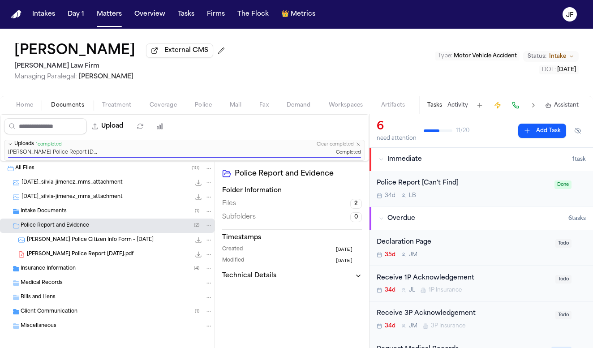
click at [349, 64] on div "Silvia Jimenez External CMS Martello Law Firm Managing Paralegal: Michelle Land…" at bounding box center [296, 62] width 593 height 67
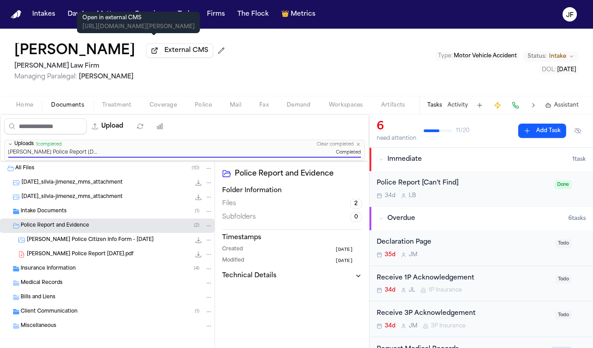
click at [162, 58] on button "External CMS" at bounding box center [179, 50] width 67 height 14
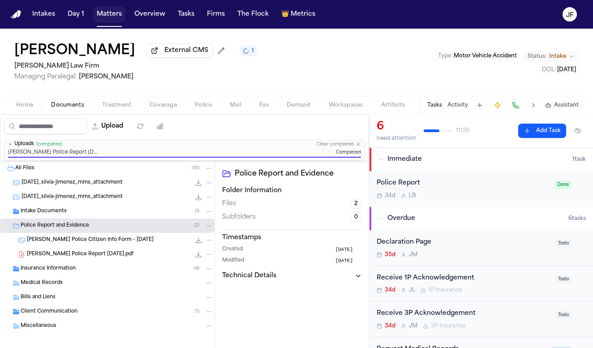
click at [115, 12] on button "Matters" at bounding box center [109, 14] width 32 height 16
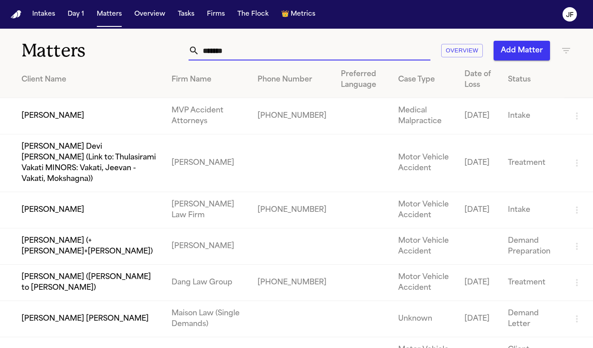
click at [244, 50] on input "******" at bounding box center [314, 51] width 231 height 20
click at [49, 216] on td "[PERSON_NAME]" at bounding box center [82, 210] width 164 height 36
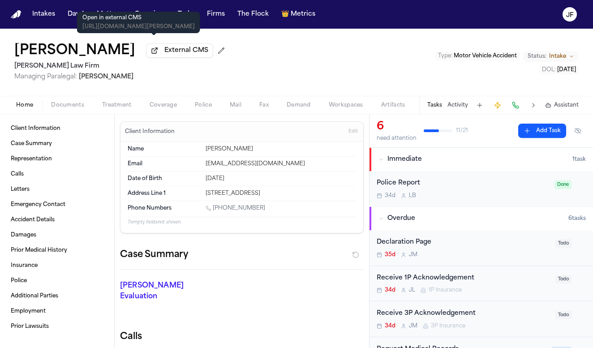
click at [172, 55] on span "External CMS" at bounding box center [186, 50] width 44 height 9
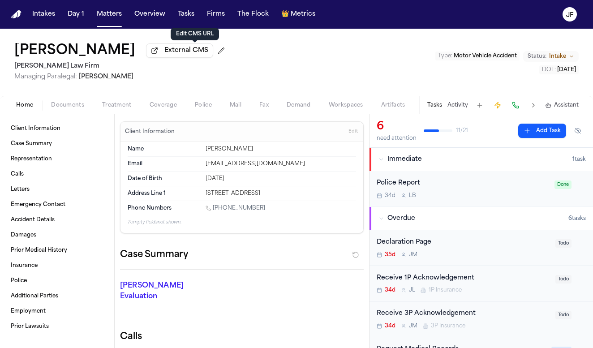
drag, startPoint x: 176, startPoint y: 58, endPoint x: 197, endPoint y: 60, distance: 21.6
click at [197, 58] on div "External CMS" at bounding box center [187, 50] width 82 height 14
click at [214, 58] on button at bounding box center [221, 50] width 14 height 14
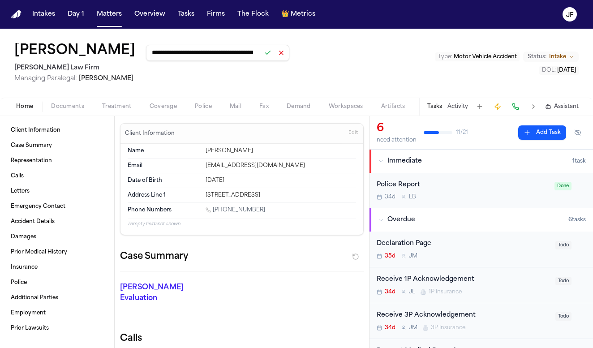
scroll to position [0, 131]
drag, startPoint x: 236, startPoint y: 56, endPoint x: 181, endPoint y: 56, distance: 54.6
click at [181, 56] on div "**********" at bounding box center [217, 53] width 143 height 16
drag, startPoint x: 128, startPoint y: 55, endPoint x: 303, endPoint y: 63, distance: 175.2
click at [303, 63] on div "**********" at bounding box center [296, 63] width 593 height 69
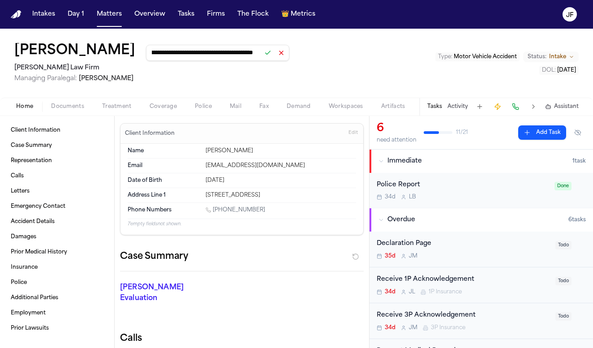
click at [261, 52] on button at bounding box center [267, 53] width 13 height 13
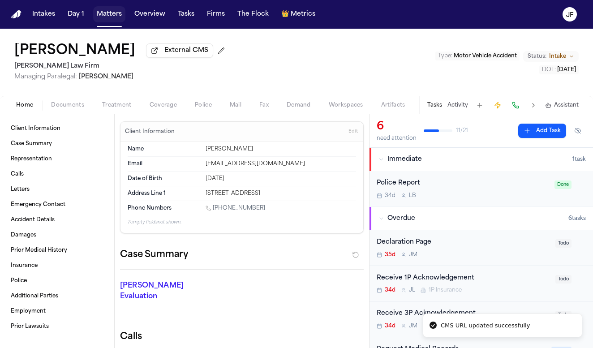
click at [102, 13] on button "Matters" at bounding box center [109, 14] width 32 height 16
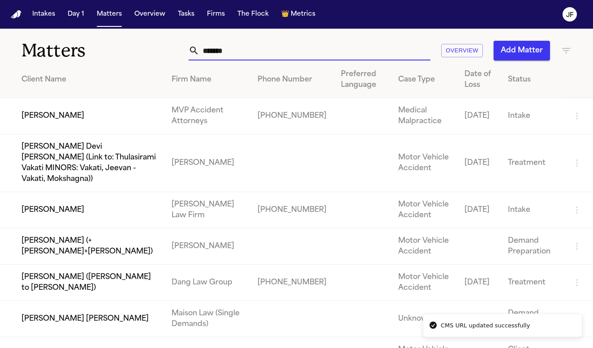
drag, startPoint x: 228, startPoint y: 48, endPoint x: 167, endPoint y: 49, distance: 60.4
click at [171, 49] on div "****** Overview Add Matter" at bounding box center [371, 51] width 401 height 20
paste input "*****"
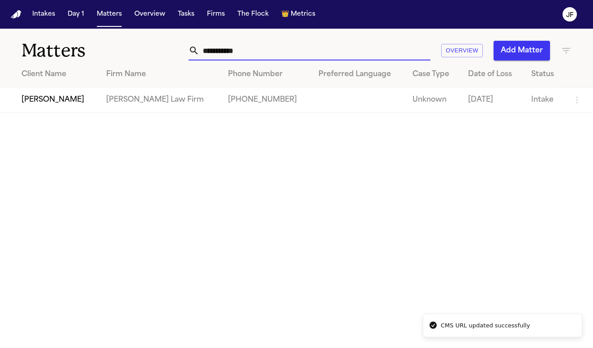
type input "**********"
click at [57, 102] on td "[PERSON_NAME]" at bounding box center [49, 100] width 99 height 26
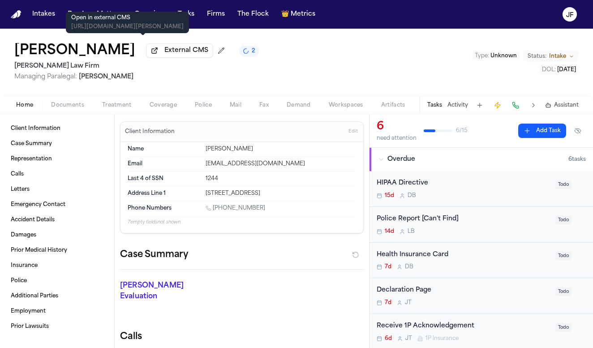
click at [164, 52] on span "External CMS" at bounding box center [186, 50] width 44 height 9
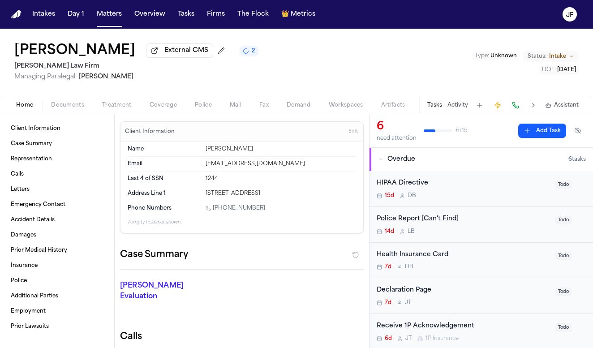
click at [207, 108] on span "Police" at bounding box center [203, 105] width 17 height 7
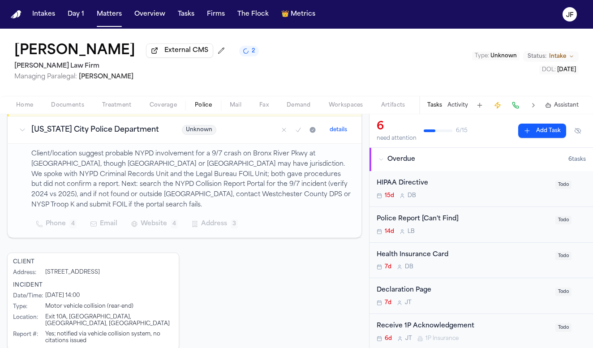
scroll to position [185, 0]
click at [162, 222] on span "Website" at bounding box center [154, 224] width 26 height 11
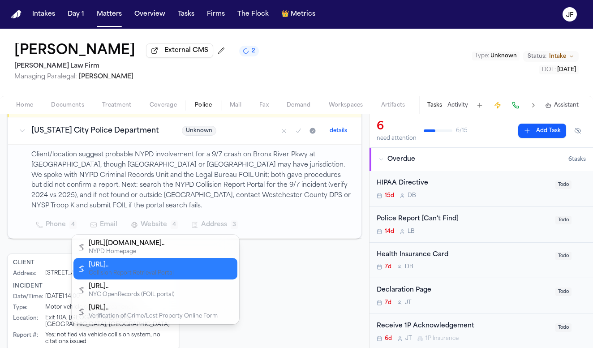
click at [168, 268] on div "https://collisionreport.nyp..." at bounding box center [153, 265] width 129 height 9
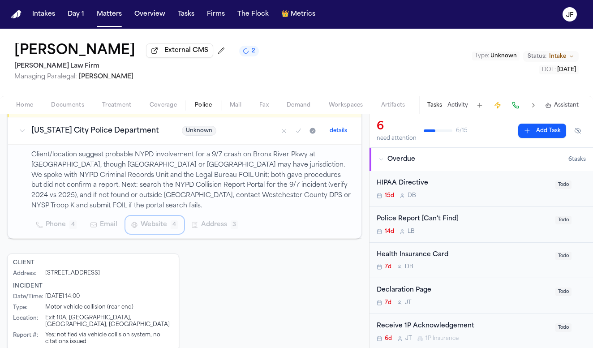
click at [56, 107] on span "Documents" at bounding box center [67, 105] width 33 height 7
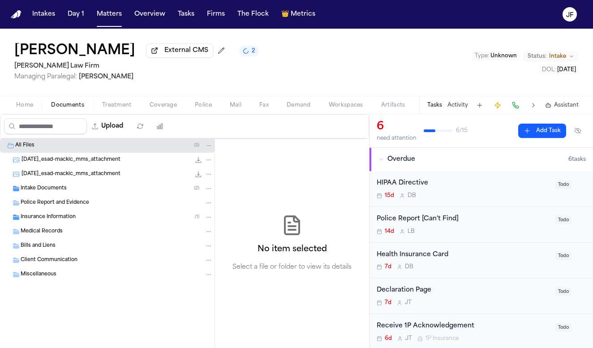
click at [40, 194] on div "Intake Documents ( 2 )" at bounding box center [107, 188] width 214 height 14
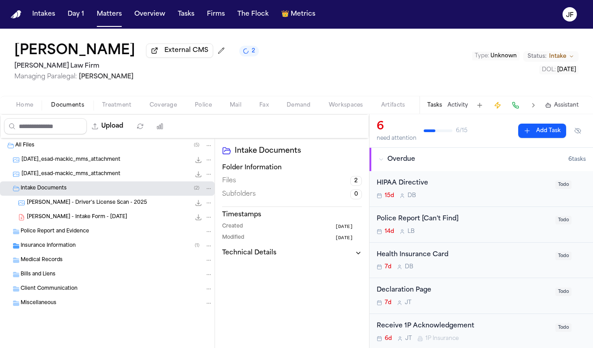
click at [45, 215] on div "E. Mackic - Intake Form - 9.13.25 22.8 KB • PDF" at bounding box center [120, 217] width 186 height 9
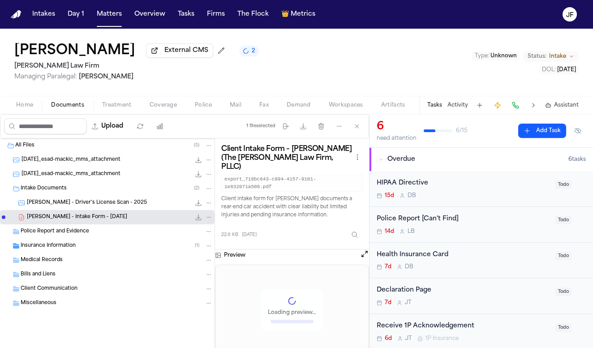
click at [114, 207] on div "E. Mackic - Driver's License Scan - 2025 325.1 KB • JPG" at bounding box center [120, 202] width 186 height 9
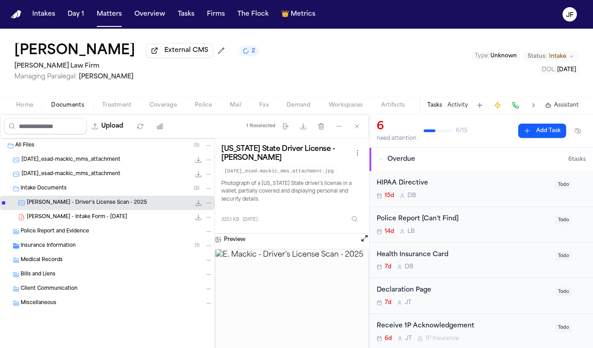
click at [197, 206] on icon "File: E. Mackic - Driver's License Scan - 2025" at bounding box center [198, 202] width 7 height 7
click at [122, 219] on div "E. Mackic - Intake Form - 9.13.25 22.8 KB • PDF" at bounding box center [120, 217] width 186 height 9
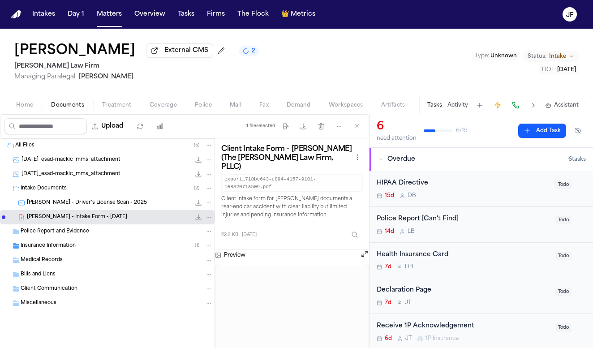
click at [200, 219] on icon "File: E. Mackic - Intake Form - 9.13.25" at bounding box center [198, 217] width 7 height 7
click at [136, 250] on div "Insurance Information ( 1 )" at bounding box center [117, 246] width 192 height 8
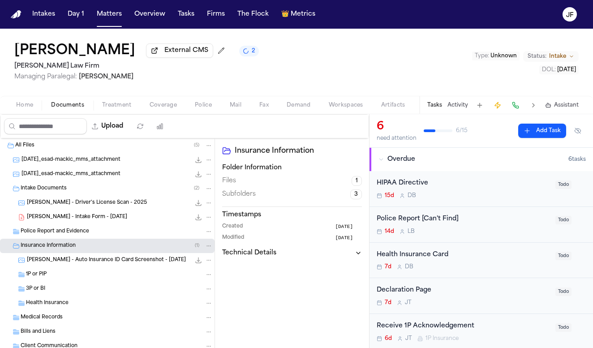
click at [137, 261] on span "E. Mackic - Auto Insurance ID Card Screenshot - 9.7.25" at bounding box center [106, 260] width 159 height 8
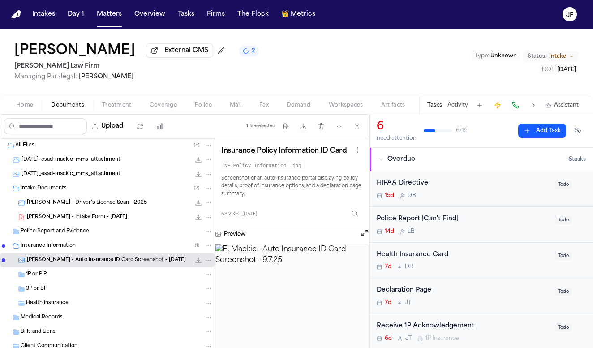
click at [195, 261] on icon "File: E. Mackic - Auto Insurance ID Card Screenshot - 9.7.25" at bounding box center [198, 259] width 7 height 7
click at [203, 104] on span "Police" at bounding box center [203, 105] width 17 height 7
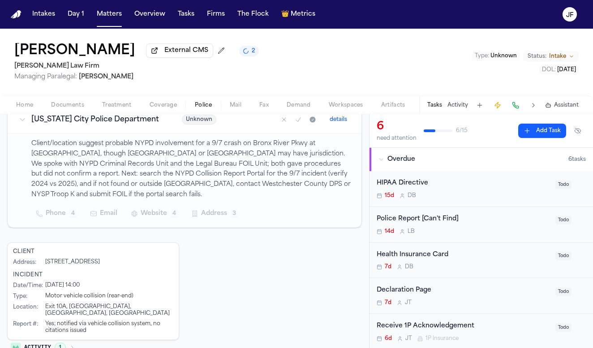
scroll to position [197, 0]
drag, startPoint x: 44, startPoint y: 304, endPoint x: 121, endPoint y: 302, distance: 77.5
click at [121, 303] on div "Location : Exit 10A, Bronx River Parkway, Bronxville, NY" at bounding box center [93, 309] width 160 height 13
drag, startPoint x: 160, startPoint y: 306, endPoint x: 43, endPoint y: 300, distance: 117.4
click at [43, 300] on div "Date/Time : 9/6/2025 at 14:00 Type : Motor vehicle collision (rear-end) Locatio…" at bounding box center [93, 307] width 160 height 52
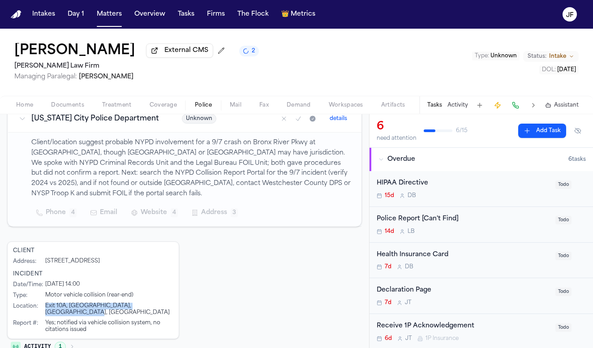
copy div "Exit 10A, Bronx River Parkway, Bronxville, NY"
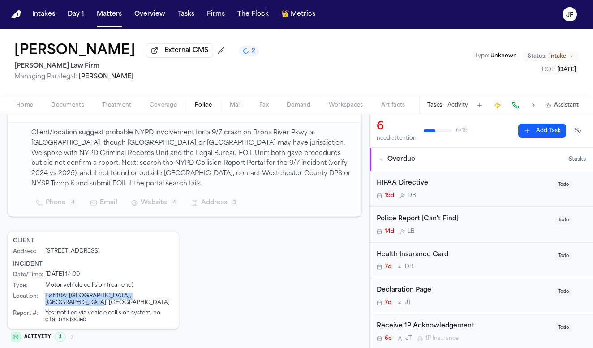
scroll to position [206, 0]
click at [227, 294] on div "Client Address : 801 bronx River Road, Apt 1E, bronxville, 10708 Incident Date/…" at bounding box center [184, 290] width 355 height 116
click at [199, 295] on div "Client Address : 801 bronx River Road, Apt 1E, bronxville, 10708 Incident Date/…" at bounding box center [184, 290] width 355 height 116
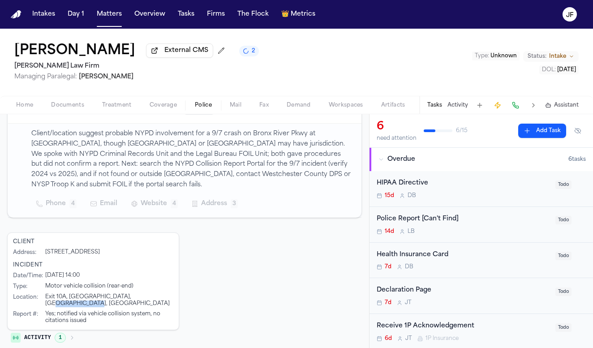
drag, startPoint x: 161, startPoint y: 298, endPoint x: 126, endPoint y: 294, distance: 35.1
click at [126, 294] on div "Exit 10A, Bronx River Parkway, Bronxville, NY" at bounding box center [109, 300] width 128 height 13
click at [132, 295] on div "Exit 10A, Bronx River Parkway, Bronxville, NY" at bounding box center [109, 300] width 128 height 13
drag, startPoint x: 125, startPoint y: 295, endPoint x: 167, endPoint y: 294, distance: 41.2
click at [167, 294] on div "Location : Exit 10A, Bronx River Parkway, Bronxville, NY" at bounding box center [93, 300] width 160 height 13
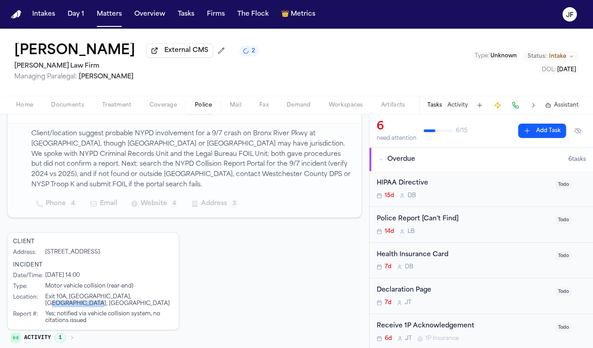
copy div "Bronxville, NY"
click at [272, 178] on p "Client/location suggest probable NYPD involvement for a 9/7 crash on Bronx Rive…" at bounding box center [190, 159] width 319 height 61
click at [337, 1] on nav "Intakes Day 1 Matters Overview Tasks Firms The Flock 👑 Metrics JF" at bounding box center [296, 14] width 593 height 29
click at [412, 224] on div "Police Report [Can't Find]" at bounding box center [462, 219] width 173 height 10
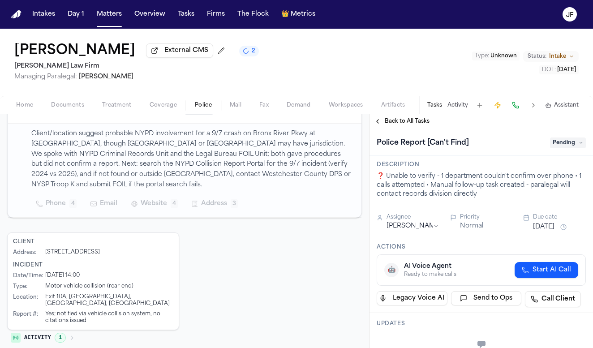
click at [562, 144] on span "Pending" at bounding box center [568, 142] width 36 height 11
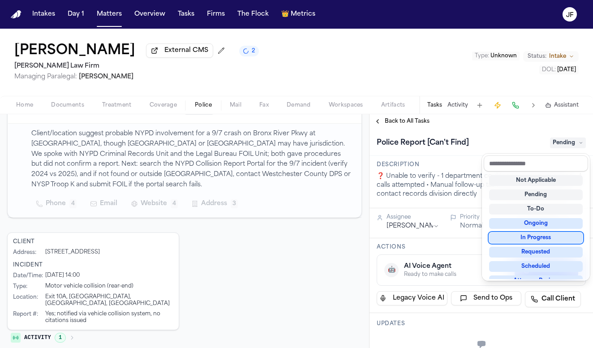
click at [527, 239] on div "In Progress" at bounding box center [536, 237] width 94 height 11
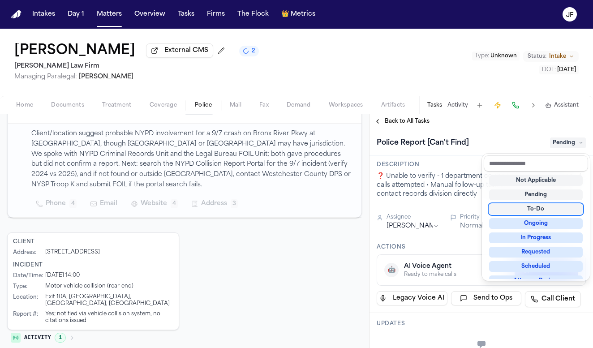
click at [479, 156] on div "Police Report [Can't Find] Pending" at bounding box center [480, 141] width 223 height 27
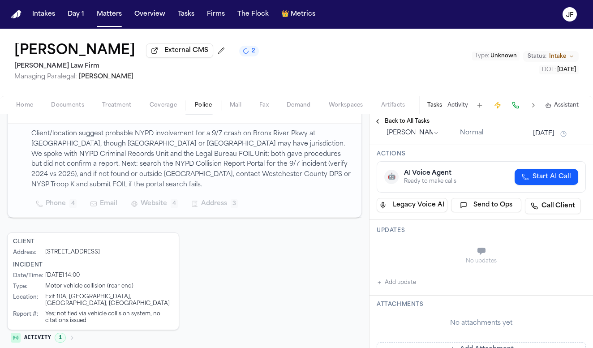
scroll to position [99, 0]
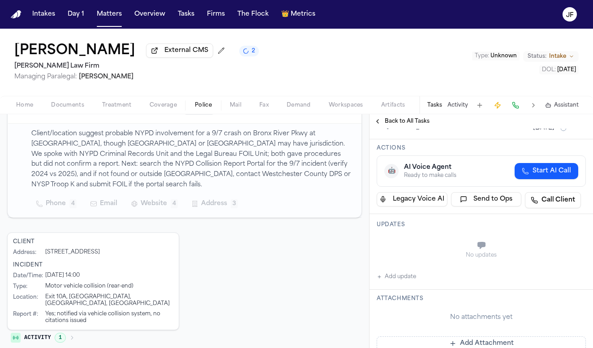
click at [400, 279] on button "Add update" at bounding box center [395, 276] width 39 height 11
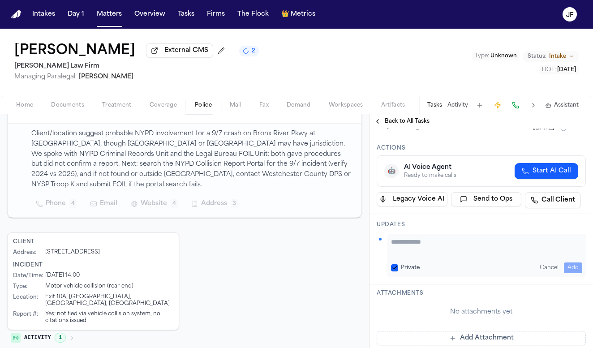
click at [441, 253] on textarea "Add your update" at bounding box center [486, 246] width 191 height 18
paste textarea "**********"
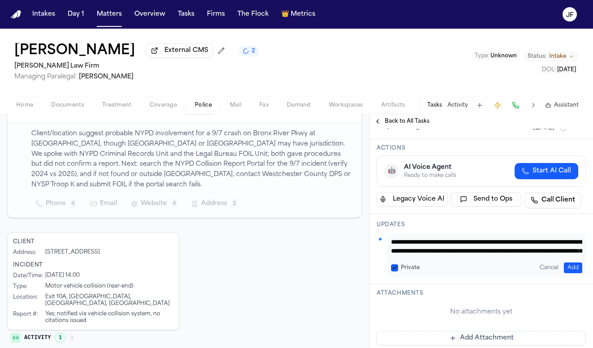
scroll to position [45, 0]
type textarea "**********"
click at [564, 269] on button "Add" at bounding box center [573, 267] width 18 height 11
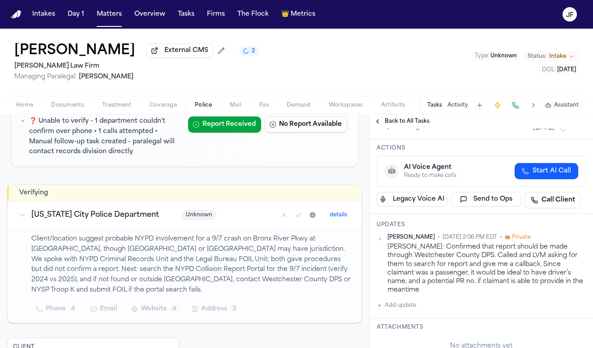
scroll to position [100, 0]
click at [280, 215] on icon "Mark as no report" at bounding box center [283, 215] width 7 height 7
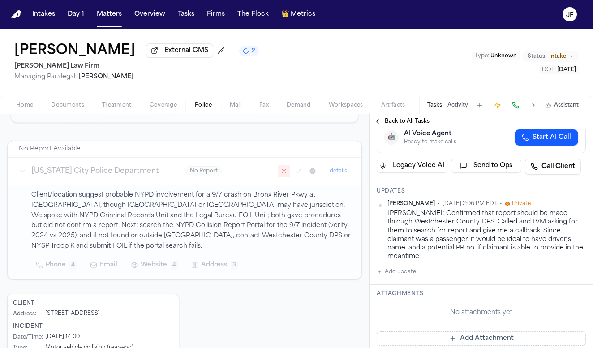
scroll to position [139, 0]
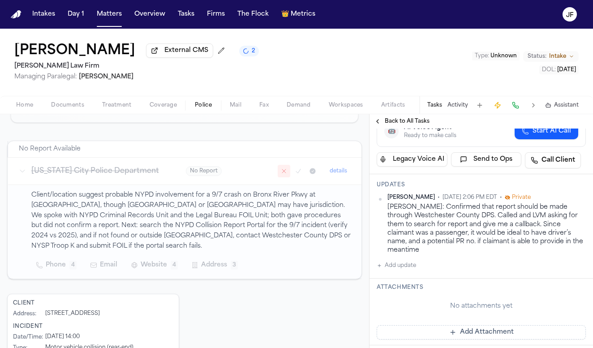
click at [461, 109] on button "Activity" at bounding box center [457, 105] width 21 height 7
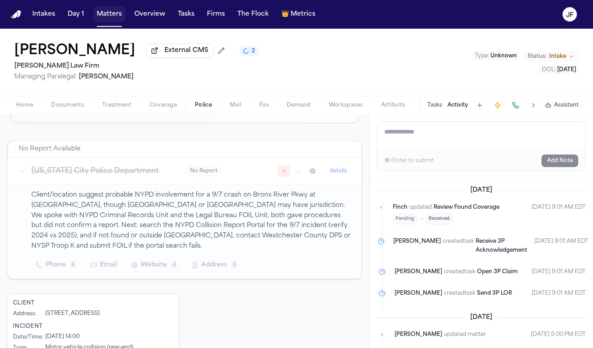
click at [123, 17] on button "Matters" at bounding box center [109, 14] width 32 height 16
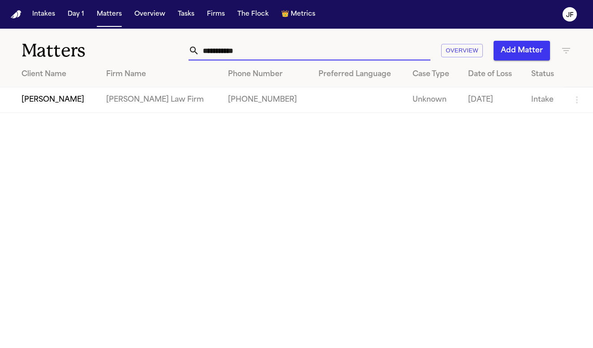
drag, startPoint x: 268, startPoint y: 51, endPoint x: 155, endPoint y: 50, distance: 112.8
click at [156, 50] on div "**********" at bounding box center [296, 45] width 593 height 33
paste input "***"
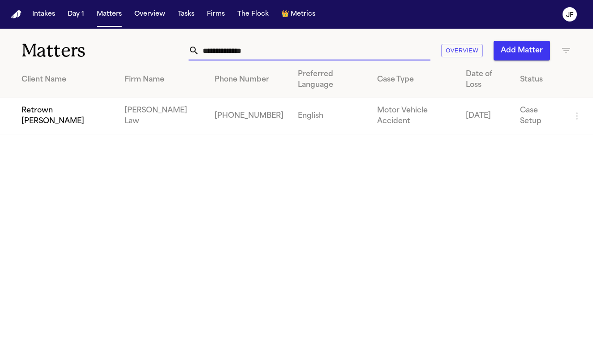
type input "**********"
click at [66, 101] on td "Retrown [PERSON_NAME]" at bounding box center [58, 116] width 117 height 36
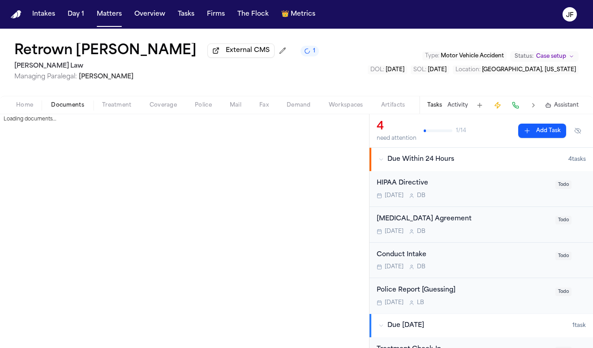
click at [67, 101] on button "Documents" at bounding box center [67, 105] width 51 height 11
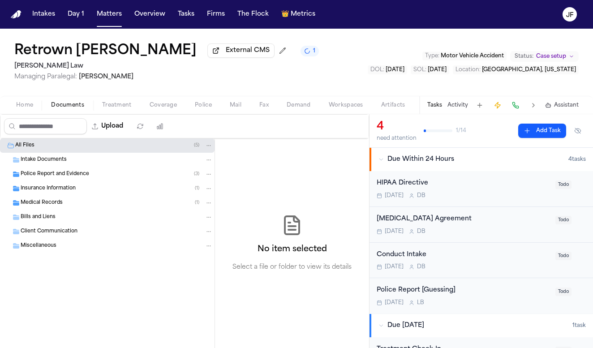
click at [78, 180] on div "Police Report and Evidence ( 3 )" at bounding box center [107, 174] width 214 height 14
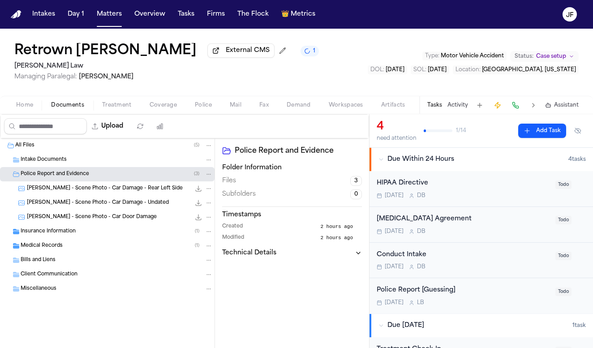
click at [83, 192] on span "R. Burley - Scene Photo - Car Damage - Rear Left Side" at bounding box center [105, 189] width 156 height 8
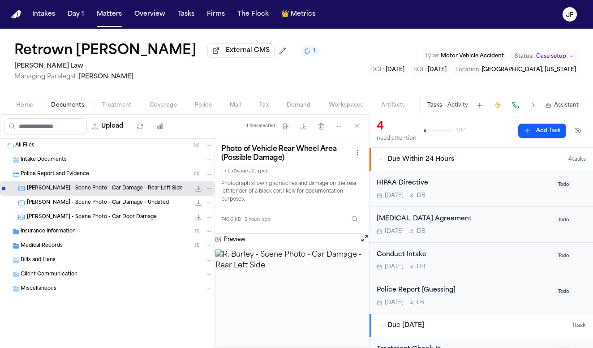
click at [85, 235] on div "Insurance Information ( 1 )" at bounding box center [117, 231] width 192 height 8
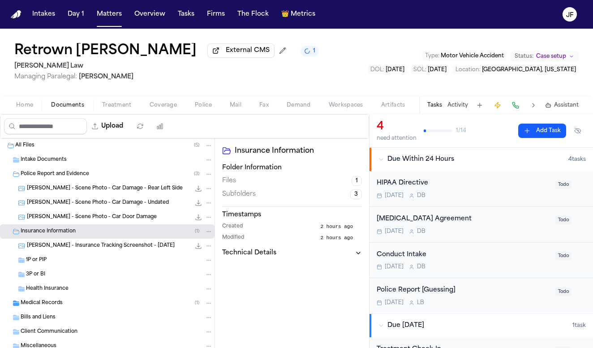
click at [86, 249] on span "R. Burley - Insurance Tracking Screenshot - 9.30.25" at bounding box center [101, 246] width 148 height 8
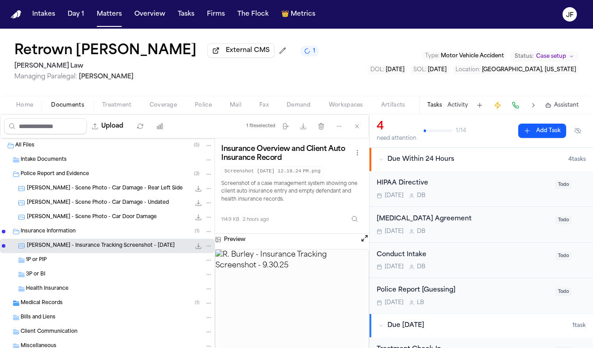
click at [78, 305] on div "Medical Records ( 1 )" at bounding box center [117, 303] width 192 height 8
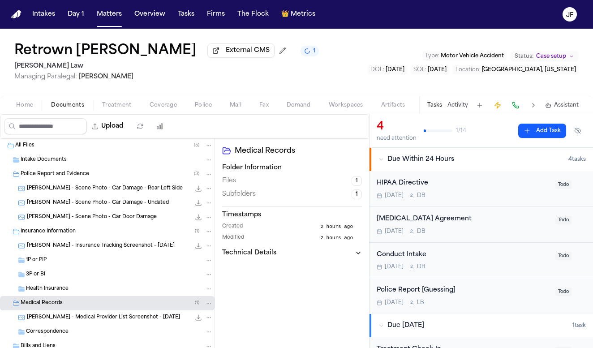
click at [92, 193] on div "R. Burley - Scene Photo - Car Damage - Rear Left Side 746.6 KB • JPEG" at bounding box center [120, 188] width 186 height 9
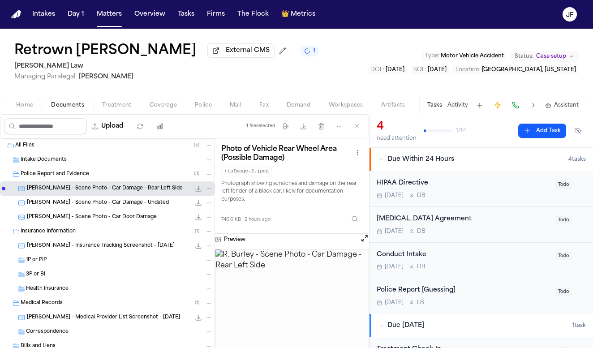
click at [93, 207] on div "R. Burley - Scene Photo - Car Damage - Undated 643.8 KB • JPEG" at bounding box center [120, 202] width 186 height 9
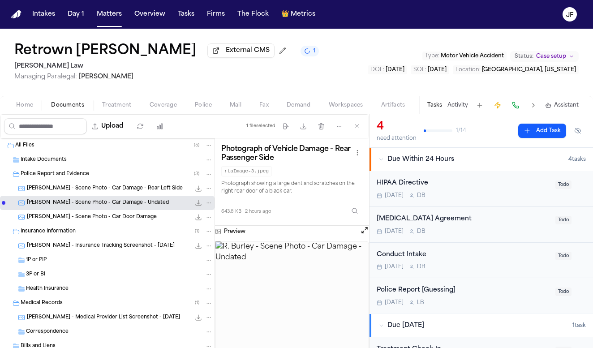
click at [97, 218] on span "R. Burley - Scene Photo - Car Door Damage" at bounding box center [92, 218] width 130 height 8
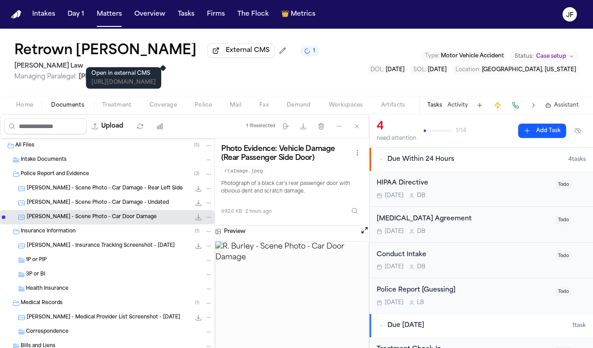
click at [226, 54] on span "External CMS" at bounding box center [248, 50] width 44 height 9
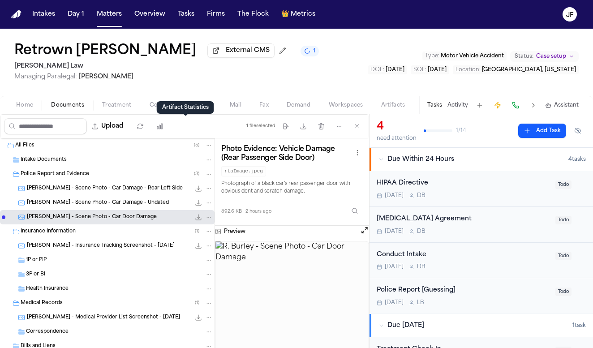
click at [199, 104] on div "Artifact Statistics Artifact Statistics" at bounding box center [185, 107] width 57 height 13
click at [201, 101] on div "Home Documents Treatment Coverage Police Mail Fax Demand Workspaces Artifacts T…" at bounding box center [296, 105] width 593 height 18
click at [201, 109] on span "Police" at bounding box center [203, 105] width 17 height 7
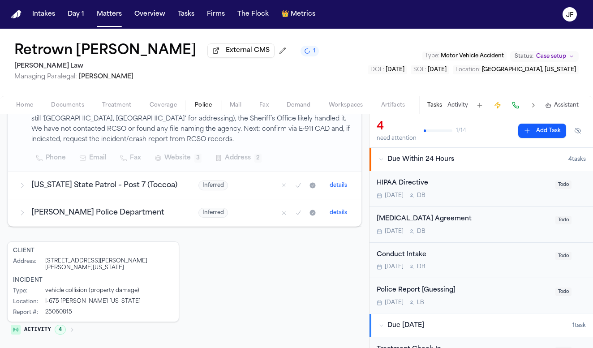
scroll to position [224, 0]
drag, startPoint x: 74, startPoint y: 312, endPoint x: 44, endPoint y: 311, distance: 29.6
click at [44, 311] on div "Report # : 25060815" at bounding box center [93, 312] width 160 height 7
copy div "25060815"
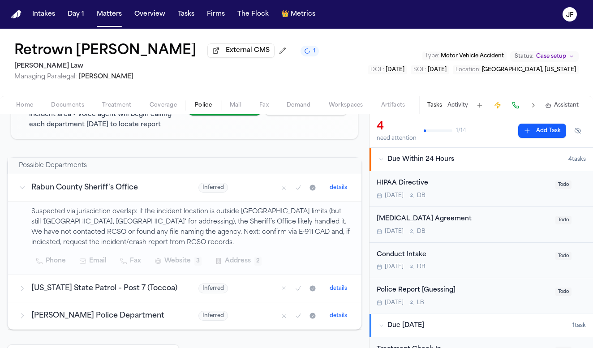
scroll to position [121, 0]
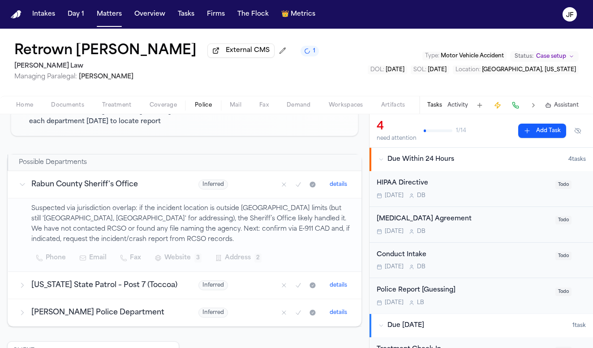
click at [68, 105] on span "Documents" at bounding box center [67, 105] width 33 height 7
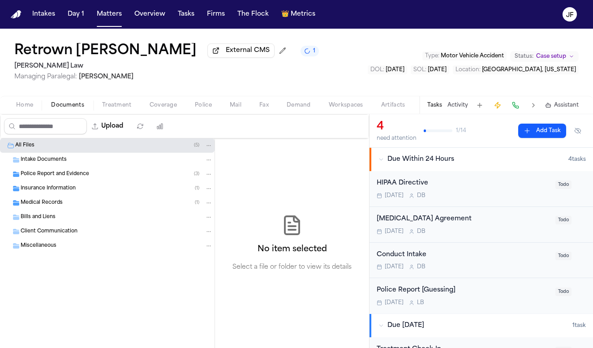
click at [65, 175] on span "Police Report and Evidence" at bounding box center [55, 175] width 68 height 8
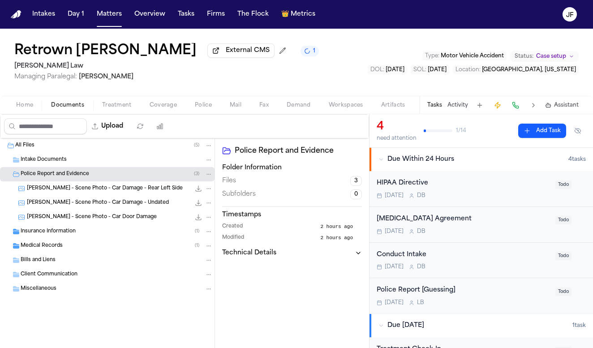
click at [68, 193] on div "R. Burley - Scene Photo - Car Damage - Rear Left Side 746.6 KB • JPEG" at bounding box center [120, 188] width 186 height 9
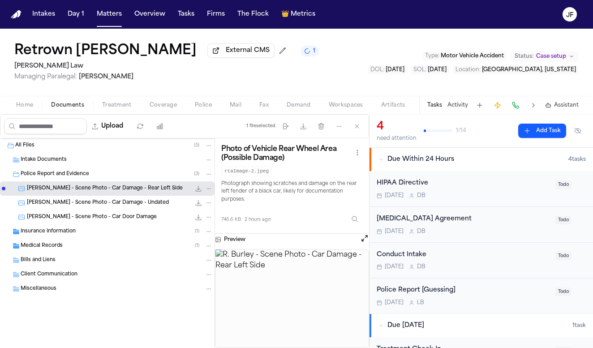
click at [78, 219] on span "R. Burley - Scene Photo - Car Door Damage" at bounding box center [92, 218] width 130 height 8
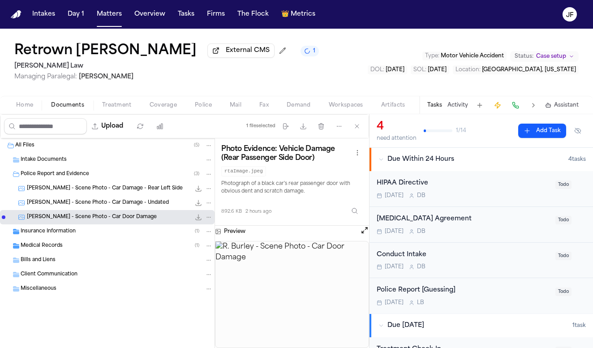
click at [86, 206] on span "R. Burley - Scene Photo - Car Damage - Undated" at bounding box center [98, 203] width 142 height 8
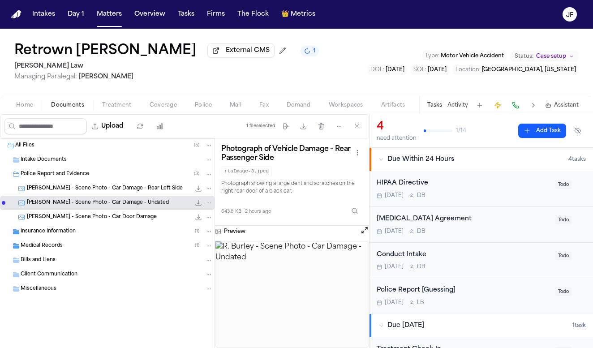
click at [81, 238] on div "Insurance Information ( 1 )" at bounding box center [107, 231] width 214 height 14
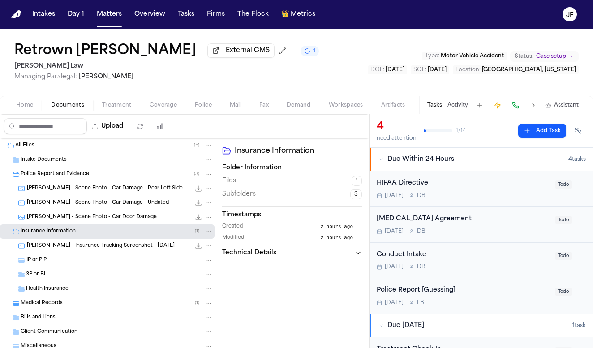
click at [81, 249] on span "R. Burley - Insurance Tracking Screenshot - 9.30.25" at bounding box center [101, 246] width 148 height 8
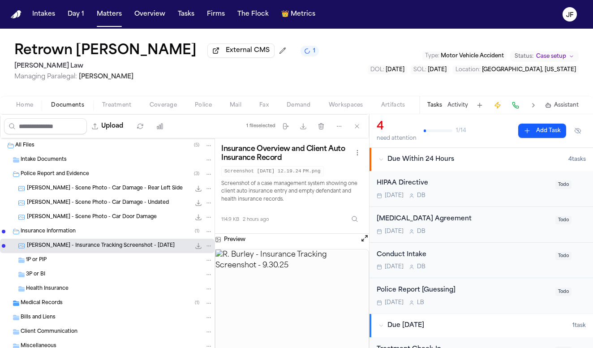
click at [195, 249] on icon "File: R. Burley - Insurance Tracking Screenshot - 9.30.25" at bounding box center [198, 245] width 7 height 7
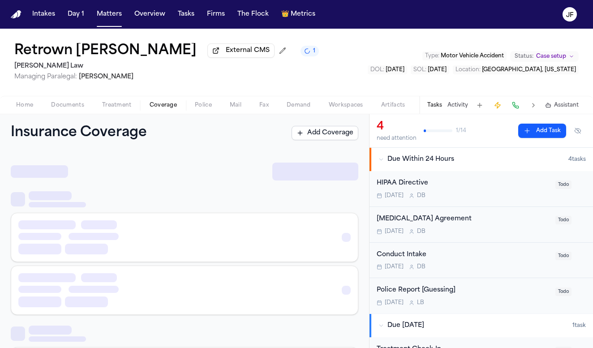
click at [166, 107] on span "Coverage" at bounding box center [163, 105] width 27 height 7
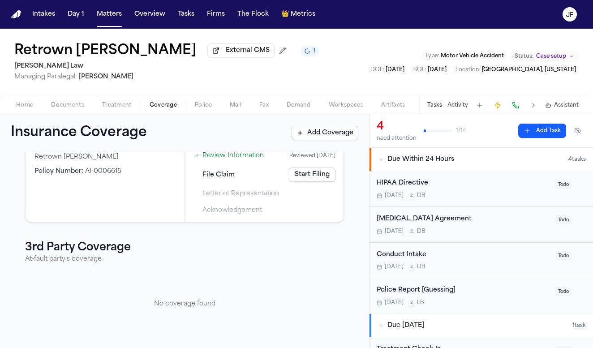
scroll to position [81, 0]
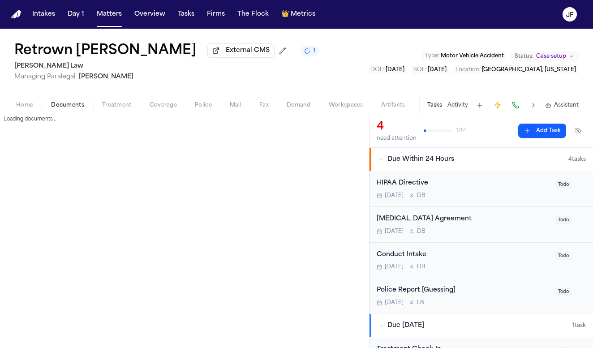
click at [56, 105] on span "Documents" at bounding box center [67, 105] width 33 height 7
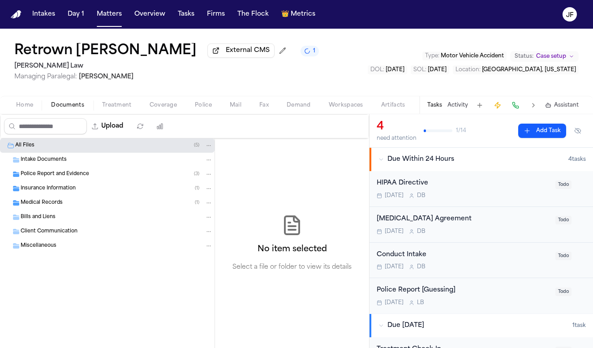
click at [190, 105] on button "Police" at bounding box center [203, 105] width 35 height 11
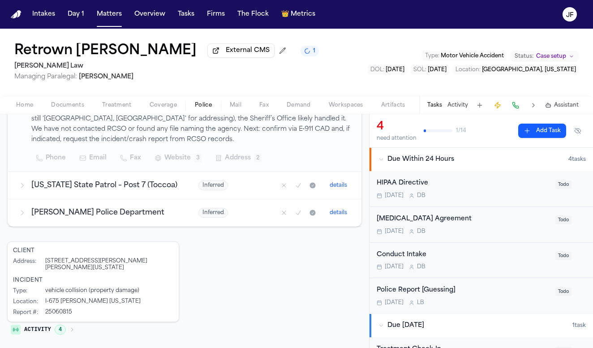
scroll to position [224, 0]
click at [414, 291] on div "Police Report [Guessing]" at bounding box center [462, 290] width 173 height 10
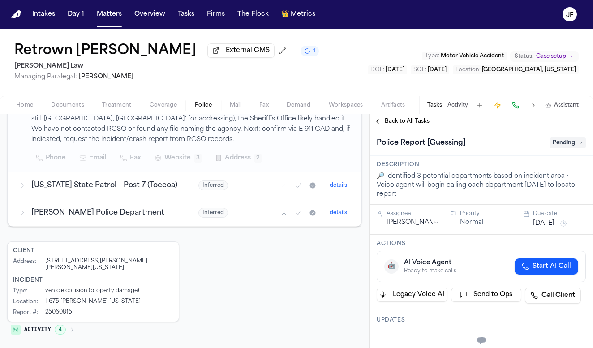
click at [564, 142] on span "Pending" at bounding box center [568, 142] width 36 height 11
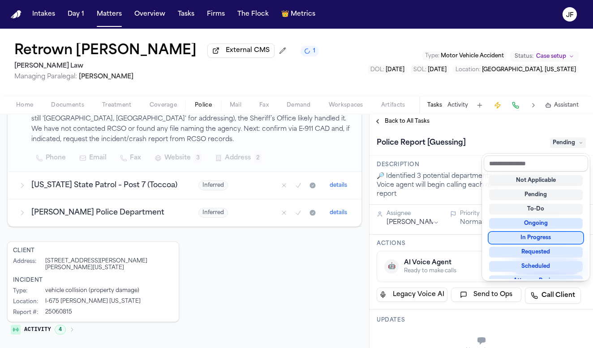
click at [527, 241] on div "In Progress" at bounding box center [536, 237] width 94 height 11
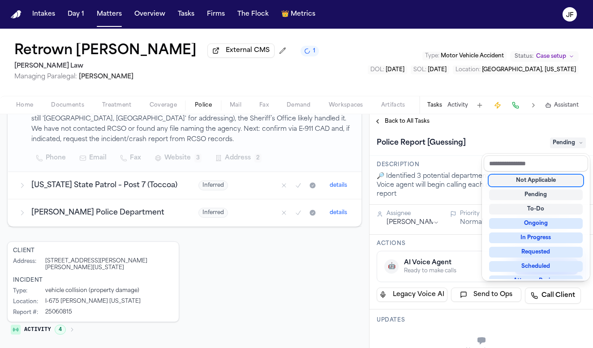
click at [465, 154] on div "Police Report [Guessing] Pending" at bounding box center [480, 141] width 223 height 27
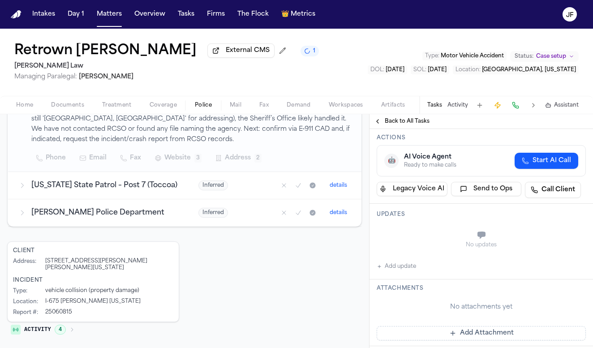
scroll to position [141, 0]
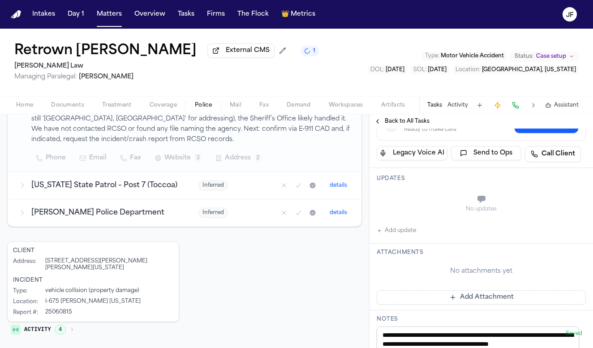
click at [397, 235] on button "Add update" at bounding box center [395, 230] width 39 height 11
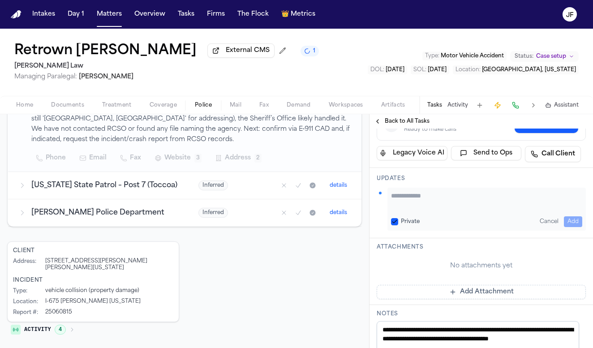
click at [435, 202] on textarea "Add your update" at bounding box center [486, 200] width 191 height 18
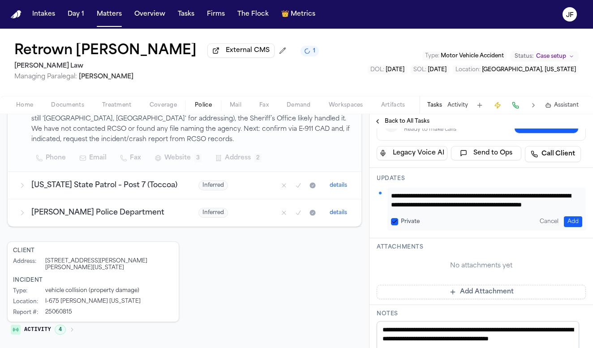
scroll to position [9, 0]
type textarea "**********"
click at [570, 220] on button "Add" at bounding box center [573, 221] width 18 height 11
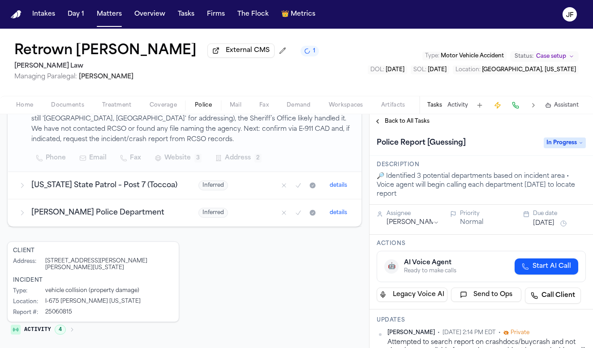
scroll to position [0, 0]
click at [406, 124] on span "Back to All Tasks" at bounding box center [407, 121] width 45 height 7
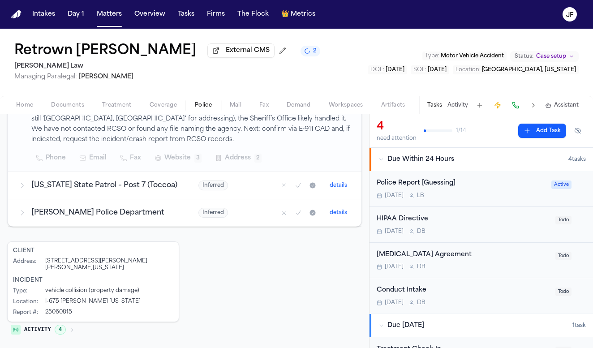
click at [103, 17] on button "Matters" at bounding box center [109, 14] width 32 height 16
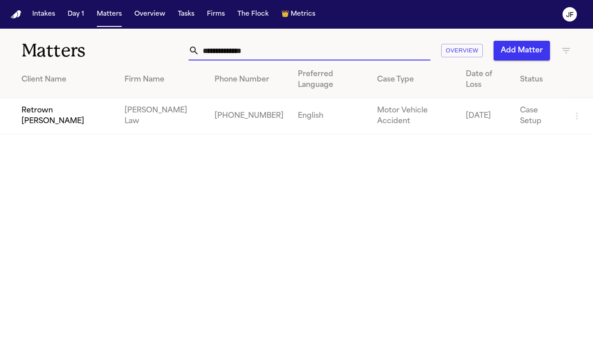
drag, startPoint x: 273, startPoint y: 57, endPoint x: 131, endPoint y: 52, distance: 142.9
click at [131, 52] on div "**********" at bounding box center [296, 45] width 593 height 33
paste input "text"
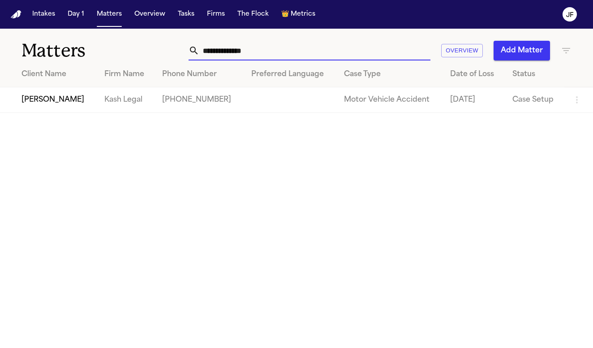
type input "**********"
click at [55, 100] on td "[PERSON_NAME]" at bounding box center [48, 100] width 97 height 26
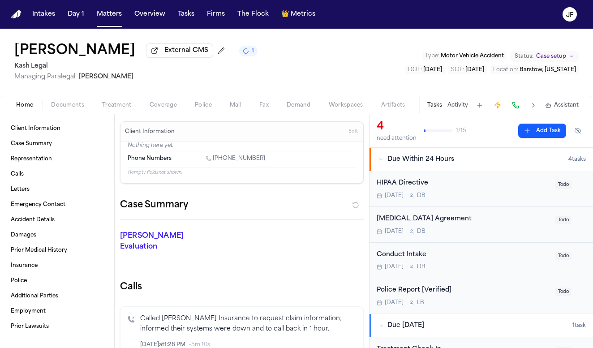
click at [65, 104] on span "Documents" at bounding box center [67, 105] width 33 height 7
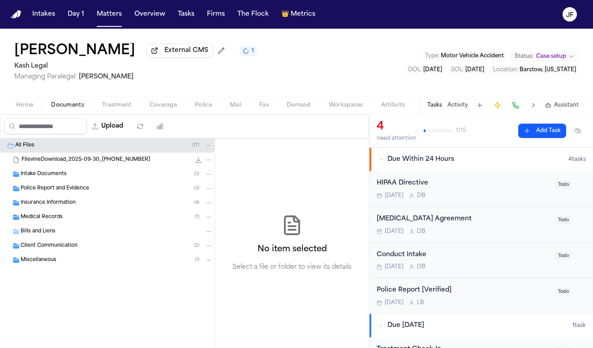
click at [58, 177] on span "Intake Documents" at bounding box center [44, 175] width 46 height 8
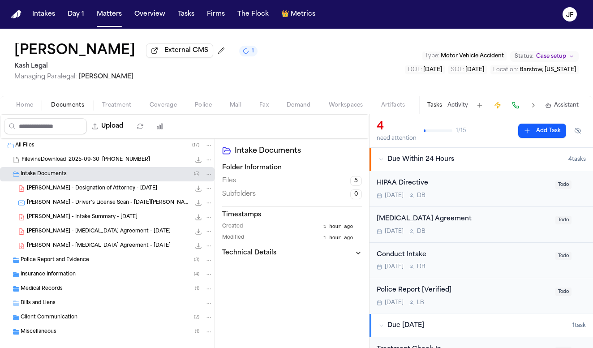
click at [56, 263] on span "Police Report and Evidence" at bounding box center [55, 260] width 68 height 8
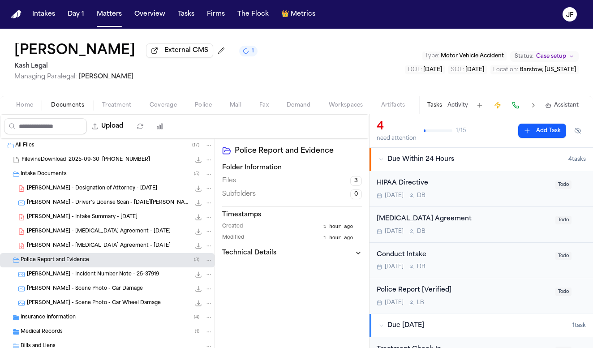
click at [67, 276] on span "T. McGowen - Incident Number Note - 25-37919" at bounding box center [93, 275] width 132 height 8
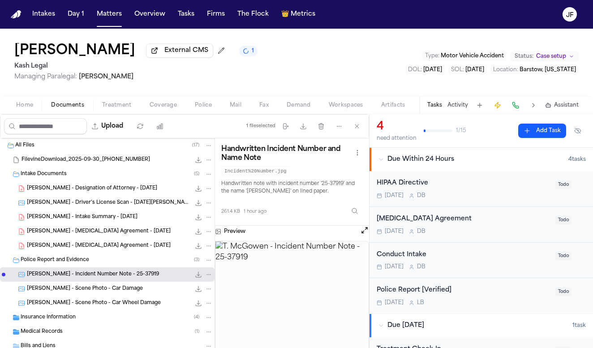
click at [195, 277] on icon "File: T. McGowen - Incident Number Note - 25-37919" at bounding box center [198, 274] width 7 height 7
click at [176, 48] on span "External CMS" at bounding box center [186, 50] width 44 height 9
click at [209, 111] on button "Police" at bounding box center [203, 105] width 35 height 11
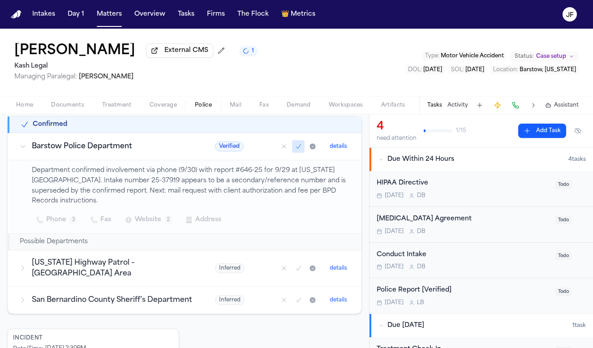
scroll to position [171, 0]
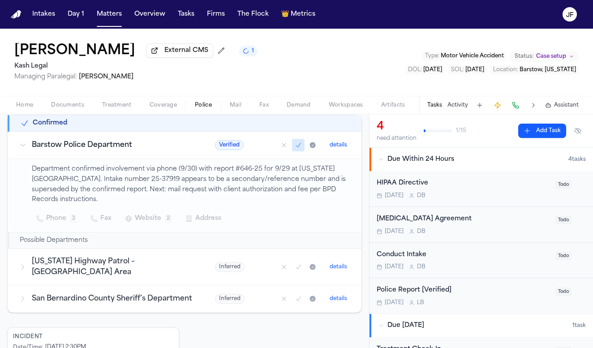
click at [184, 266] on h3 "California Highway Patrol – Barstow Area" at bounding box center [113, 266] width 162 height 21
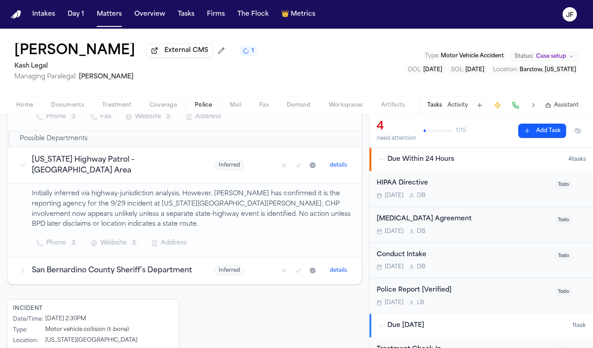
scroll to position [278, 0]
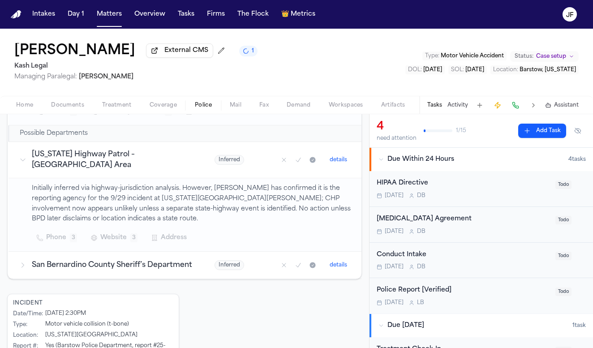
click at [197, 252] on td "San Bernardino County Sheriff’s Department" at bounding box center [106, 265] width 195 height 27
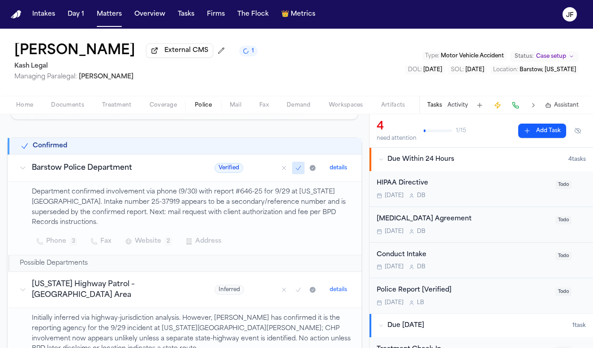
scroll to position [169, 0]
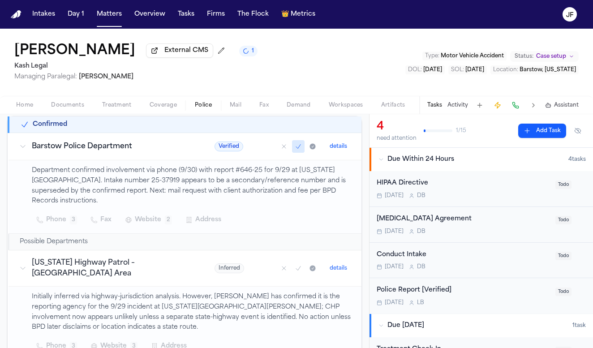
click at [190, 264] on h3 "California Highway Patrol – Barstow Area" at bounding box center [112, 267] width 161 height 21
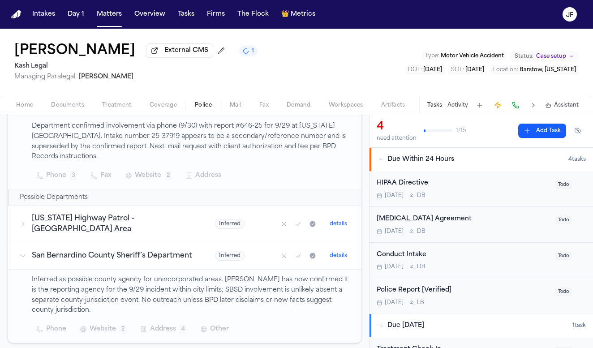
click at [197, 253] on td "San Bernardino County Sheriff’s Department" at bounding box center [107, 255] width 196 height 27
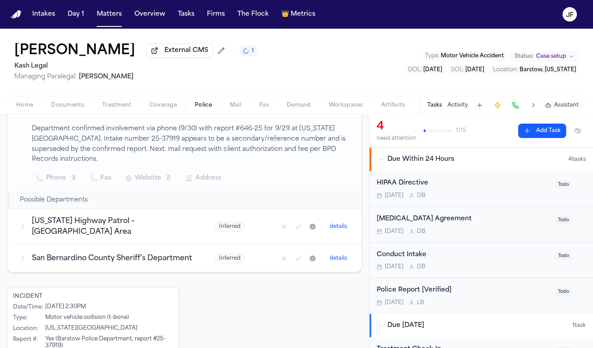
scroll to position [208, 0]
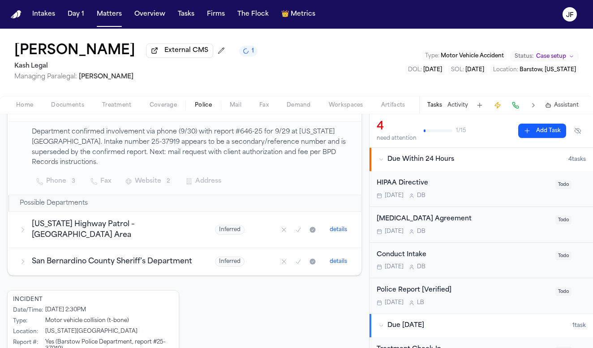
click at [410, 290] on div "Police Report [Verified]" at bounding box center [462, 290] width 173 height 10
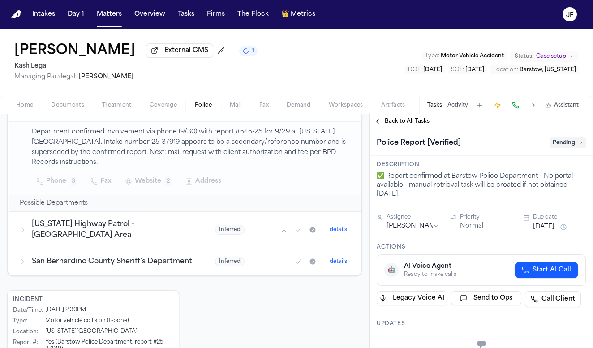
click at [555, 141] on span "Pending" at bounding box center [568, 142] width 36 height 11
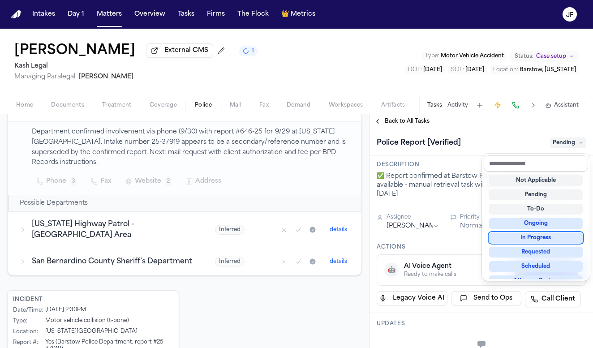
click at [535, 235] on div "In Progress" at bounding box center [536, 237] width 94 height 11
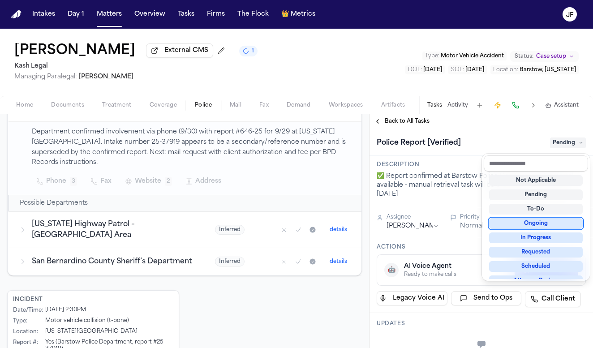
click at [448, 136] on div "Police Report [Verified] Pending" at bounding box center [480, 141] width 223 height 27
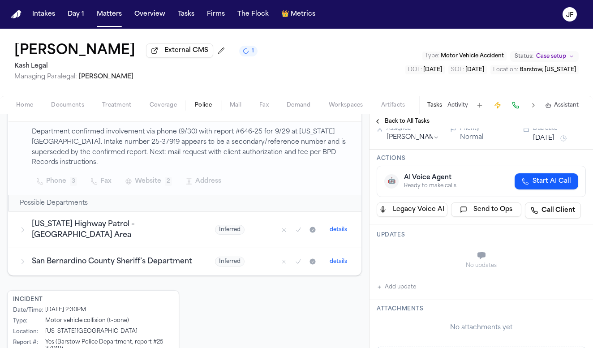
scroll to position [102, 0]
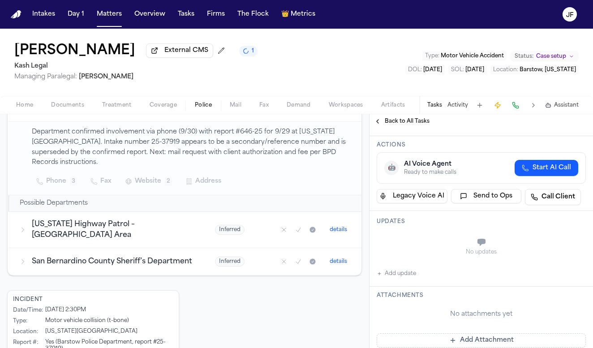
click at [404, 276] on button "Add update" at bounding box center [395, 273] width 39 height 11
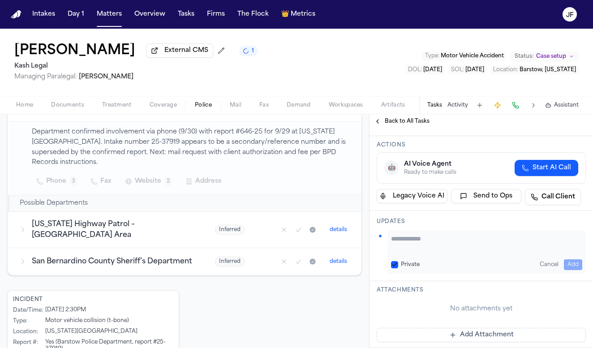
click at [433, 250] on textarea "Add your update" at bounding box center [486, 243] width 191 height 18
paste textarea "**********"
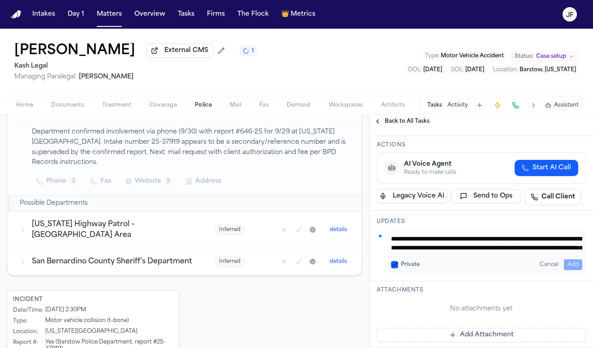
scroll to position [36, 0]
type textarea "**********"
click at [564, 262] on button "Add" at bounding box center [573, 264] width 18 height 11
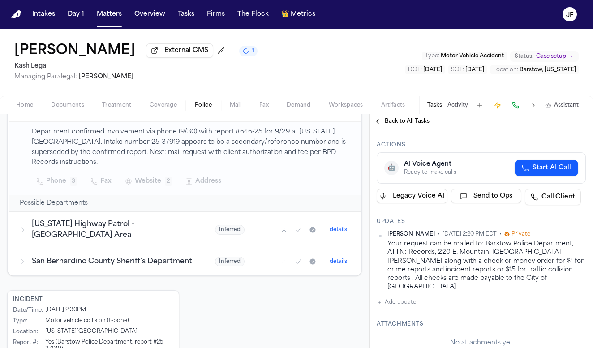
click at [402, 297] on button "Add update" at bounding box center [395, 302] width 39 height 11
click at [410, 300] on textarea "Add your update" at bounding box center [486, 309] width 191 height 18
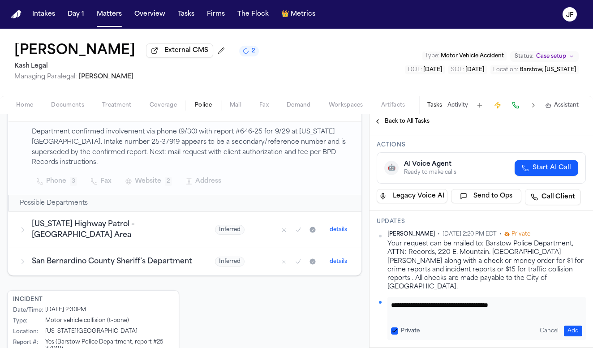
type textarea "**********"
click at [565, 325] on button "Add" at bounding box center [573, 330] width 18 height 11
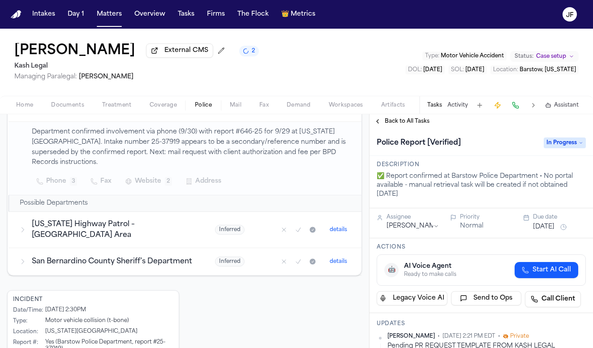
scroll to position [0, 0]
click at [566, 144] on span "In Progress" at bounding box center [564, 142] width 42 height 11
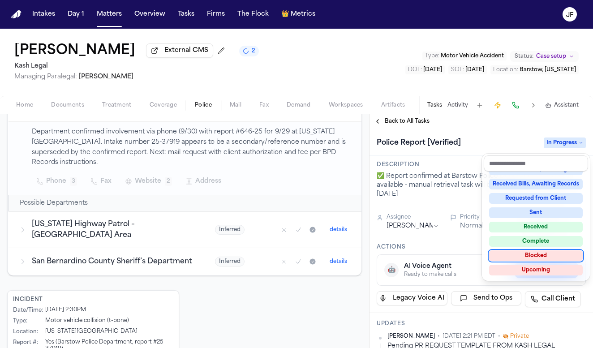
click at [527, 256] on div "Blocked" at bounding box center [536, 255] width 94 height 11
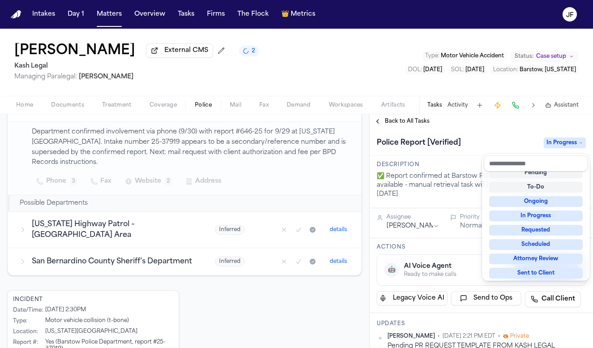
scroll to position [4, 0]
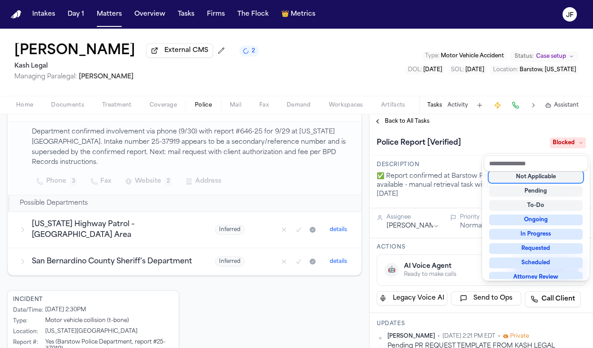
click at [470, 131] on div "Police Report [Verified] Blocked" at bounding box center [480, 141] width 223 height 27
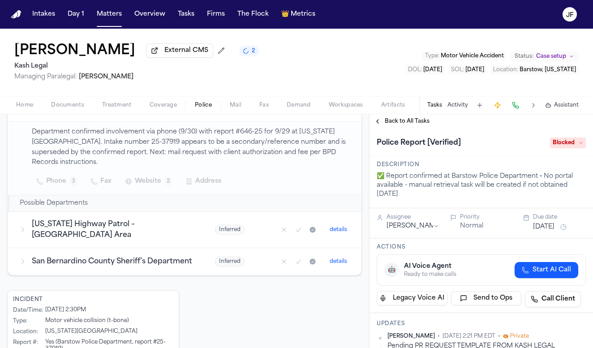
click at [405, 123] on span "Back to All Tasks" at bounding box center [407, 121] width 45 height 7
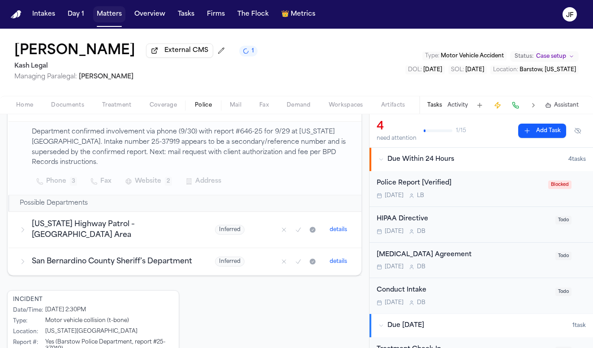
click at [106, 17] on button "Matters" at bounding box center [109, 14] width 32 height 16
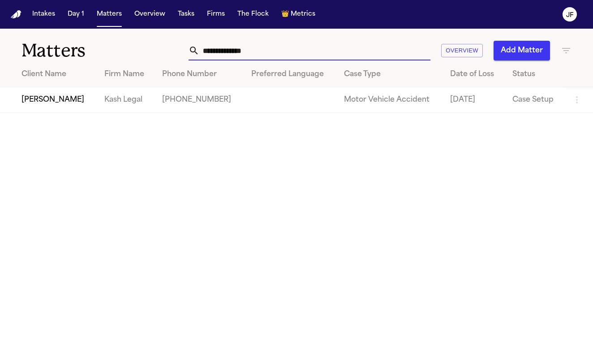
drag, startPoint x: 286, startPoint y: 55, endPoint x: 184, endPoint y: 56, distance: 101.6
click at [184, 56] on div "**********" at bounding box center [371, 51] width 401 height 20
paste input "text"
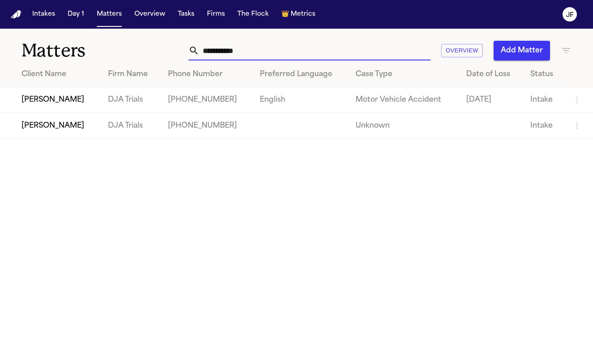
type input "**********"
click at [43, 100] on td "[PERSON_NAME]" at bounding box center [50, 100] width 101 height 26
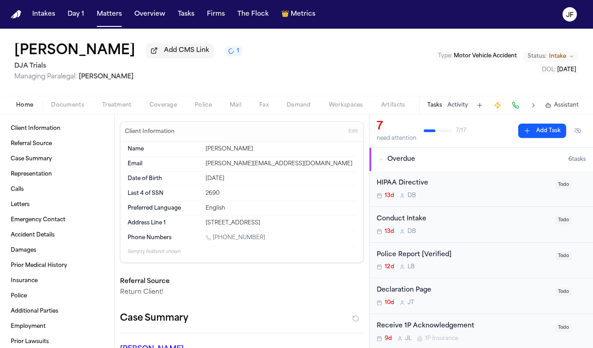
click at [53, 109] on span "Documents" at bounding box center [67, 105] width 33 height 7
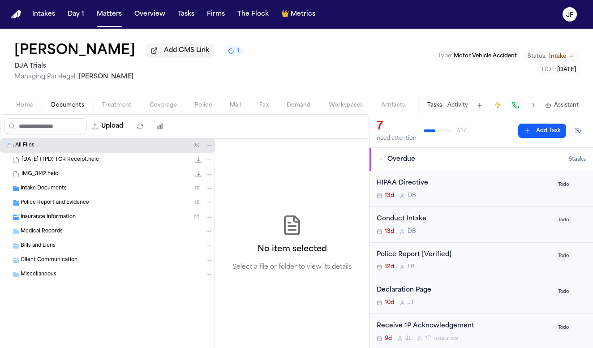
click at [60, 196] on div "Intake Documents ( 1 )" at bounding box center [107, 188] width 214 height 14
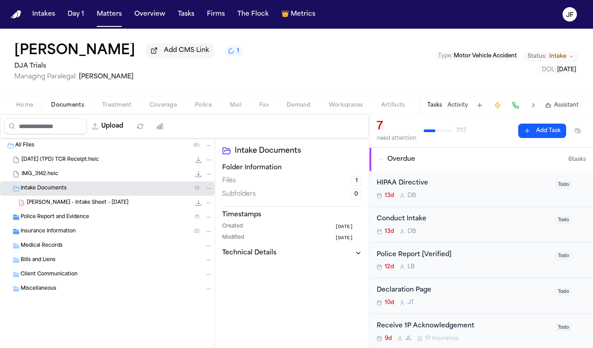
click at [59, 221] on span "Police Report and Evidence" at bounding box center [55, 218] width 68 height 8
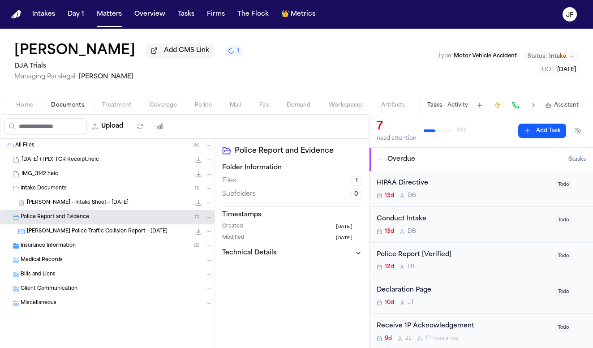
click at [67, 233] on span "A. Tapia - Torrance Police Traffic Collision Report - 1.16.23" at bounding box center [97, 232] width 141 height 8
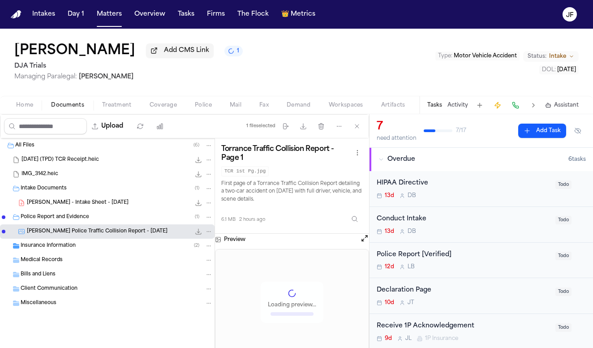
click at [196, 234] on icon "File: A. Tapia - Torrance Police Traffic Collision Report - 1.16.23" at bounding box center [198, 231] width 7 height 7
click at [197, 234] on icon "File: A. Tapia - Torrance Police Traffic Collision Report - 1.16.23" at bounding box center [198, 231] width 7 height 7
click at [120, 107] on span "Treatment" at bounding box center [117, 105] width 30 height 7
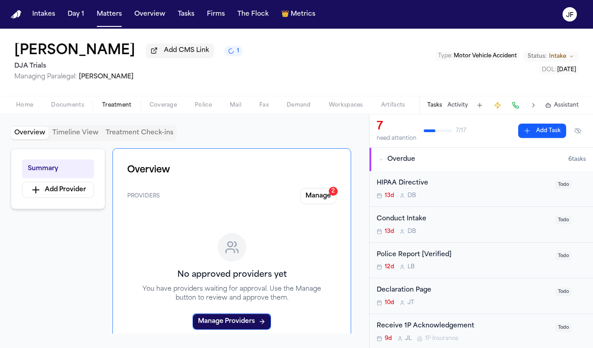
drag, startPoint x: 18, startPoint y: 111, endPoint x: 35, endPoint y: 113, distance: 16.8
click at [18, 109] on span "Home" at bounding box center [24, 105] width 17 height 7
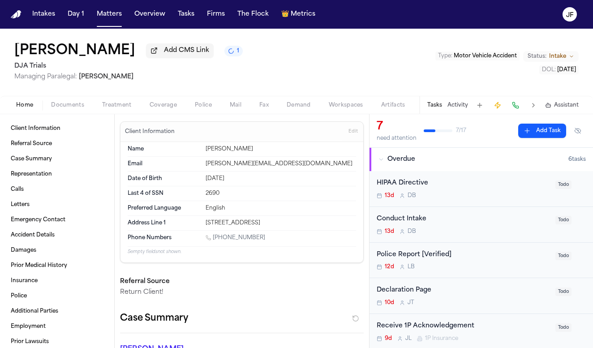
click at [416, 257] on div "Police Report [Verified]" at bounding box center [462, 255] width 173 height 10
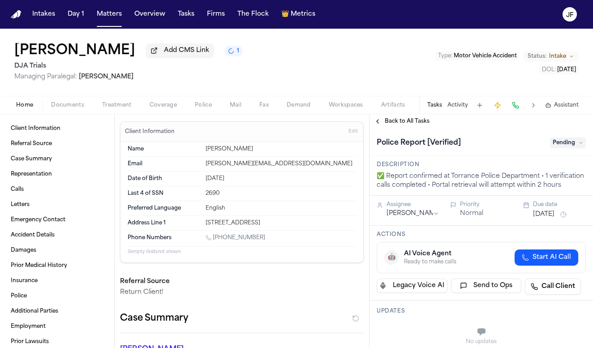
click at [554, 144] on span "Pending" at bounding box center [568, 142] width 36 height 11
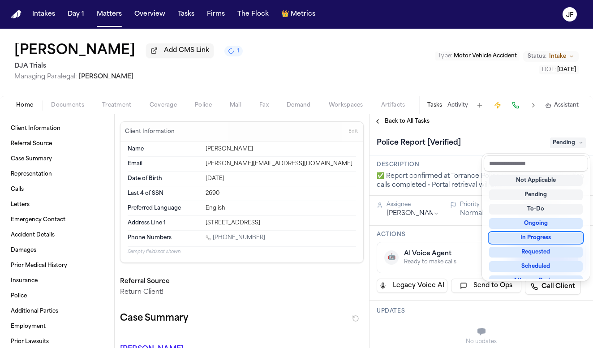
click at [530, 239] on div "In Progress" at bounding box center [536, 237] width 94 height 11
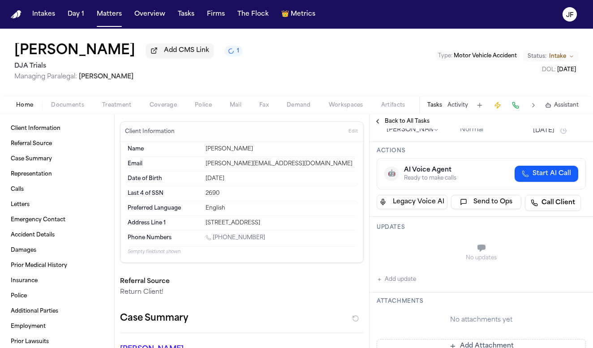
scroll to position [151, 0]
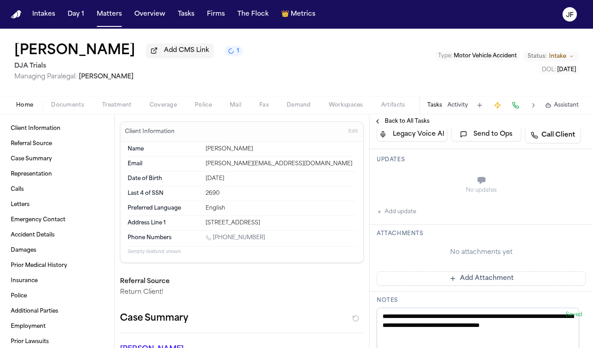
click at [400, 217] on button "Add update" at bounding box center [395, 211] width 39 height 11
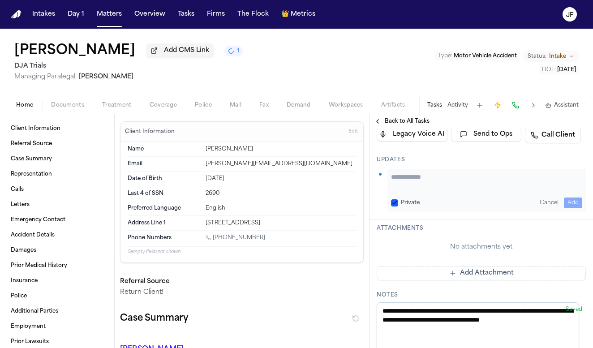
click at [428, 190] on textarea "Add your update" at bounding box center [486, 181] width 191 height 18
paste textarea "**********"
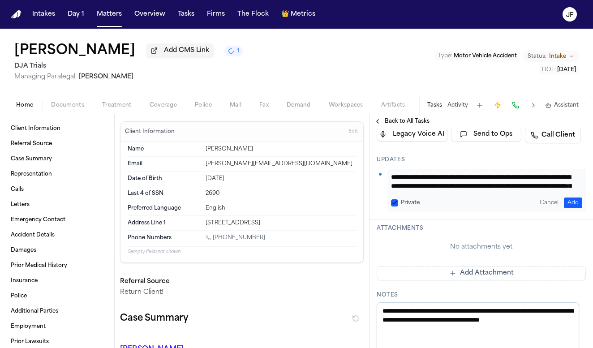
scroll to position [0, 0]
drag, startPoint x: 431, startPoint y: 188, endPoint x: 358, endPoint y: 187, distance: 73.4
click at [358, 187] on div "Client Information Referral Source Case Summary Representation Calls Letters Em…" at bounding box center [296, 231] width 593 height 234
type textarea "**********"
click at [564, 208] on button "Add" at bounding box center [573, 202] width 18 height 11
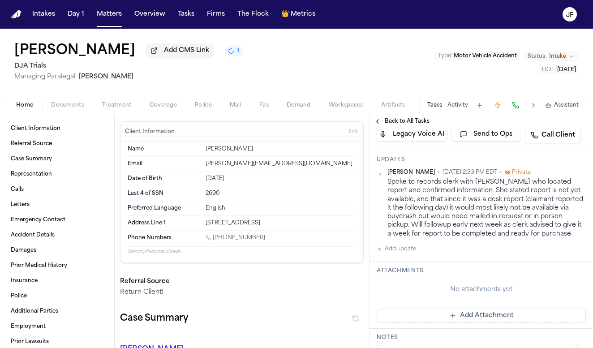
click at [395, 122] on span "Back to All Tasks" at bounding box center [407, 121] width 45 height 7
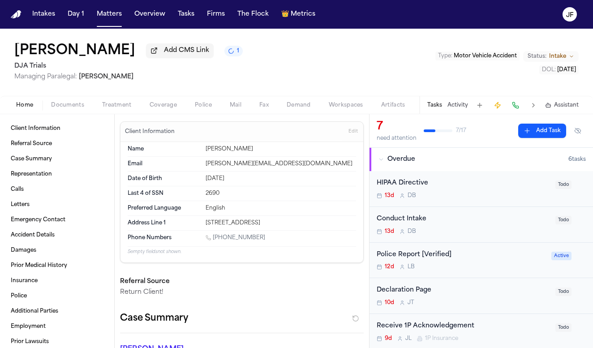
click at [407, 1] on nav "Intakes Day 1 Matters Overview Tasks Firms The Flock 👑 Metrics JF" at bounding box center [296, 14] width 593 height 29
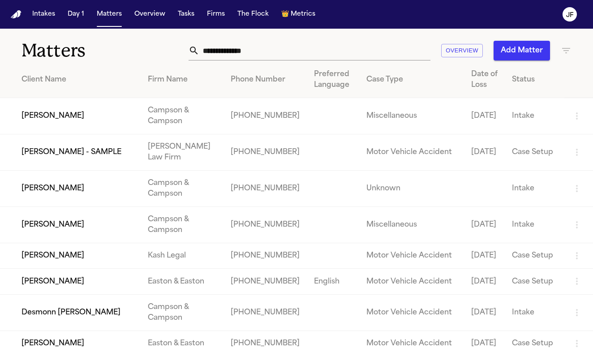
click at [285, 45] on input "text" at bounding box center [314, 51] width 231 height 20
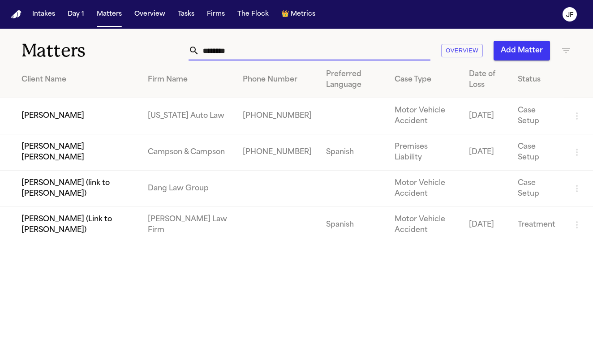
type input "********"
click at [89, 121] on td "[PERSON_NAME]" at bounding box center [70, 116] width 141 height 36
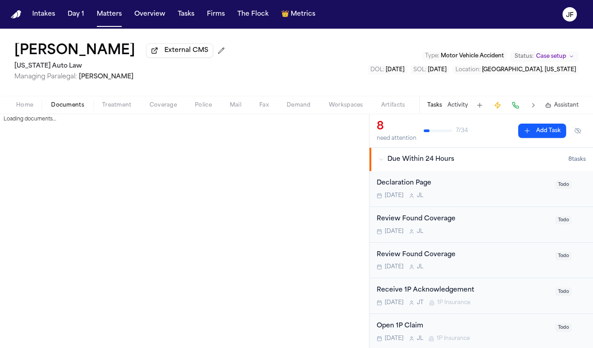
click at [74, 105] on span "Documents" at bounding box center [67, 105] width 33 height 7
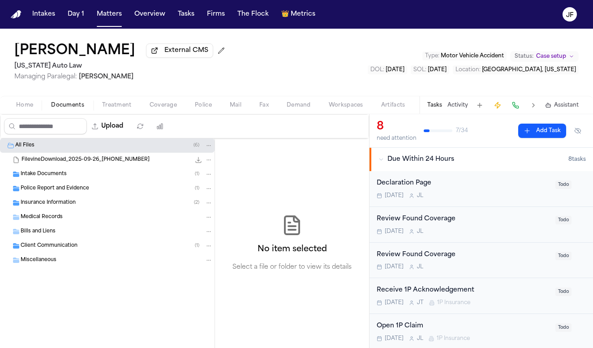
click at [54, 192] on span "Police Report and Evidence" at bounding box center [55, 189] width 68 height 8
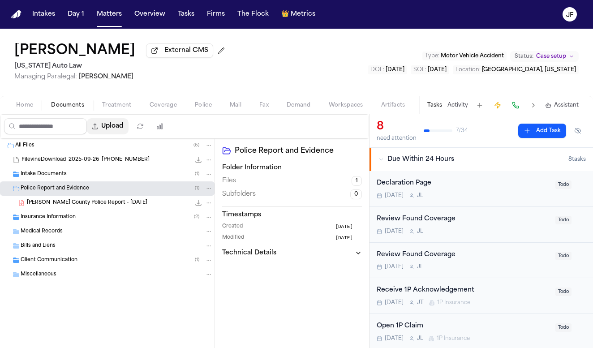
click at [128, 134] on button "Upload" at bounding box center [108, 126] width 42 height 16
select select "**********"
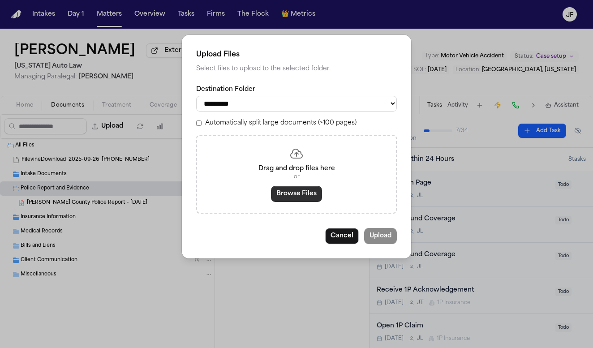
click at [275, 186] on button "Browse Files" at bounding box center [296, 194] width 51 height 16
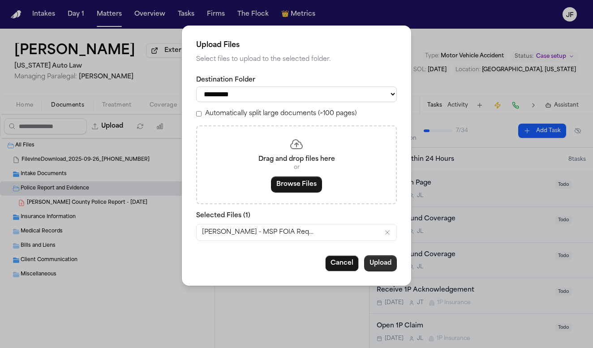
click at [375, 264] on button "Upload" at bounding box center [380, 263] width 33 height 16
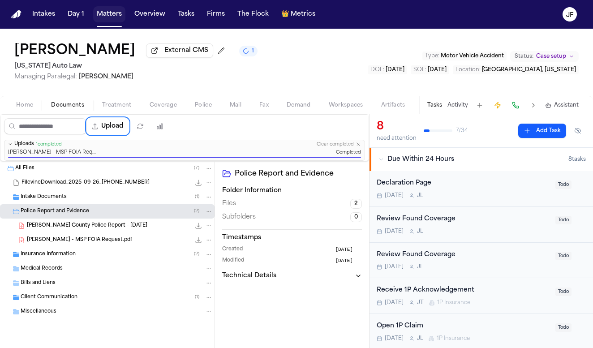
click at [113, 15] on button "Matters" at bounding box center [109, 14] width 32 height 16
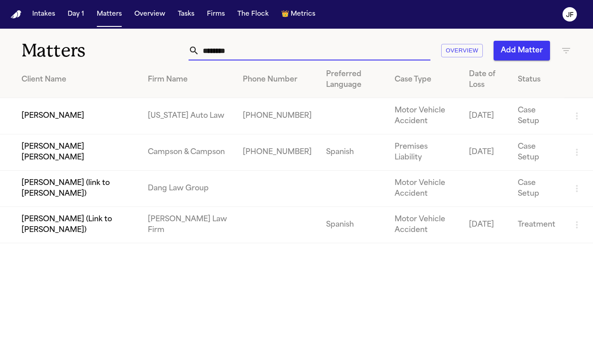
drag, startPoint x: 267, startPoint y: 57, endPoint x: 170, endPoint y: 57, distance: 97.6
click at [171, 57] on div "******** Overview Add Matter" at bounding box center [371, 51] width 401 height 20
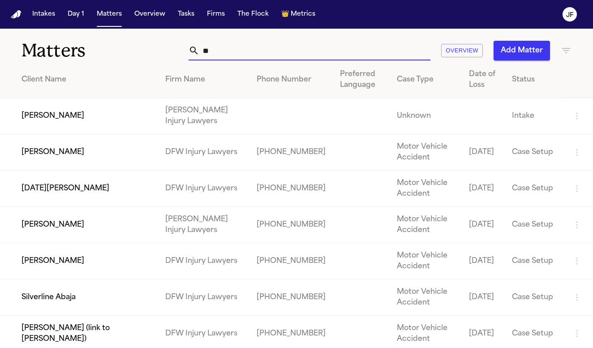
type input "*"
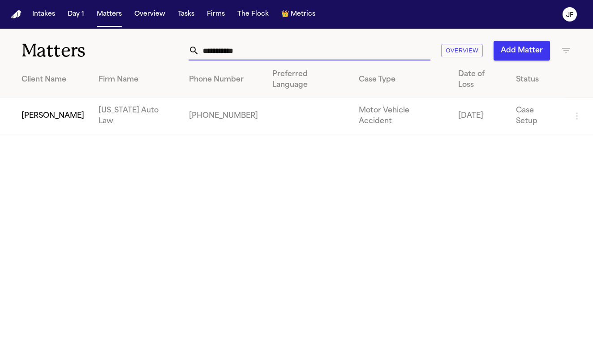
drag, startPoint x: 150, startPoint y: 61, endPoint x: 51, endPoint y: 101, distance: 106.8
click at [51, 101] on main "**********" at bounding box center [296, 188] width 593 height 319
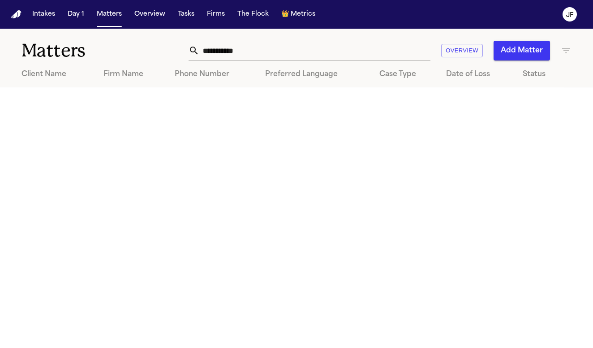
click at [278, 43] on input "**********" at bounding box center [314, 51] width 231 height 20
click at [277, 51] on input "**********" at bounding box center [314, 51] width 231 height 20
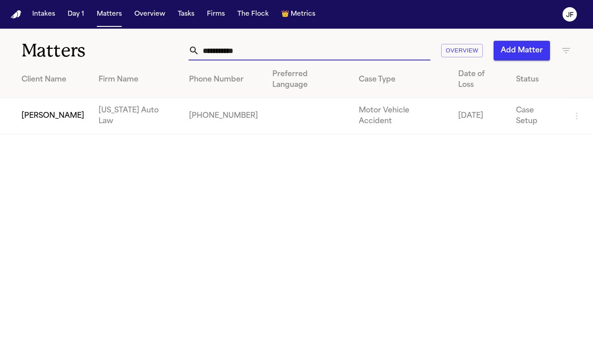
type input "**********"
click at [44, 98] on td "[PERSON_NAME]" at bounding box center [45, 116] width 91 height 36
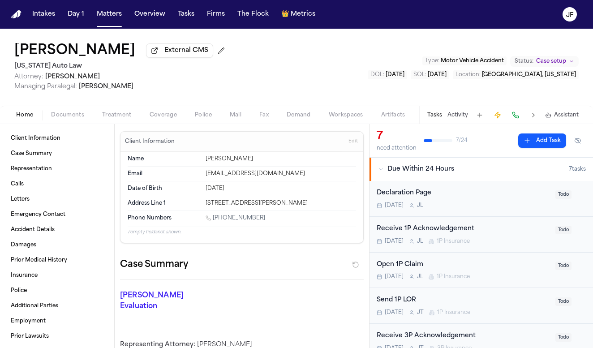
click at [77, 119] on span "Documents" at bounding box center [67, 114] width 33 height 7
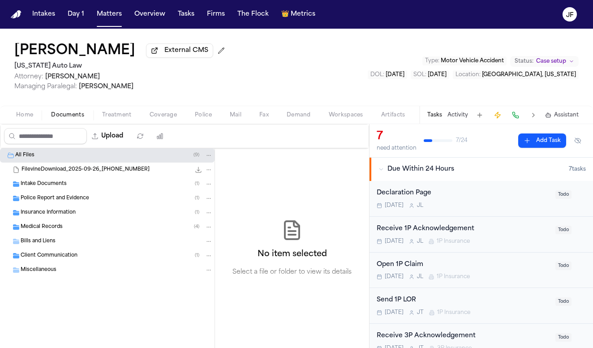
click at [34, 196] on div "Police Report and Evidence ( 1 )" at bounding box center [107, 198] width 214 height 14
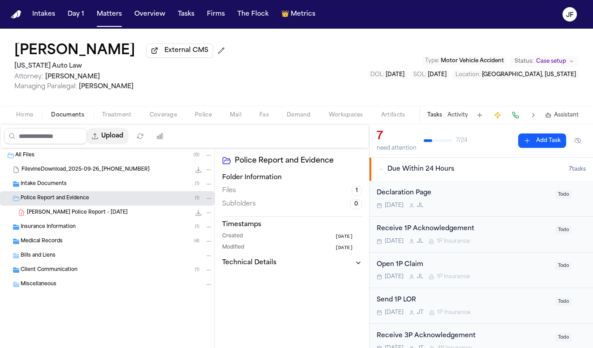
click at [128, 133] on button "Upload" at bounding box center [108, 136] width 42 height 16
select select "**********"
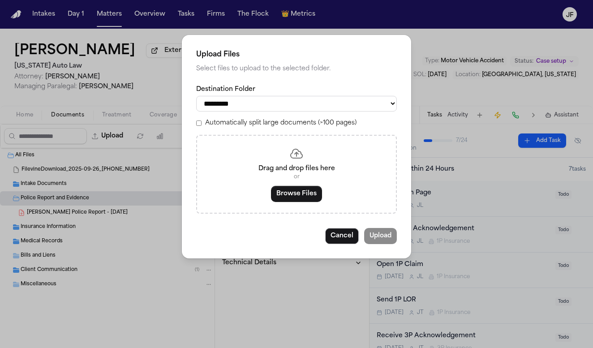
click at [297, 182] on div "Drag and drop files here or Browse Files" at bounding box center [296, 174] width 201 height 79
click at [298, 194] on button "Browse Files" at bounding box center [296, 194] width 51 height 16
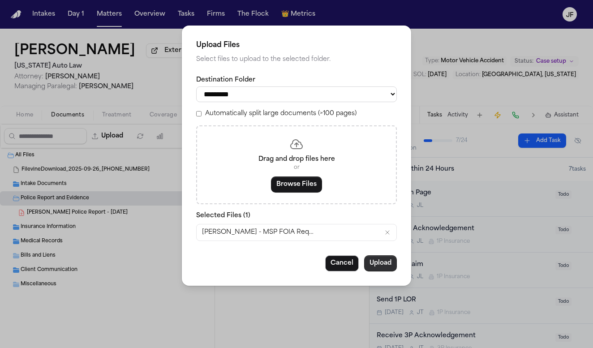
click at [388, 260] on button "Upload" at bounding box center [380, 263] width 33 height 16
